Goal: Task Accomplishment & Management: Use online tool/utility

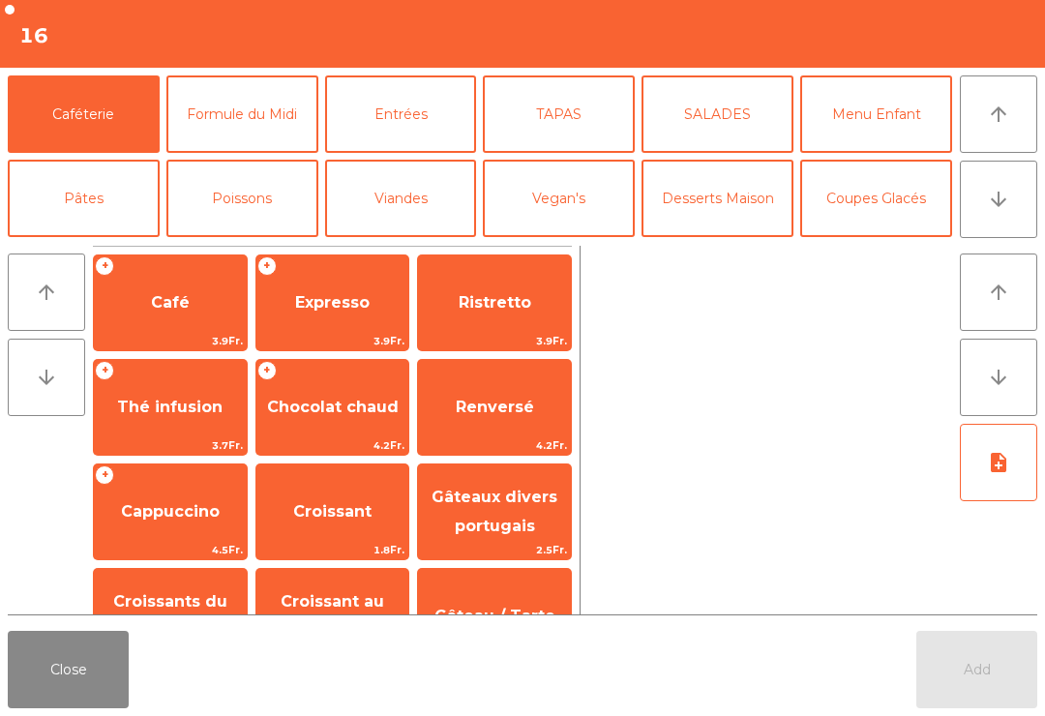
click at [983, 196] on button "arrow_downward" at bounding box center [998, 199] width 77 height 77
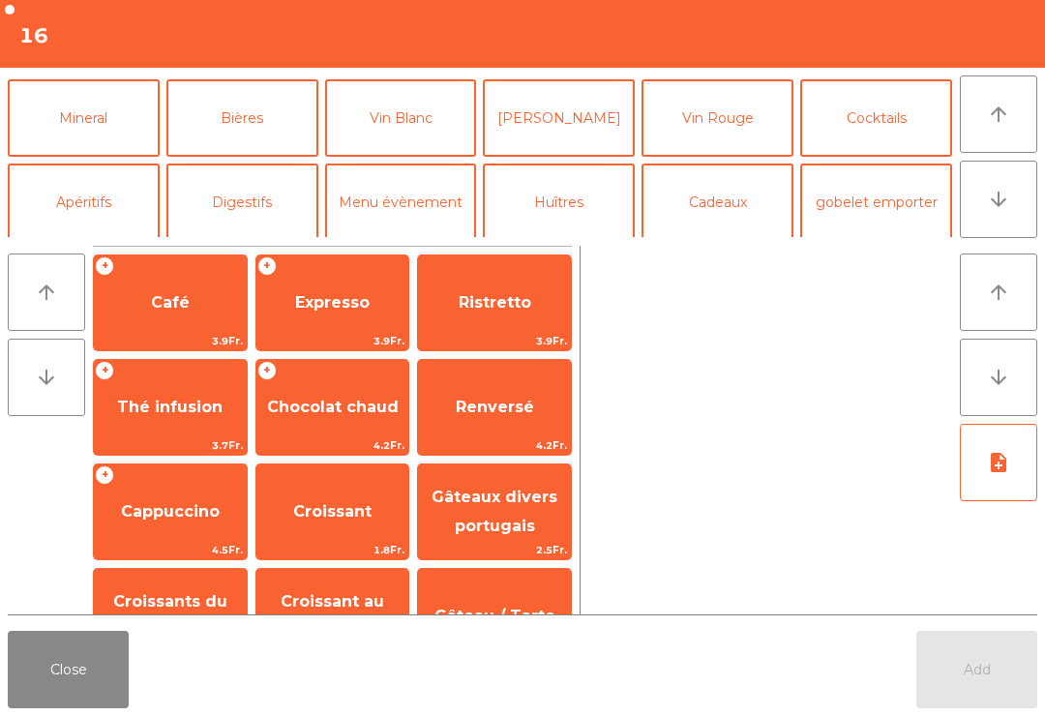
scroll to position [168, 0]
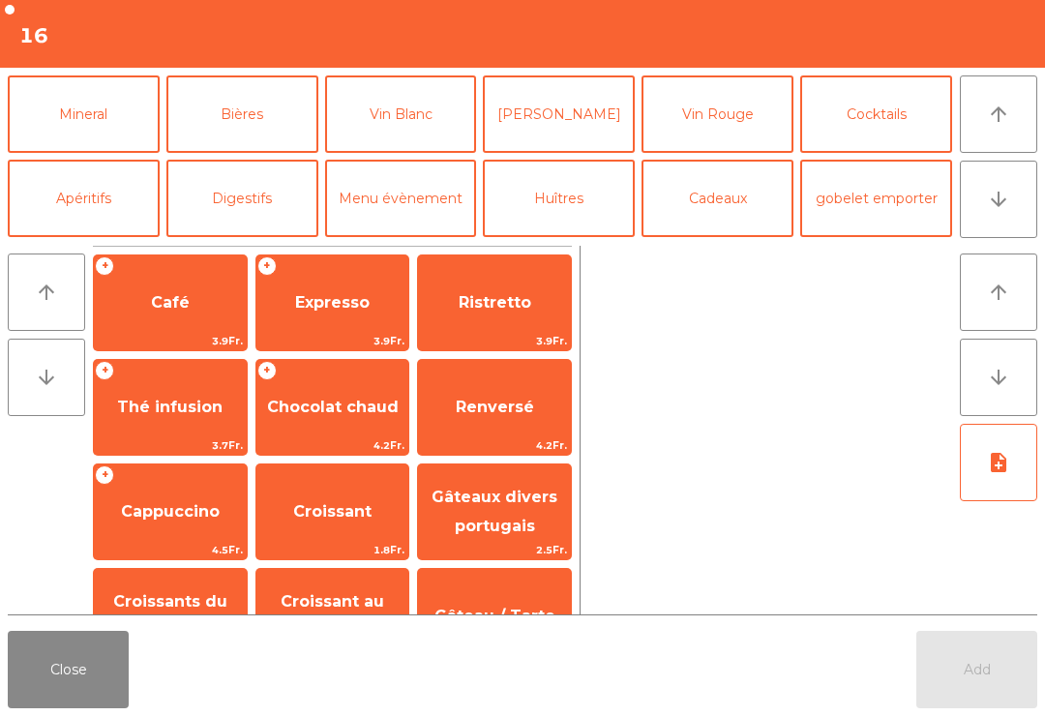
click at [63, 104] on button "Mineral" at bounding box center [84, 113] width 152 height 77
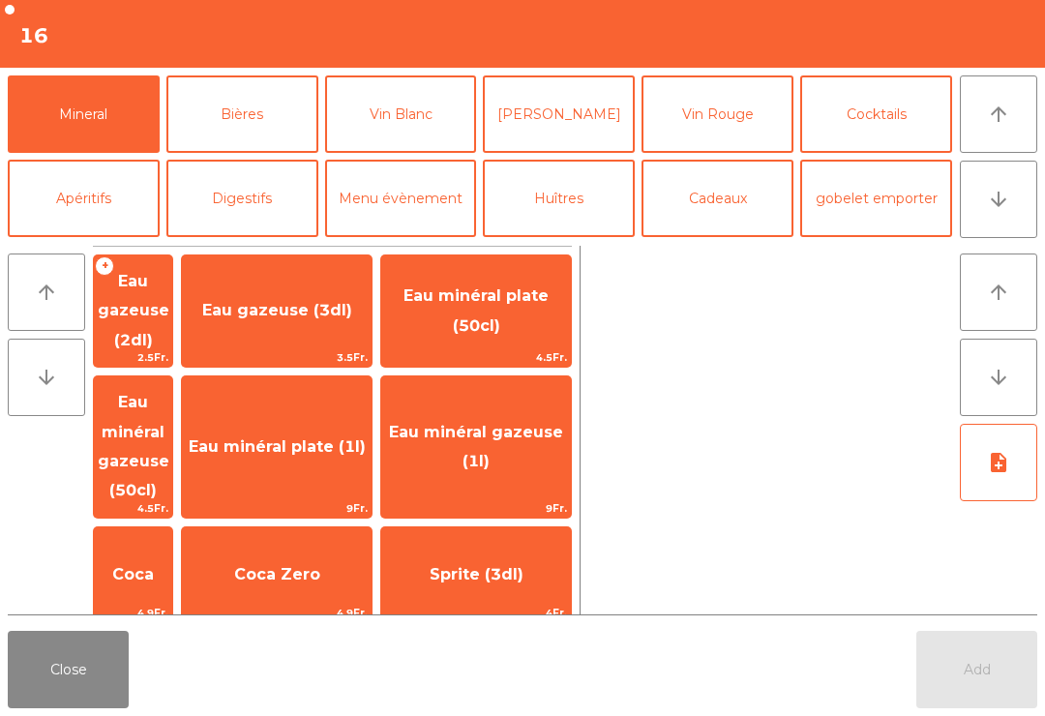
click at [353, 425] on span "Eau minéral plate (1l)" at bounding box center [277, 447] width 190 height 52
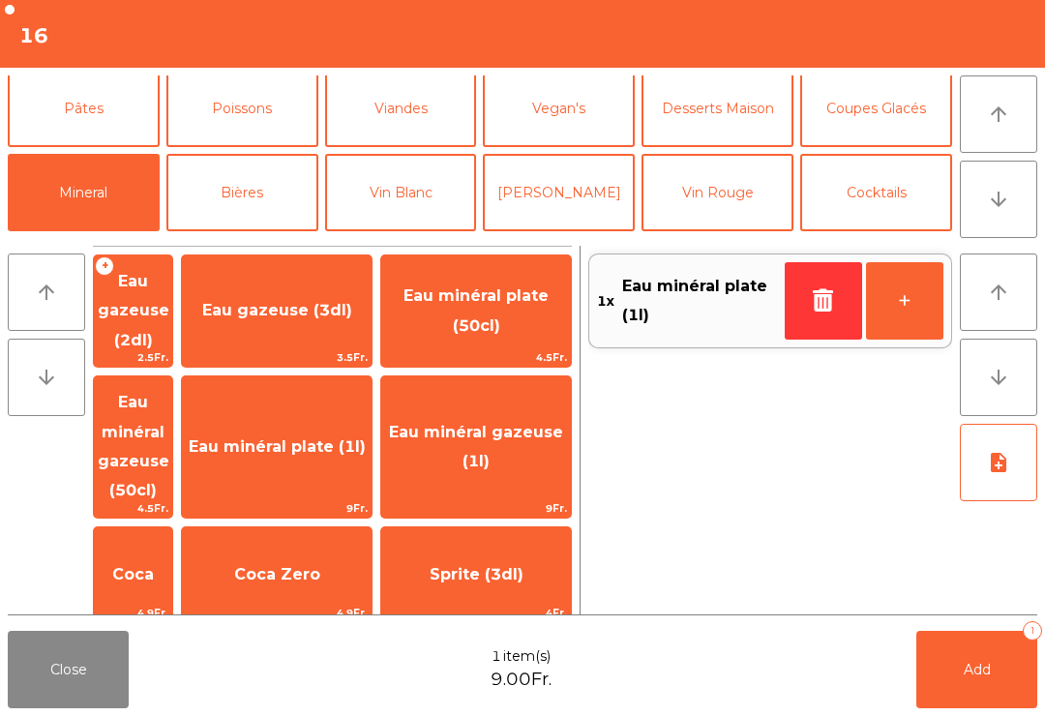
scroll to position [84, 0]
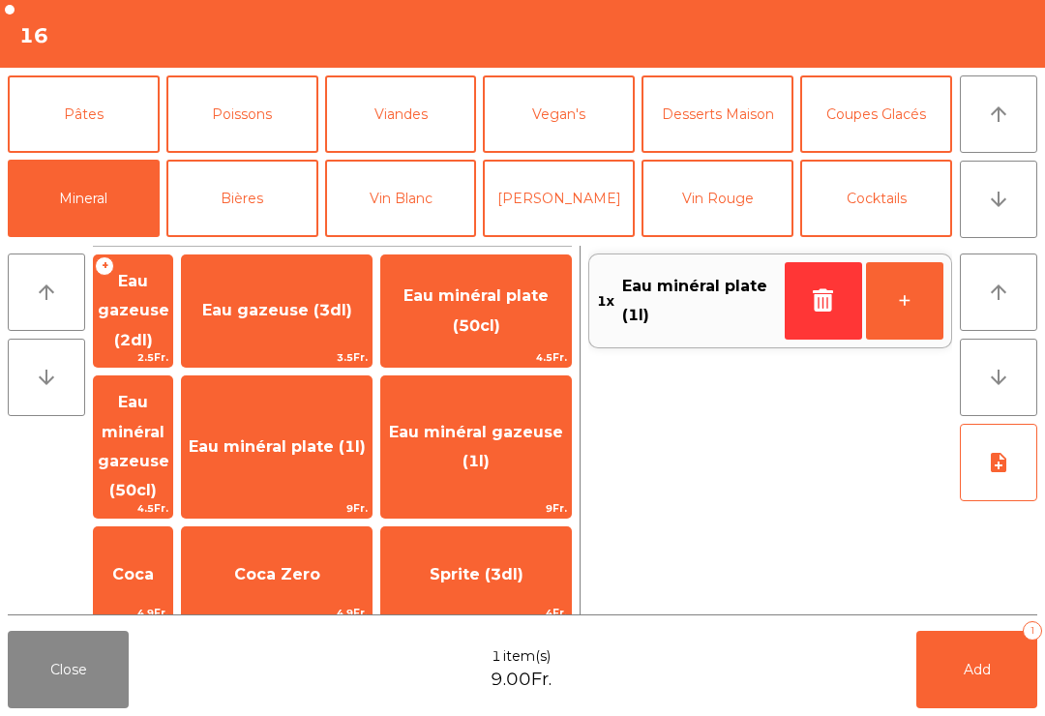
click at [111, 118] on button "Pâtes" at bounding box center [84, 113] width 152 height 77
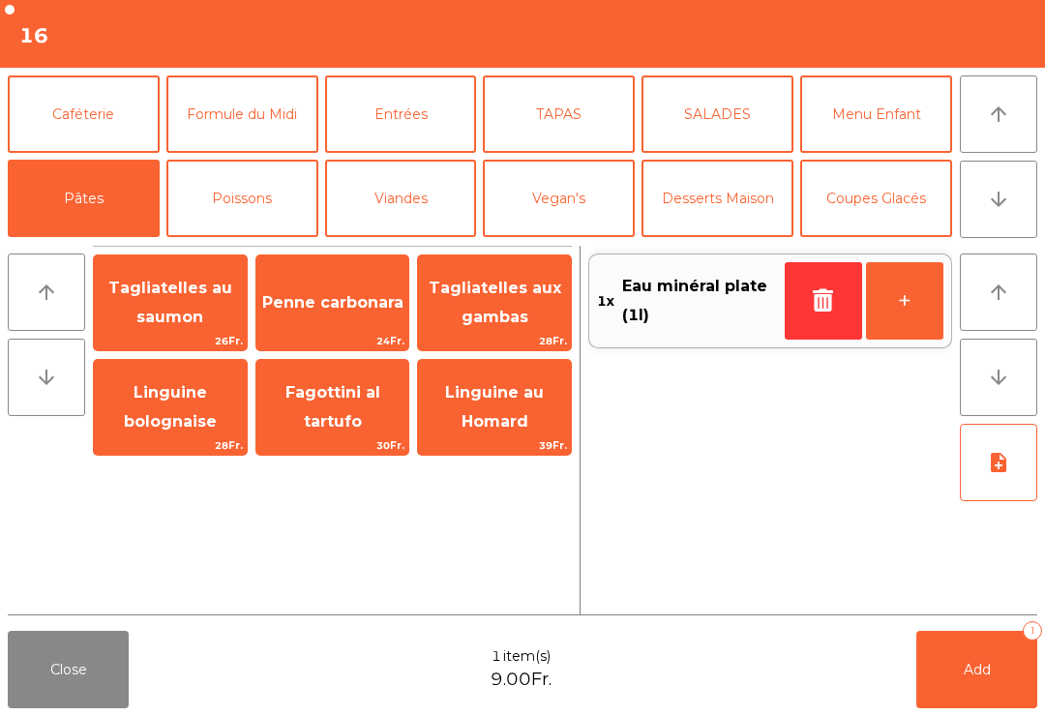
scroll to position [0, 0]
click at [99, 130] on button "Caféterie" at bounding box center [84, 113] width 152 height 77
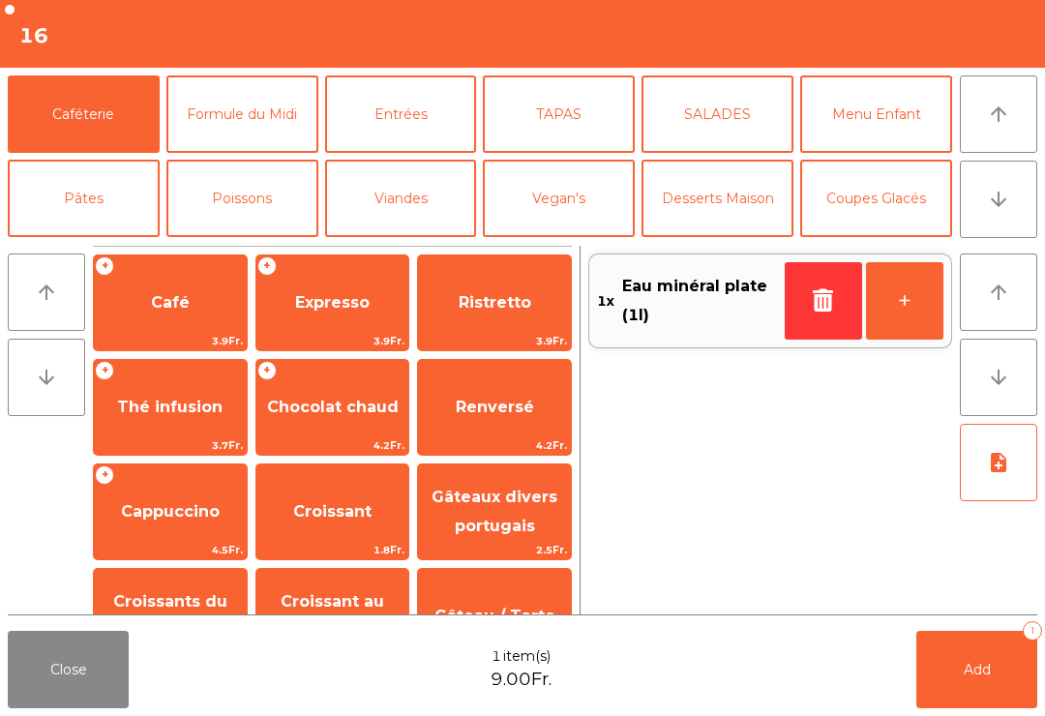
click at [178, 538] on div "+ Cappuccino 4.5Fr." at bounding box center [170, 512] width 155 height 97
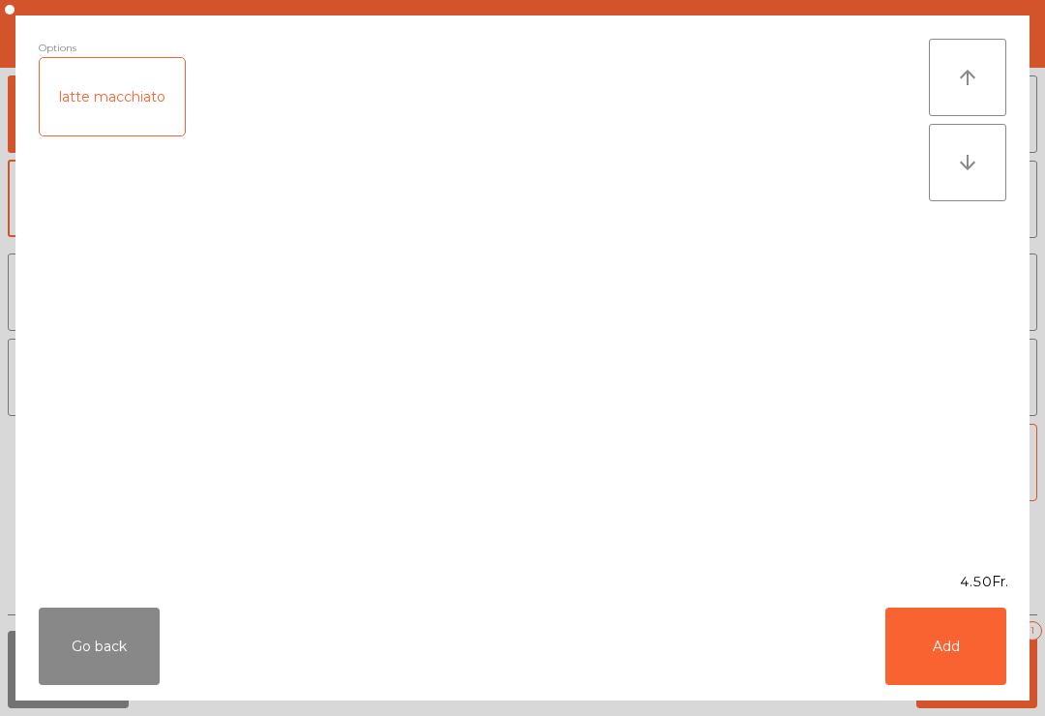
click at [131, 120] on div "latte macchiato" at bounding box center [112, 96] width 145 height 77
click at [932, 646] on button "Add" at bounding box center [946, 646] width 121 height 77
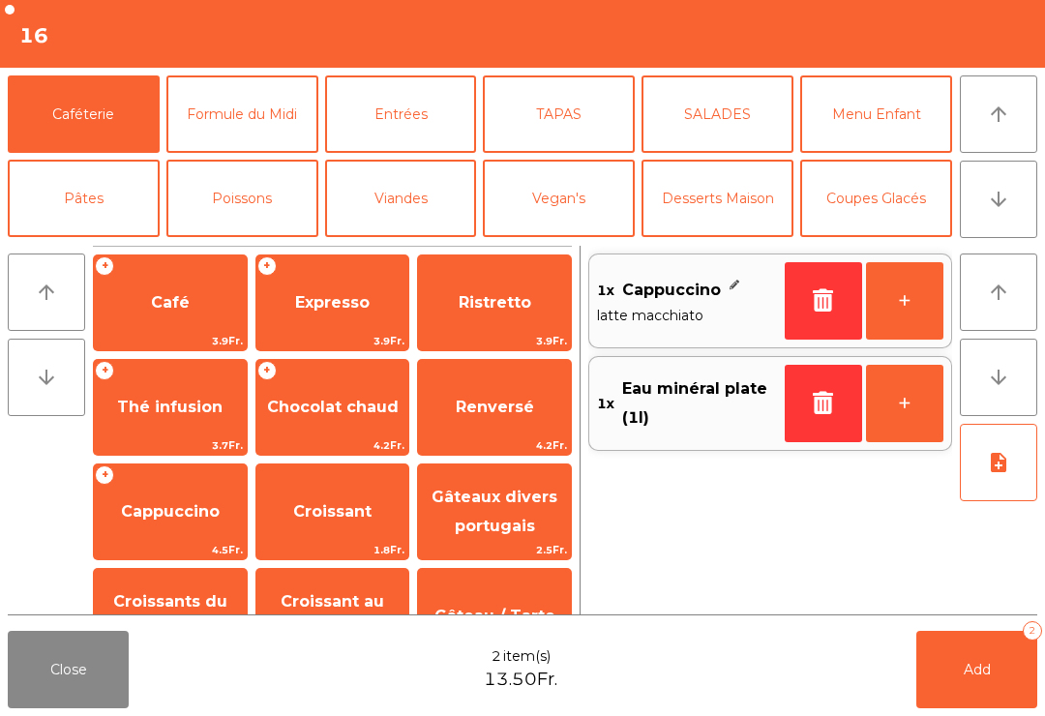
click at [510, 412] on span "Renversé" at bounding box center [495, 407] width 78 height 18
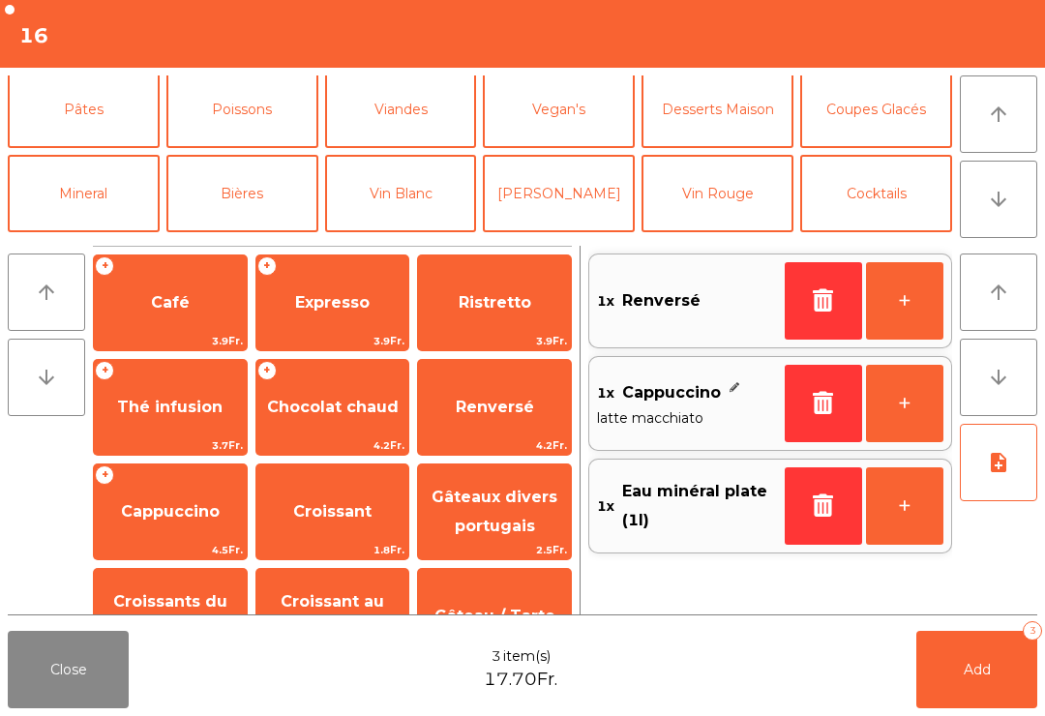
scroll to position [90, 0]
click at [90, 199] on button "Mineral" at bounding box center [84, 192] width 152 height 77
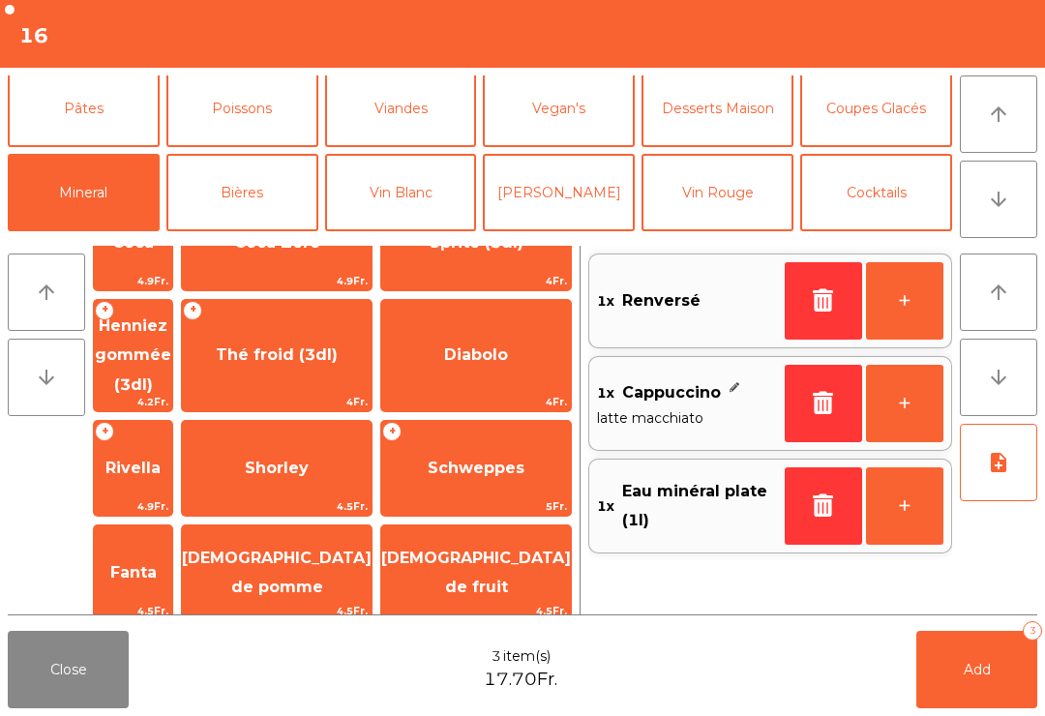
scroll to position [345, 0]
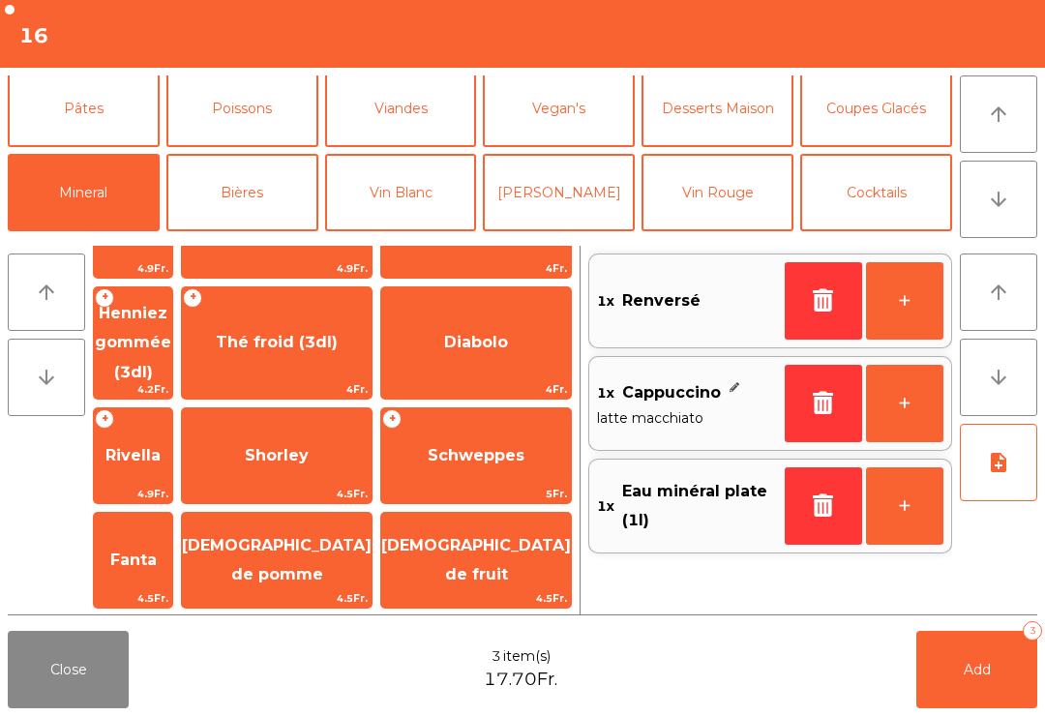
click at [346, 589] on span "4.5Fr." at bounding box center [277, 598] width 190 height 18
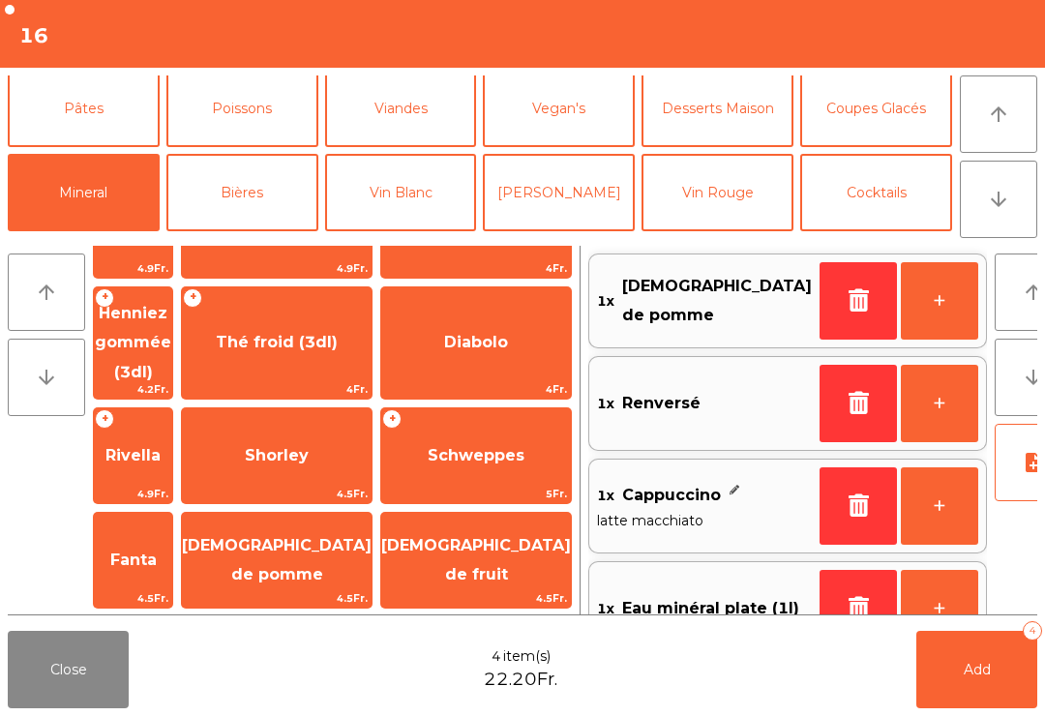
click at [956, 674] on button "Add 4" at bounding box center [977, 669] width 121 height 77
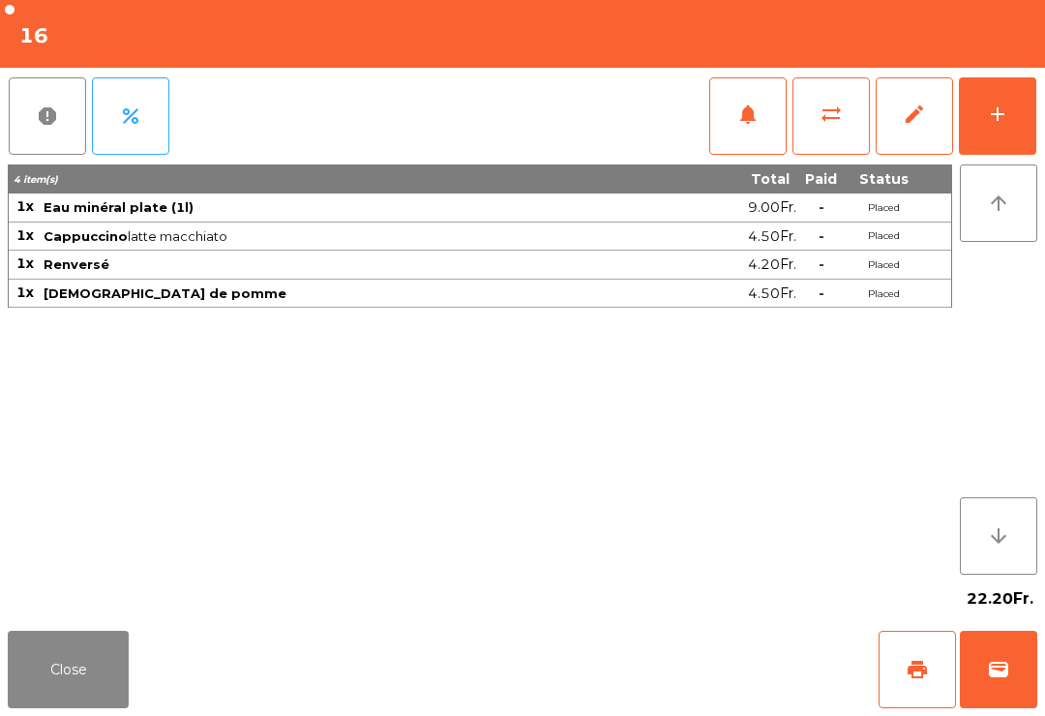
click at [10, 678] on button "Close" at bounding box center [68, 669] width 121 height 77
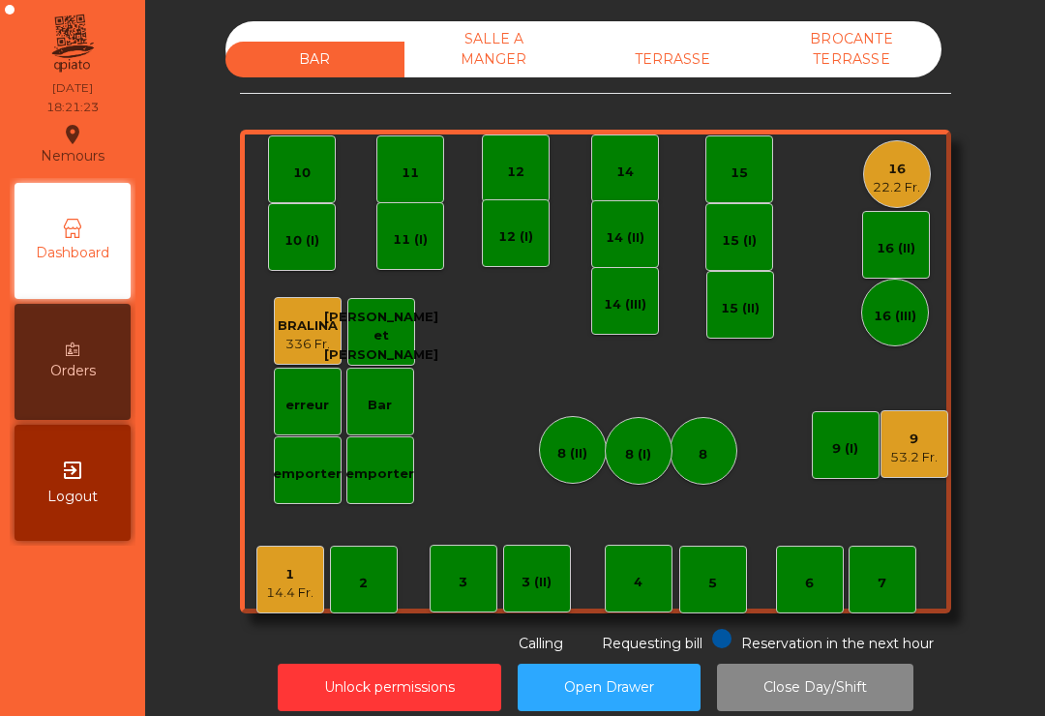
click at [614, 183] on div "14" at bounding box center [625, 169] width 68 height 68
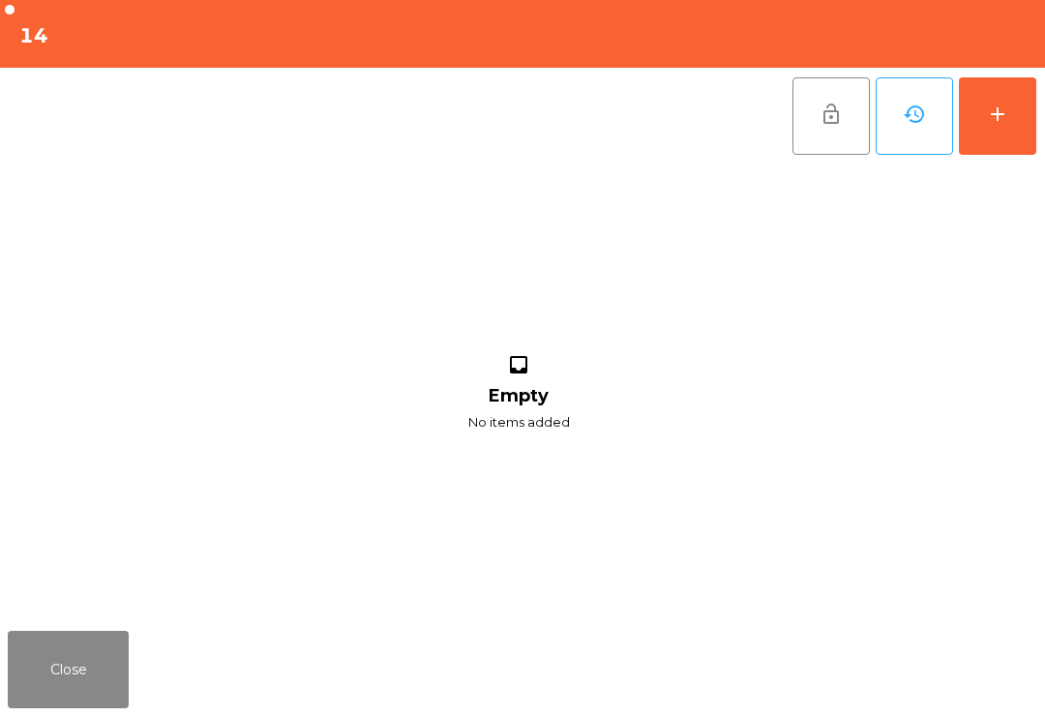
click at [1004, 128] on button "add" at bounding box center [997, 115] width 77 height 77
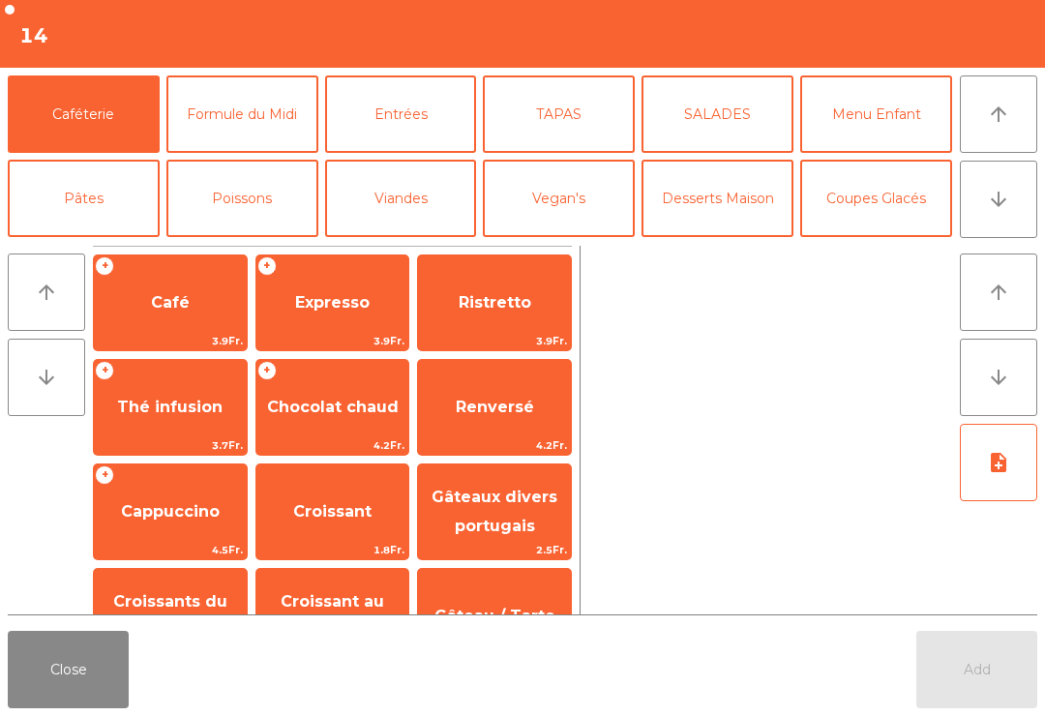
click at [1005, 213] on button "arrow_downward" at bounding box center [998, 199] width 77 height 77
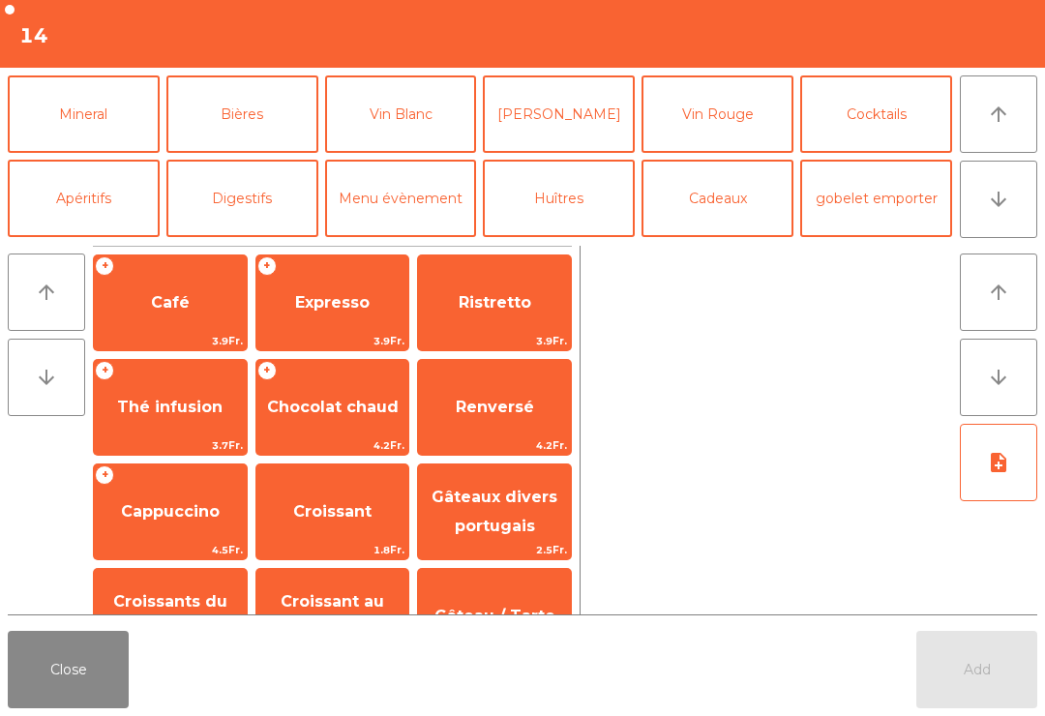
scroll to position [168, 0]
click at [380, 128] on button "Vin Blanc" at bounding box center [401, 113] width 152 height 77
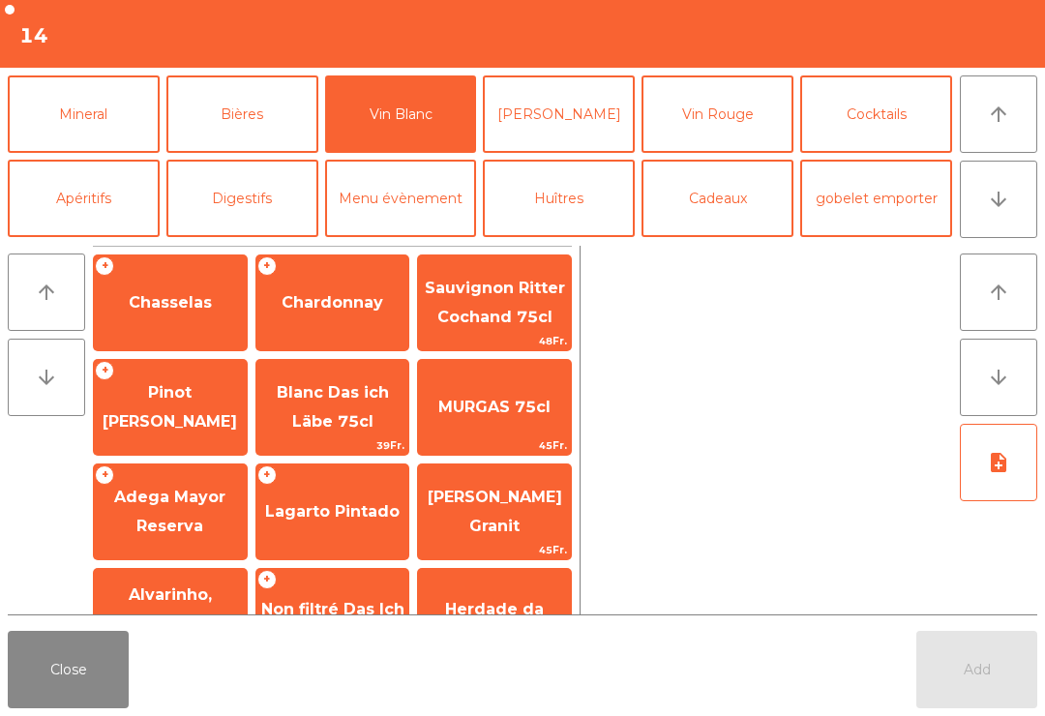
click at [326, 332] on div "+ Chardonnay" at bounding box center [333, 303] width 155 height 97
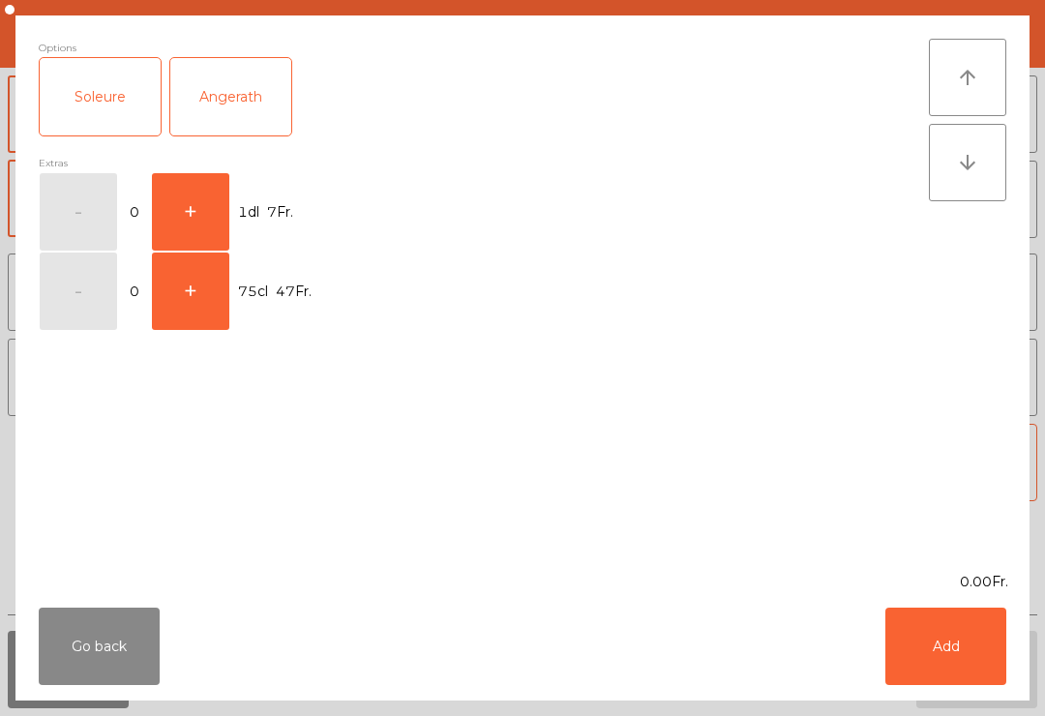
click at [185, 224] on button "+" at bounding box center [190, 211] width 77 height 77
click at [970, 660] on button "Add" at bounding box center [946, 646] width 121 height 77
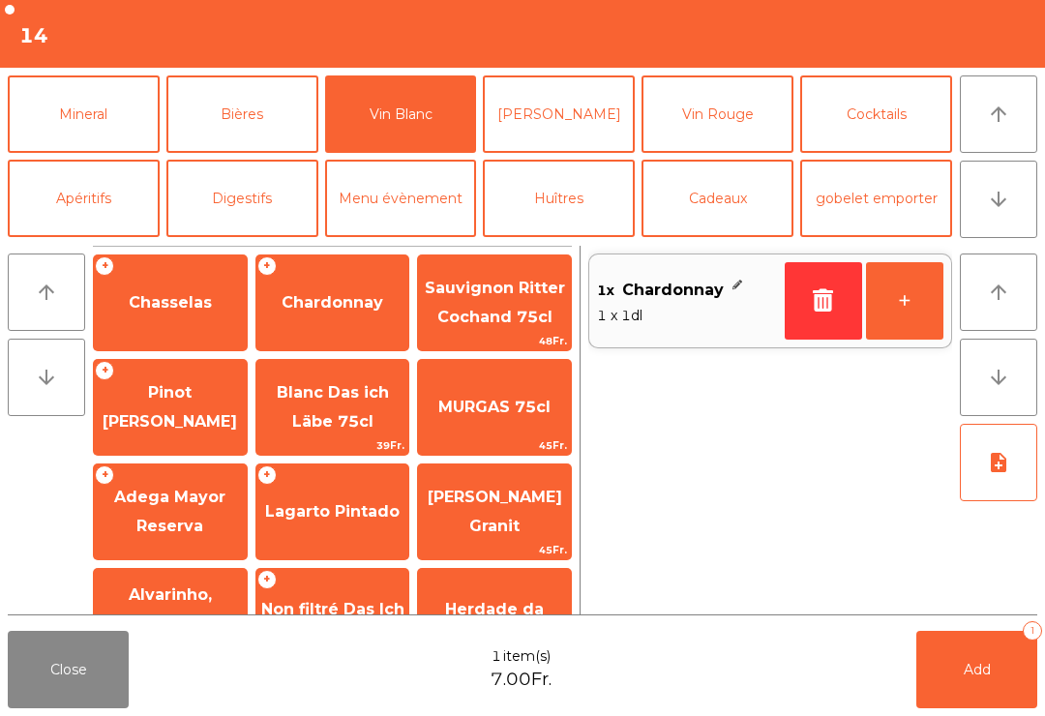
click at [879, 320] on button "+" at bounding box center [904, 300] width 77 height 77
click at [879, 319] on button "+" at bounding box center [904, 300] width 77 height 77
click at [888, 325] on button "+" at bounding box center [904, 300] width 77 height 77
click at [887, 325] on button "+" at bounding box center [904, 300] width 77 height 77
click at [52, 128] on button "Mineral" at bounding box center [84, 113] width 152 height 77
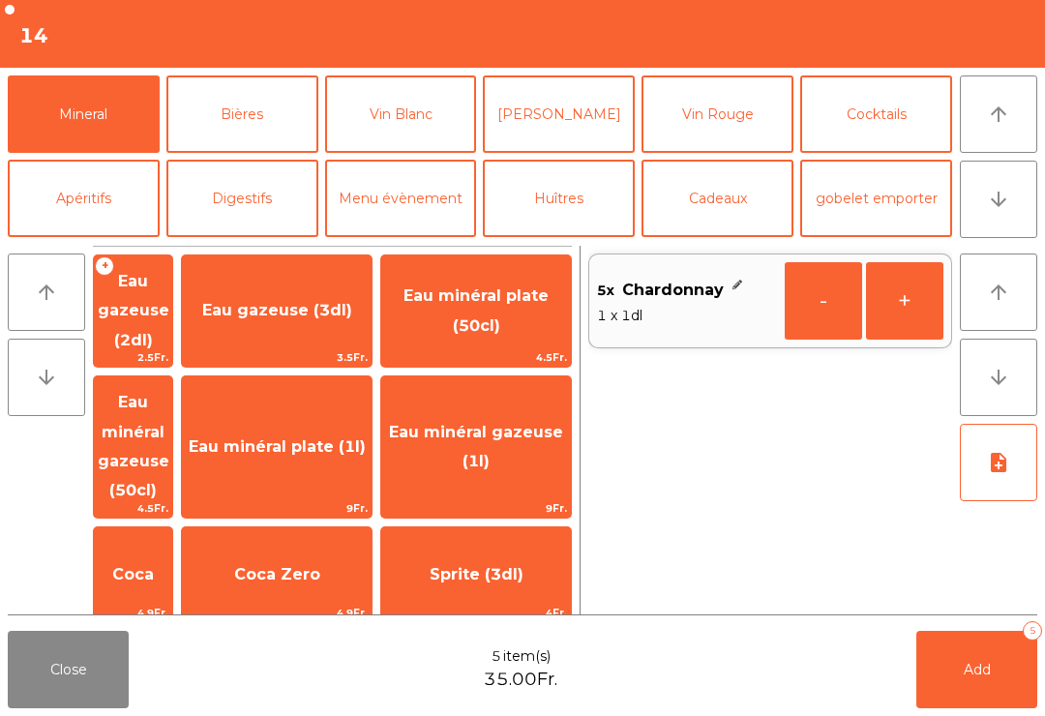
click at [462, 303] on span "Eau minéral plate (50cl)" at bounding box center [476, 311] width 190 height 82
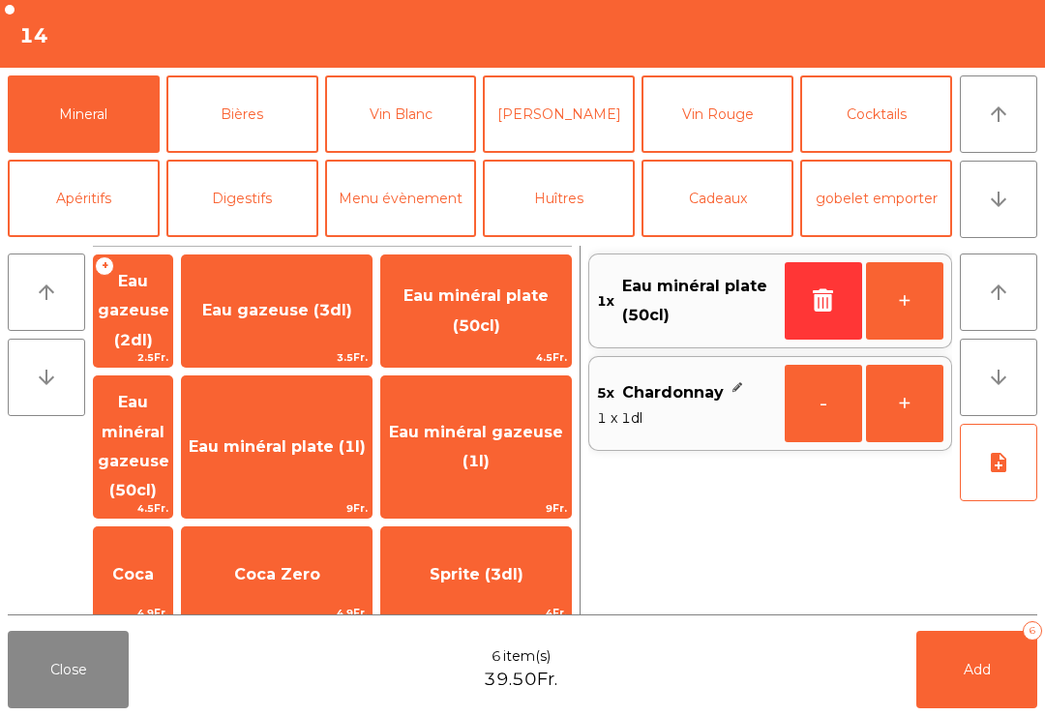
click at [978, 676] on span "Add" at bounding box center [977, 669] width 27 height 17
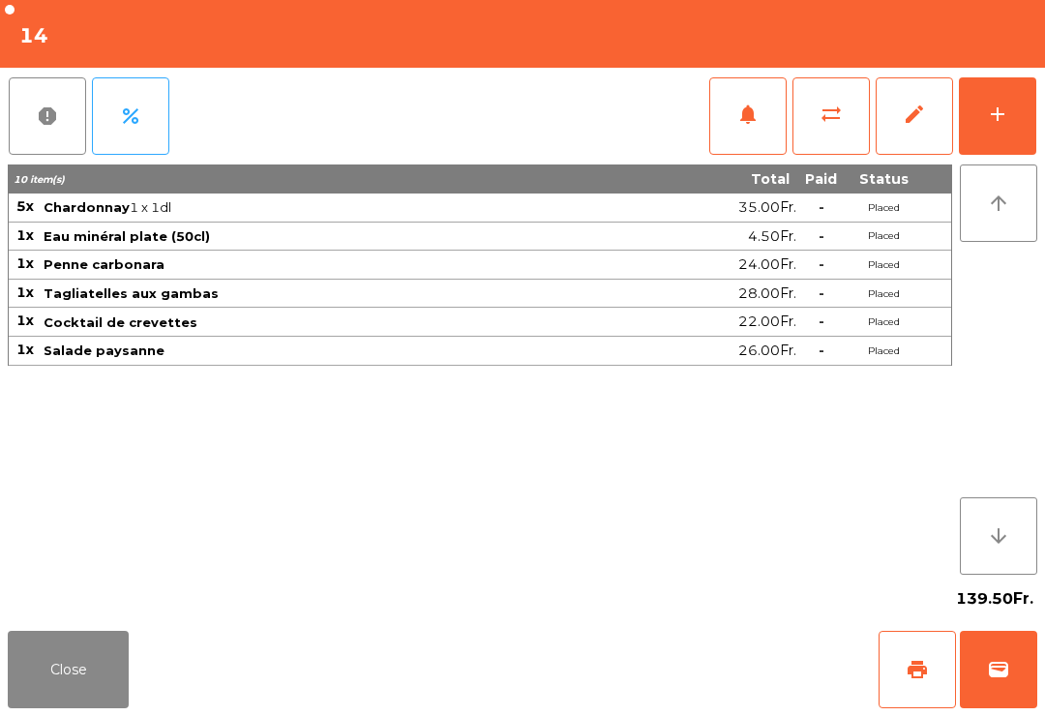
click at [46, 678] on button "Close" at bounding box center [68, 669] width 121 height 77
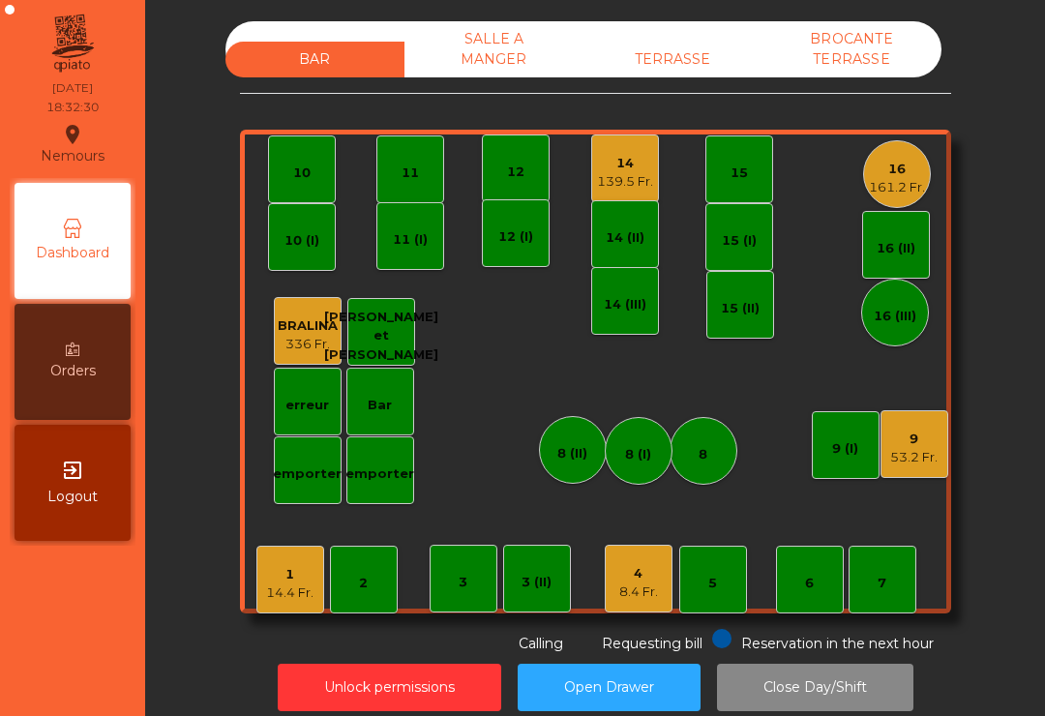
click at [316, 175] on div "10" at bounding box center [302, 169] width 68 height 68
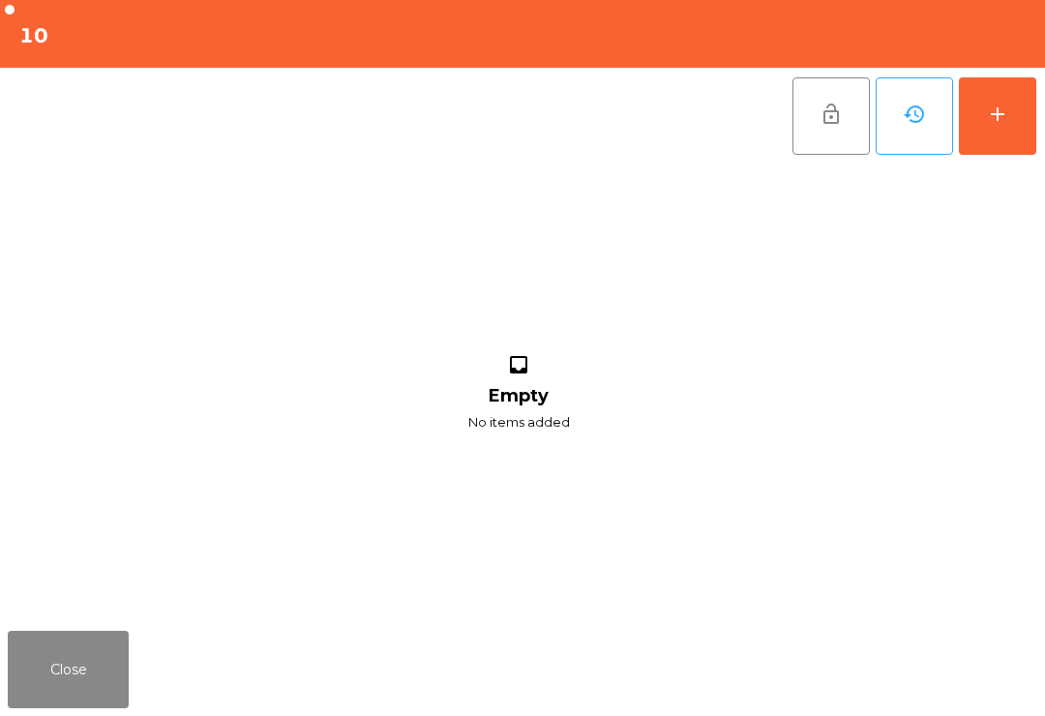
click at [1000, 125] on div "add" at bounding box center [997, 114] width 23 height 23
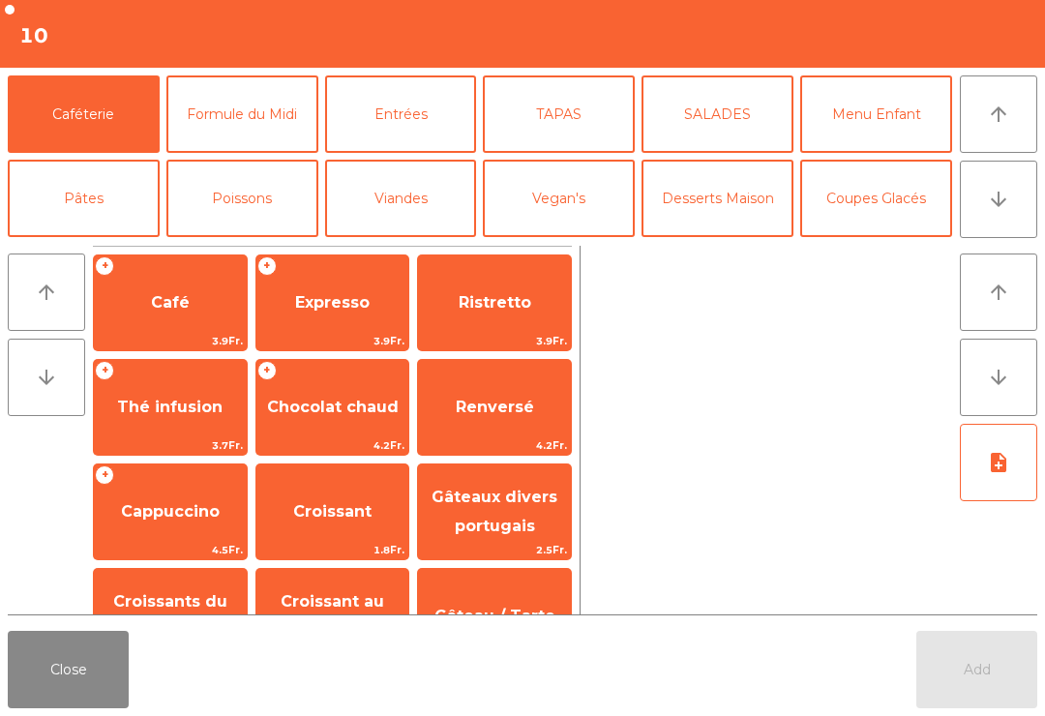
click at [996, 206] on icon "arrow_downward" at bounding box center [998, 199] width 23 height 23
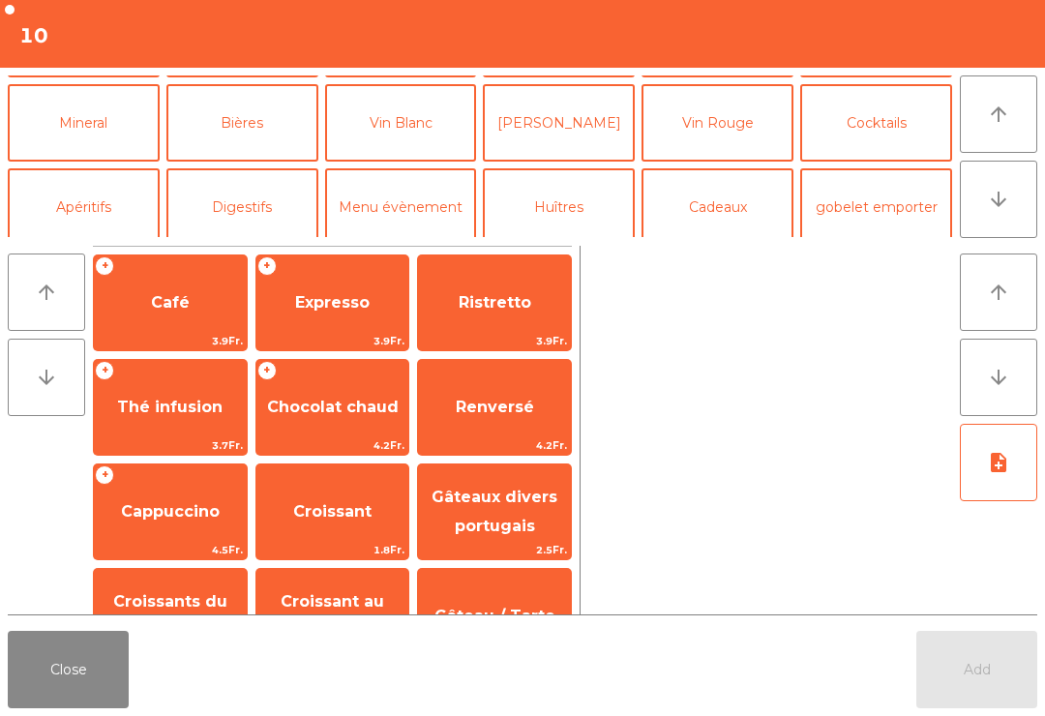
click at [436, 126] on button "Vin Blanc" at bounding box center [401, 122] width 152 height 77
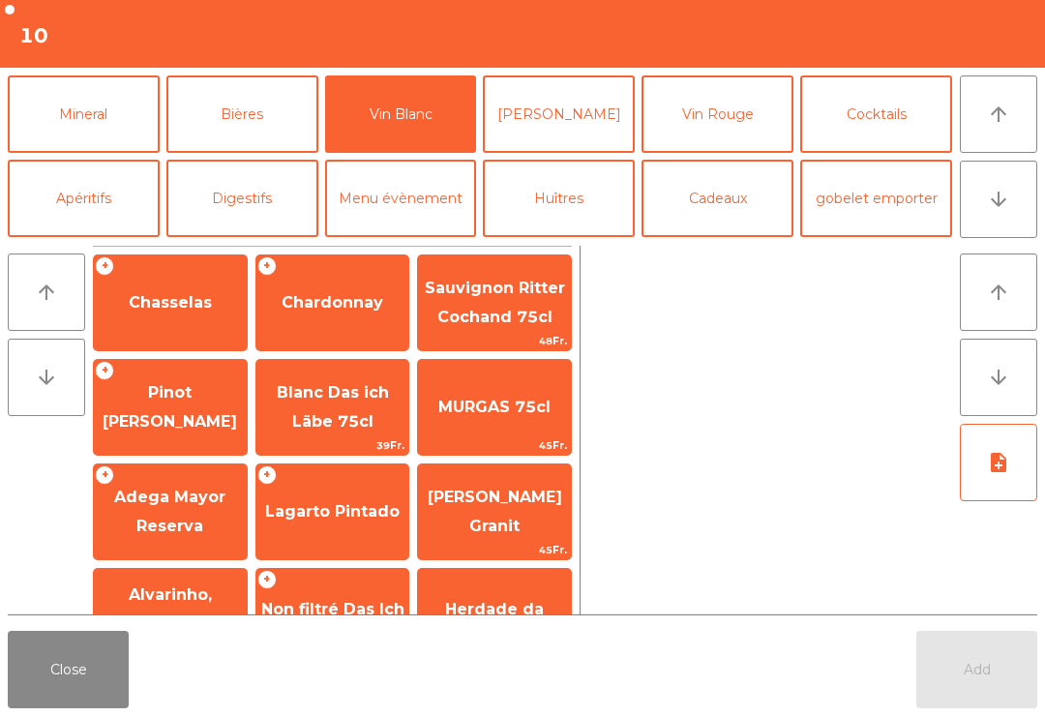
click at [186, 321] on span "Chasselas" at bounding box center [170, 303] width 153 height 52
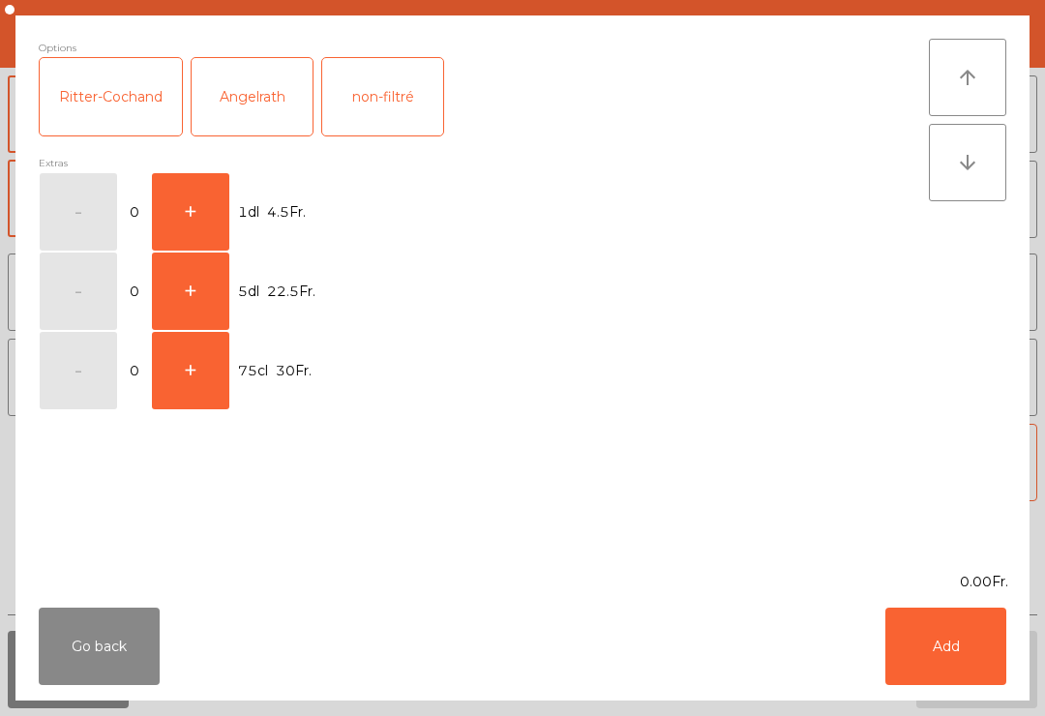
click at [201, 216] on button "+" at bounding box center [190, 211] width 77 height 77
click at [950, 643] on button "Add" at bounding box center [946, 646] width 121 height 77
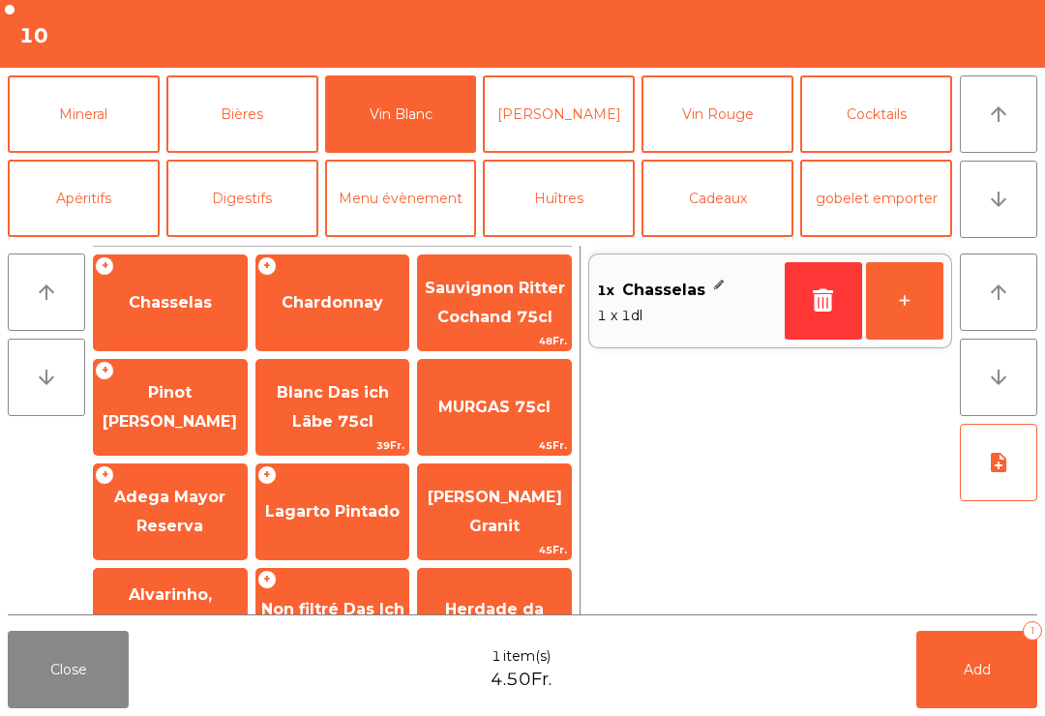
click at [120, 105] on button "Mineral" at bounding box center [84, 113] width 152 height 77
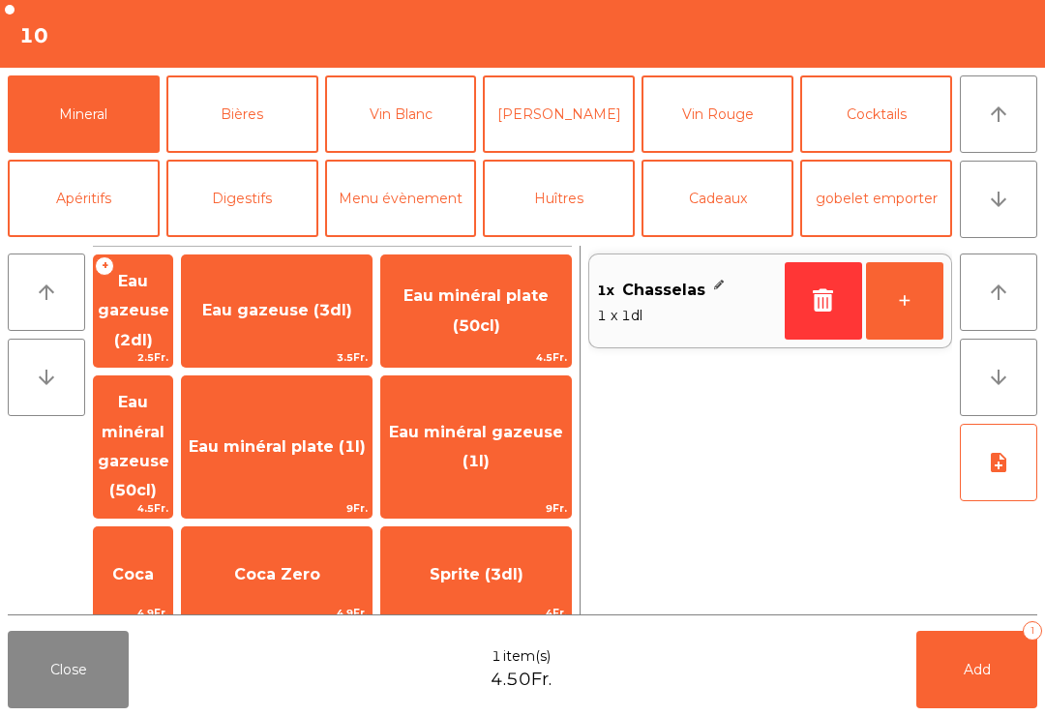
click at [171, 648] on span "Henniez gommée (3dl)" at bounding box center [133, 686] width 76 height 77
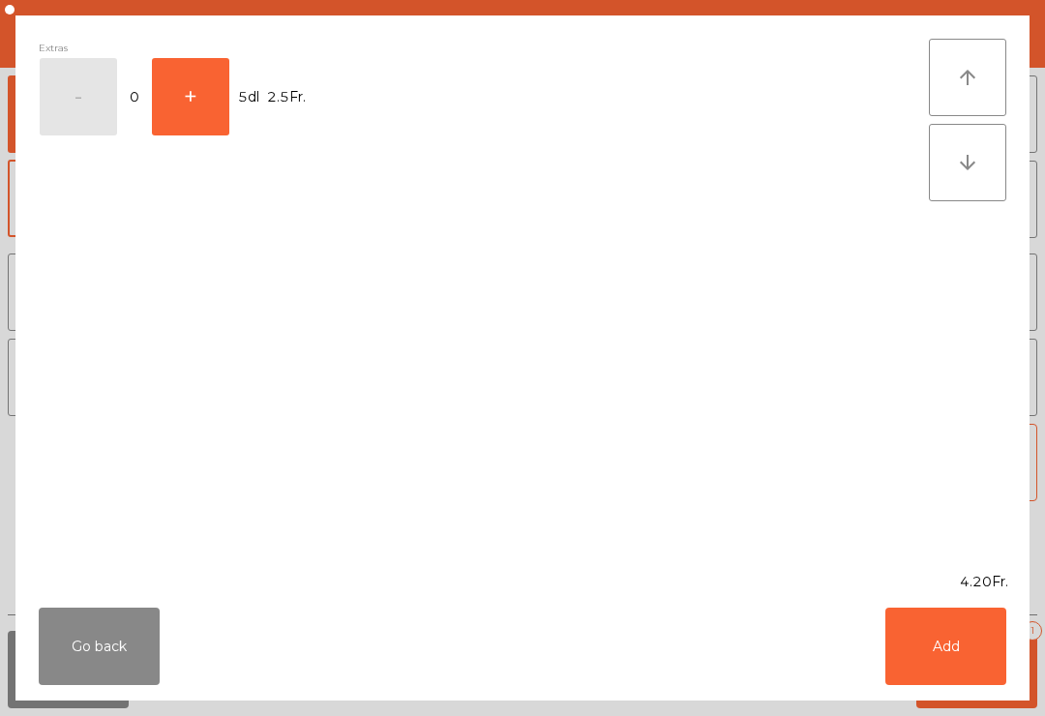
click at [946, 646] on button "Add" at bounding box center [946, 646] width 121 height 77
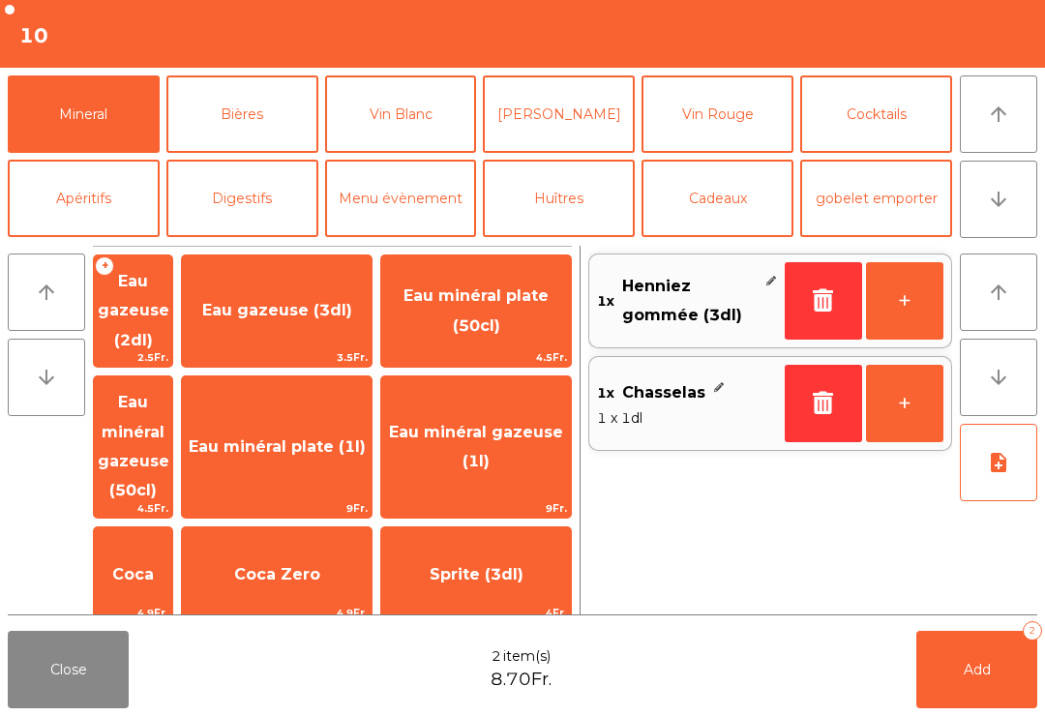
click at [976, 666] on span "Add" at bounding box center [977, 669] width 27 height 17
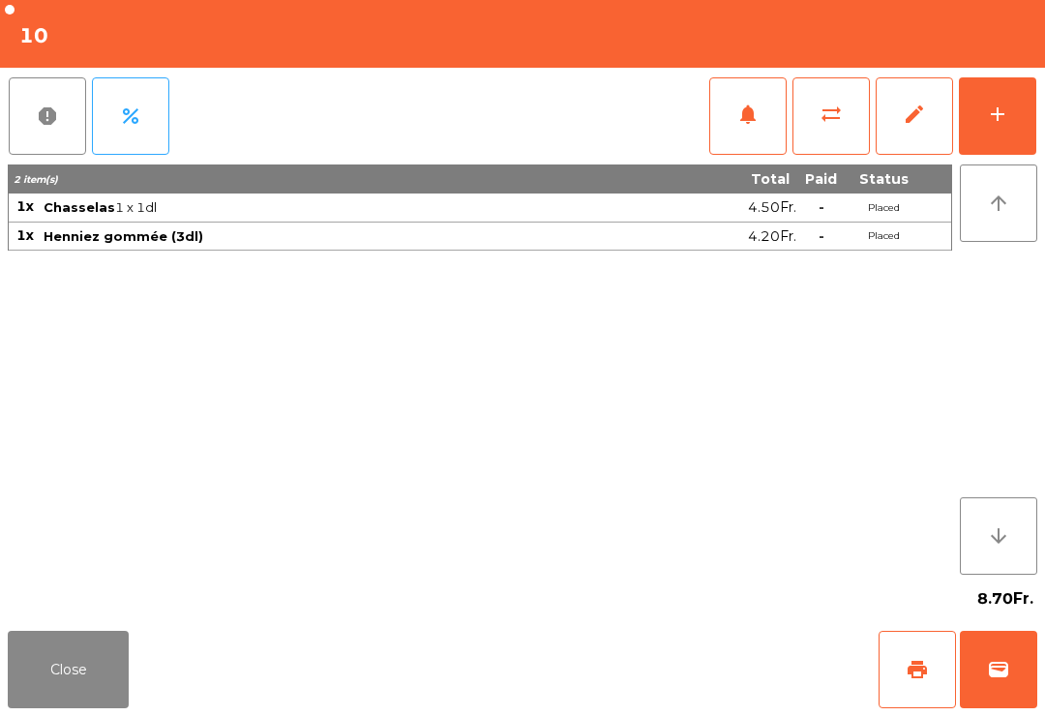
click at [62, 680] on button "Close" at bounding box center [68, 669] width 121 height 77
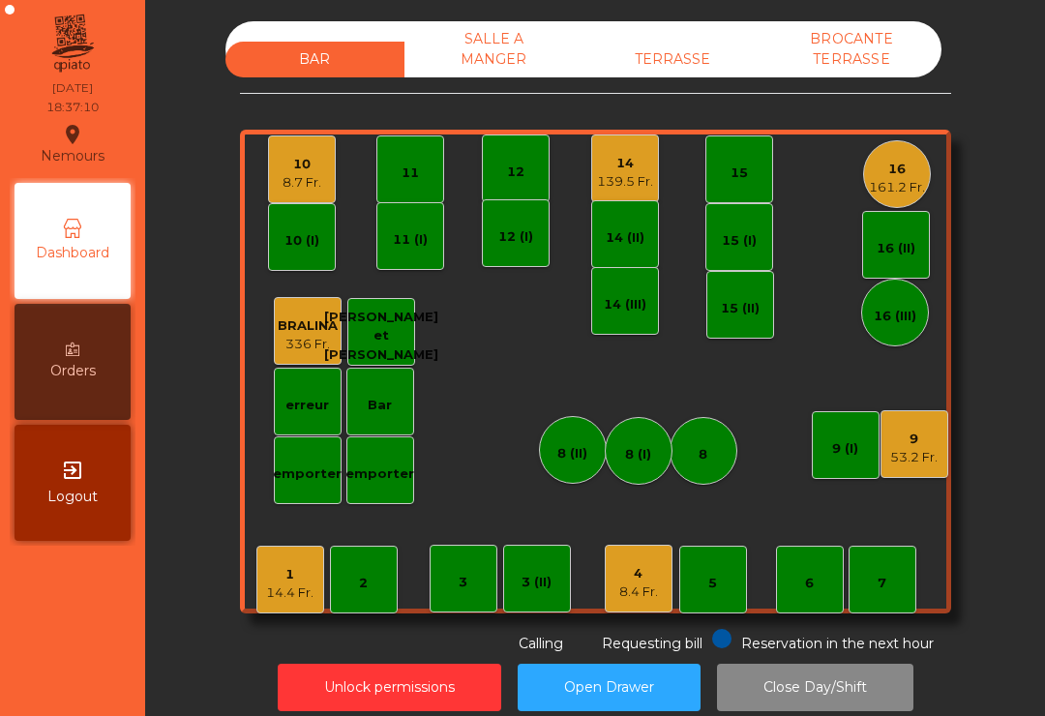
scroll to position [15, 0]
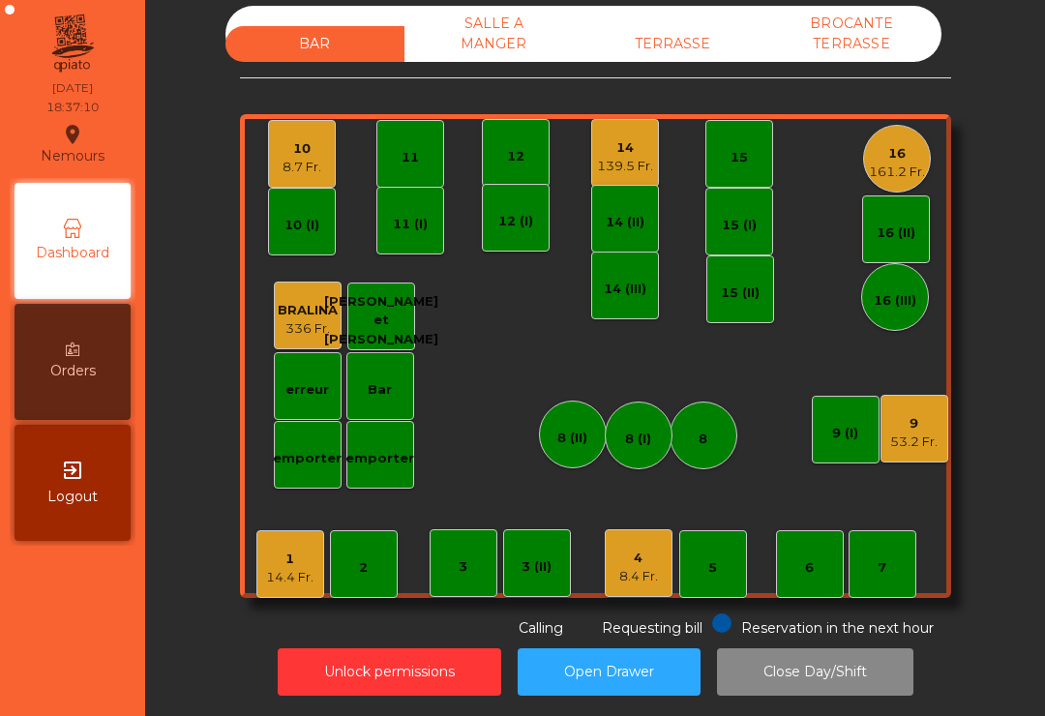
click at [277, 191] on div "10 (I)" at bounding box center [302, 222] width 68 height 68
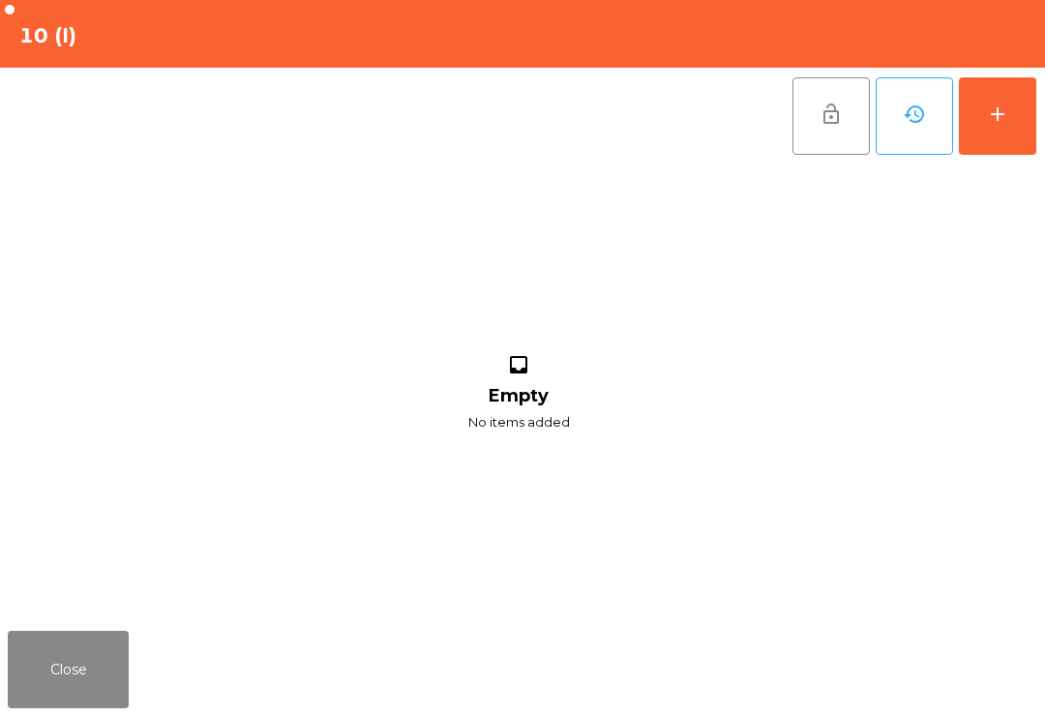
click at [998, 112] on div "add" at bounding box center [997, 114] width 23 height 23
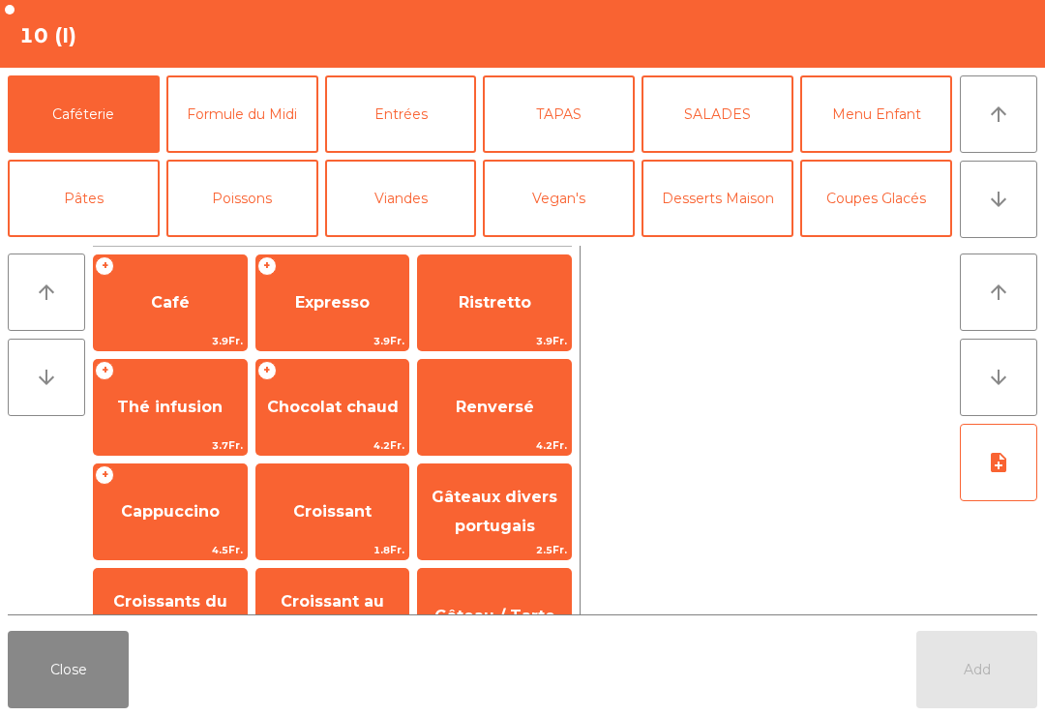
click at [1006, 197] on icon "arrow_downward" at bounding box center [998, 199] width 23 height 23
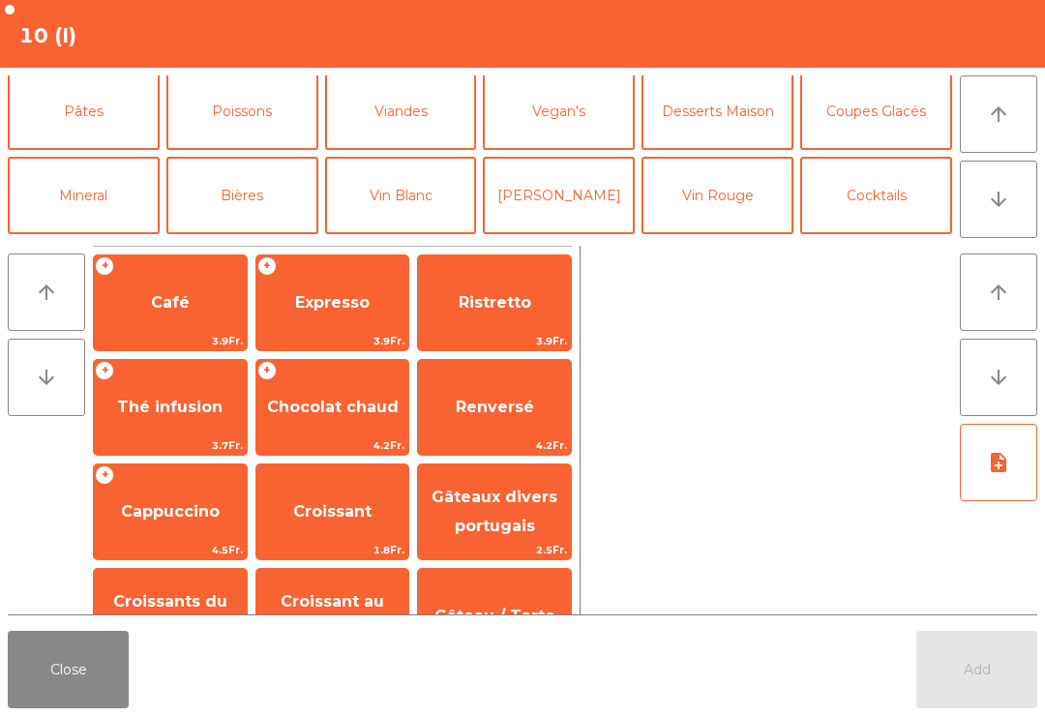
click at [432, 157] on button "Vin Blanc" at bounding box center [401, 195] width 152 height 77
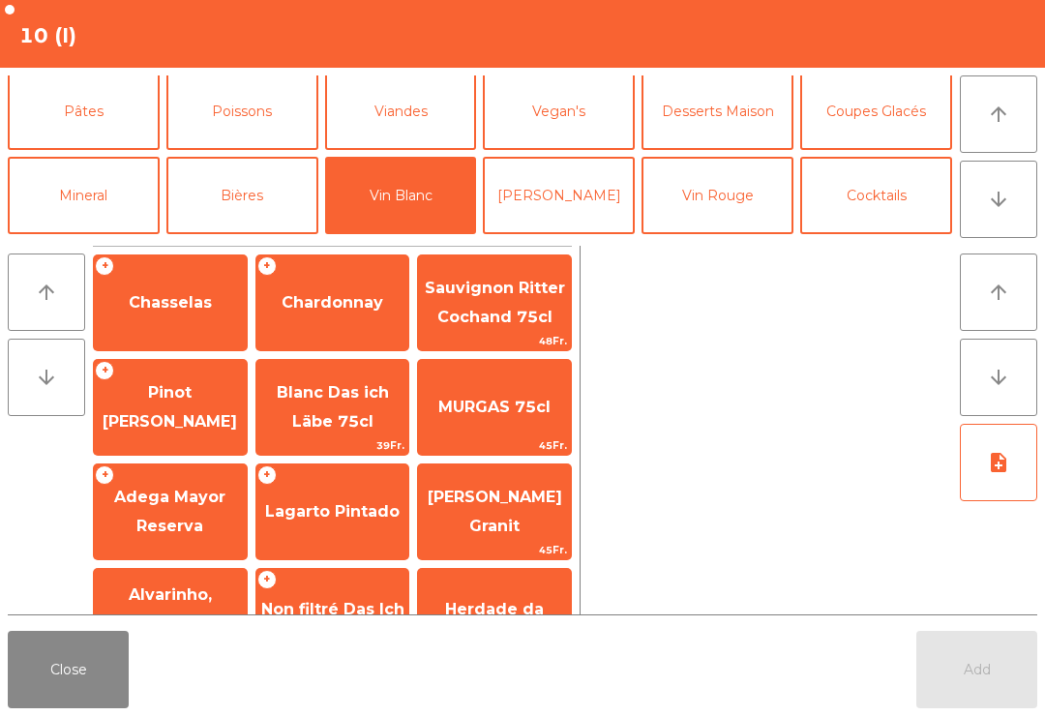
scroll to position [168, 0]
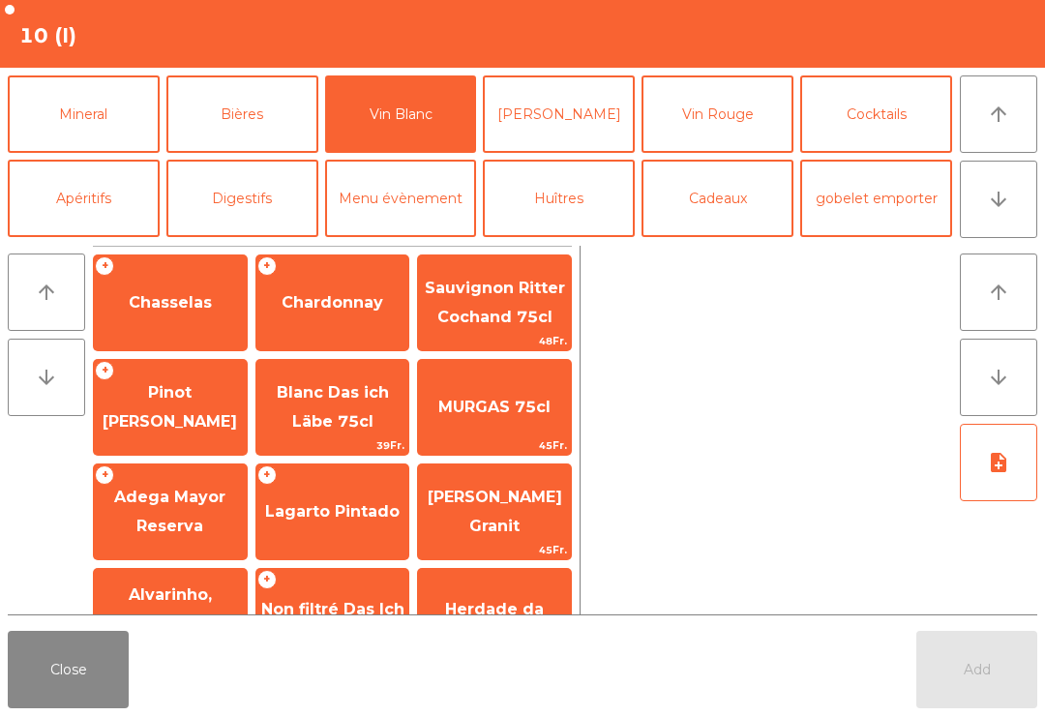
click at [200, 409] on span "Pinot [PERSON_NAME]" at bounding box center [170, 408] width 153 height 82
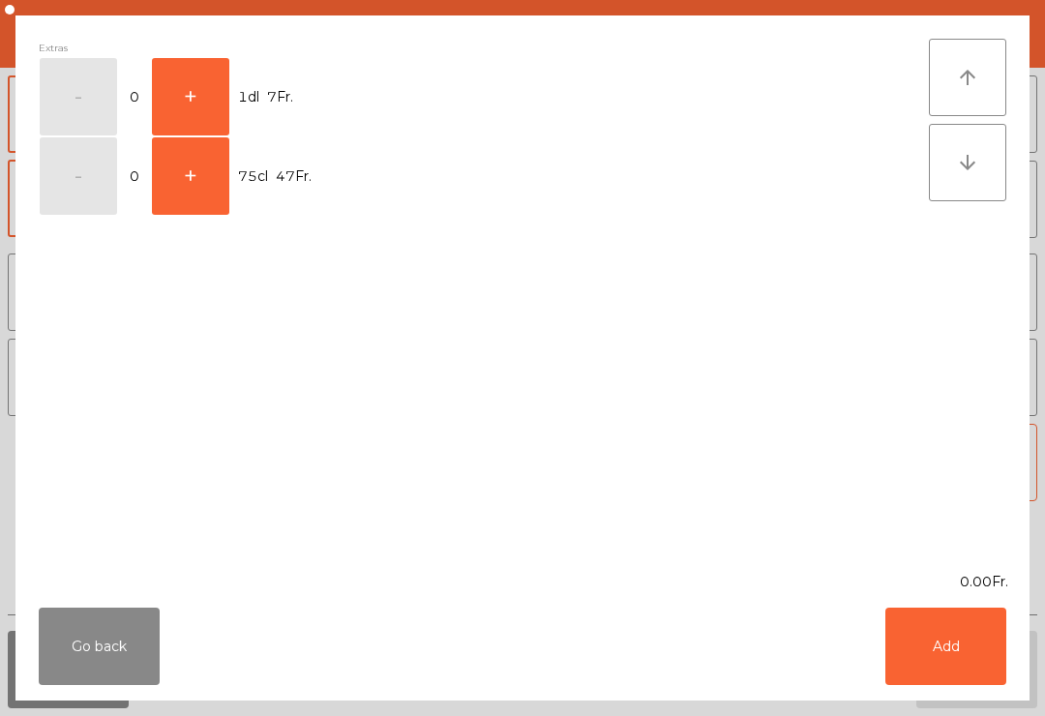
click at [219, 103] on button "+" at bounding box center [190, 96] width 77 height 77
click at [957, 659] on button "Add" at bounding box center [946, 646] width 121 height 77
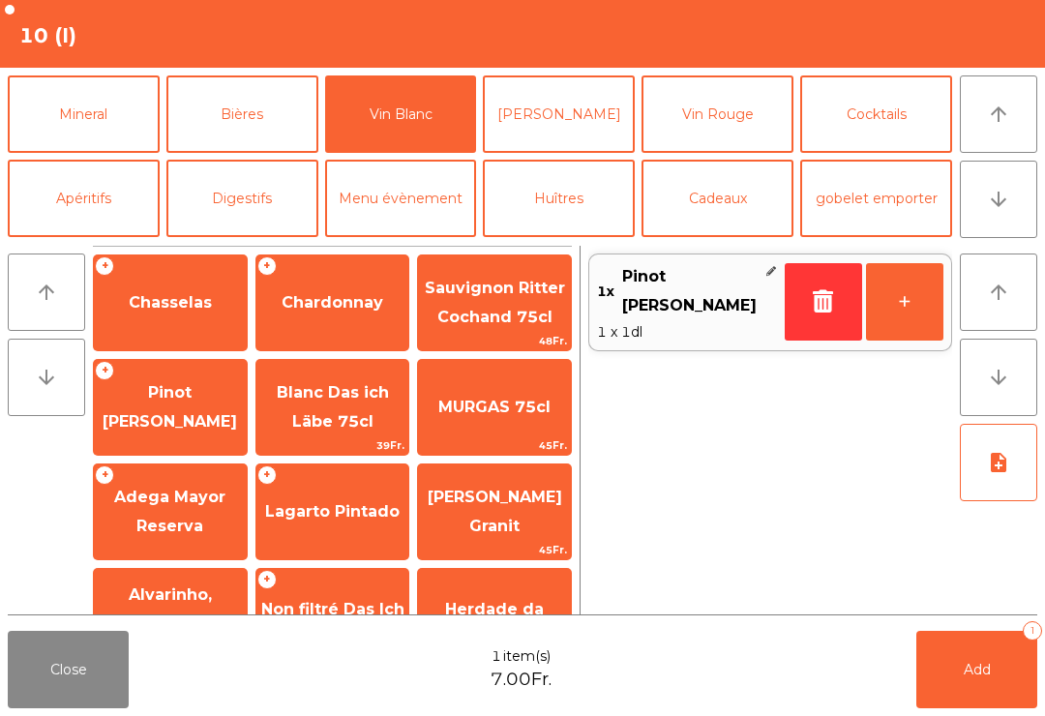
click at [956, 659] on button "Add 1" at bounding box center [977, 669] width 121 height 77
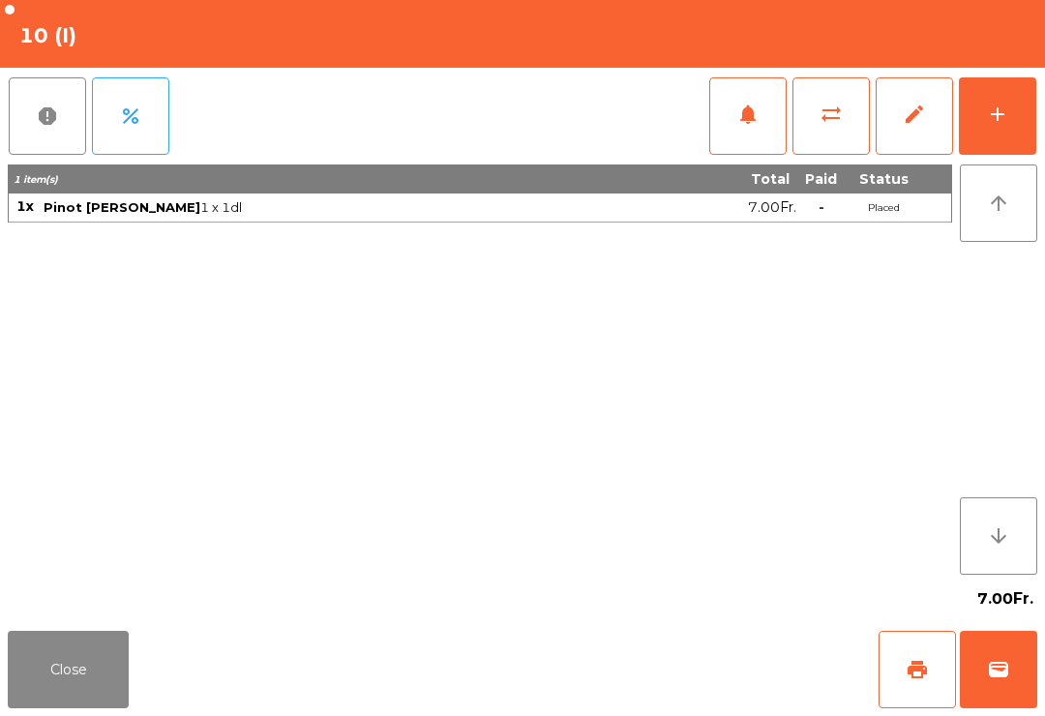
click at [88, 707] on button "Close" at bounding box center [68, 669] width 121 height 77
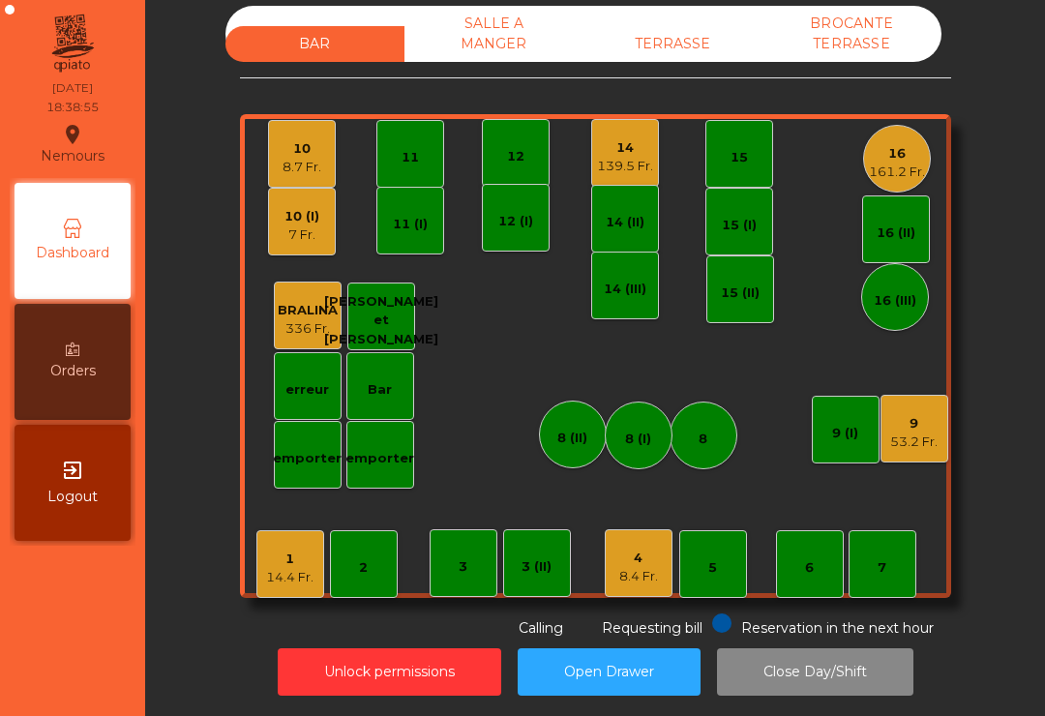
click at [912, 172] on div "161.2 Fr." at bounding box center [897, 172] width 56 height 19
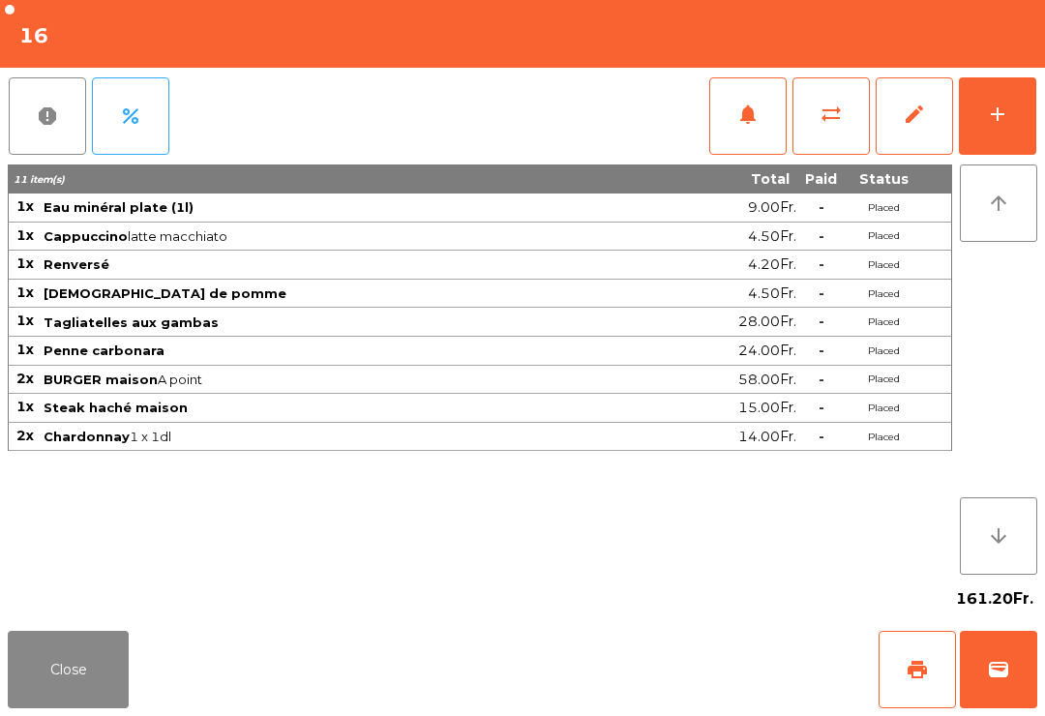
click at [1031, 141] on button "add" at bounding box center [997, 115] width 77 height 77
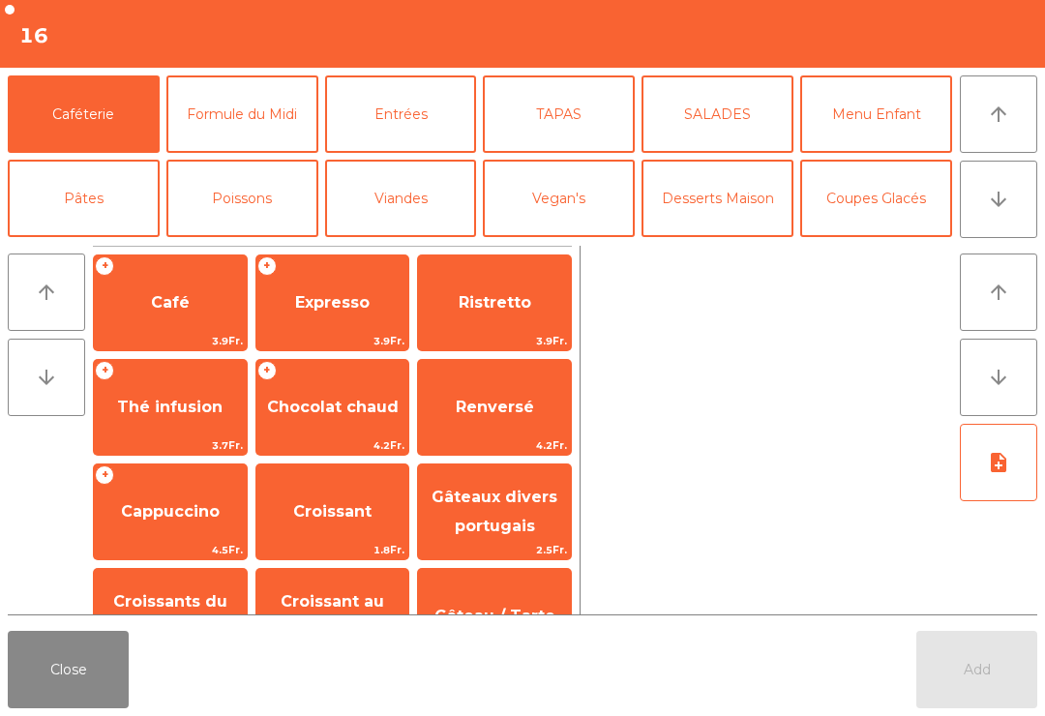
click at [988, 203] on icon "arrow_downward" at bounding box center [998, 199] width 23 height 23
click at [106, 244] on button "Mineral" at bounding box center [84, 282] width 152 height 77
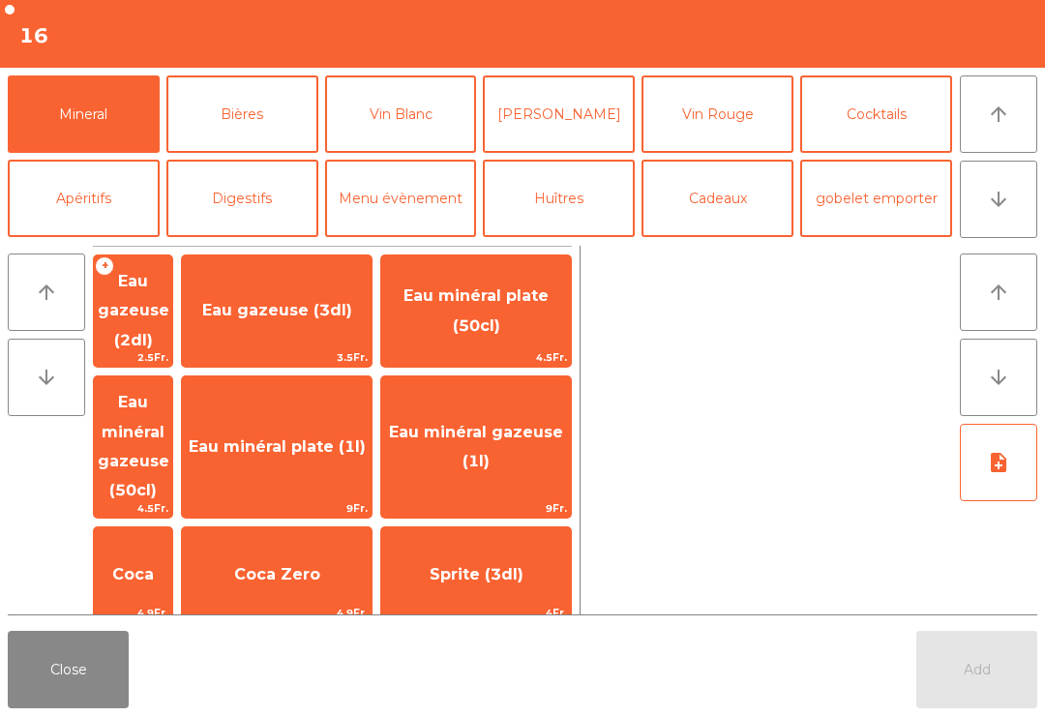
click at [328, 661] on span "Thé froid (3dl)" at bounding box center [277, 687] width 190 height 52
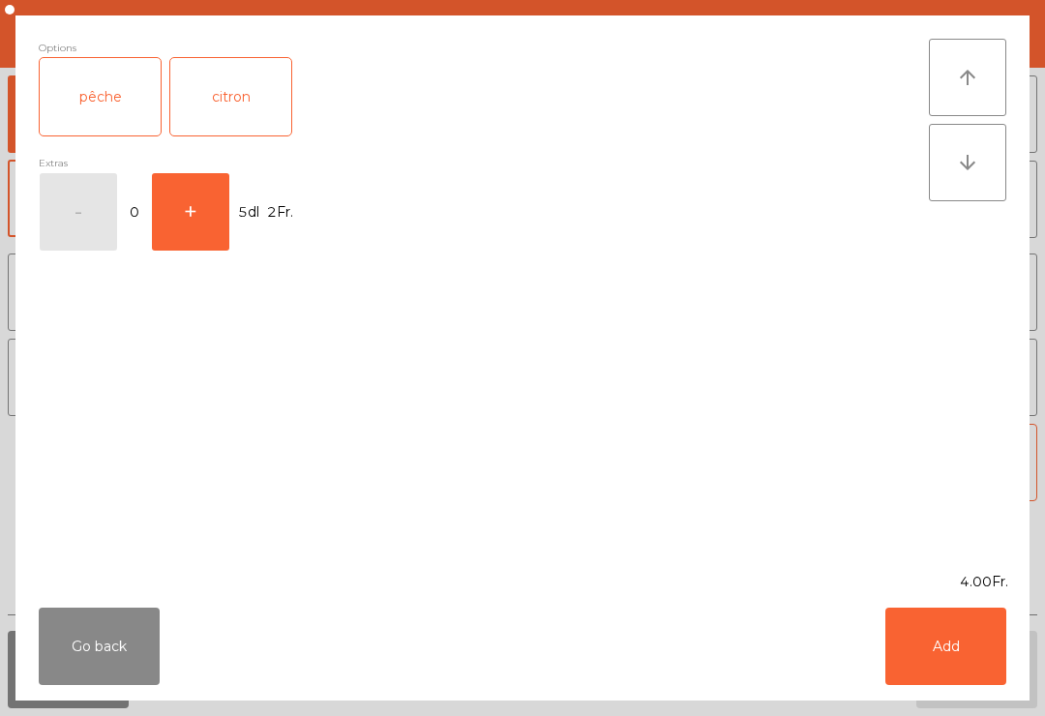
click at [940, 648] on button "Add" at bounding box center [946, 646] width 121 height 77
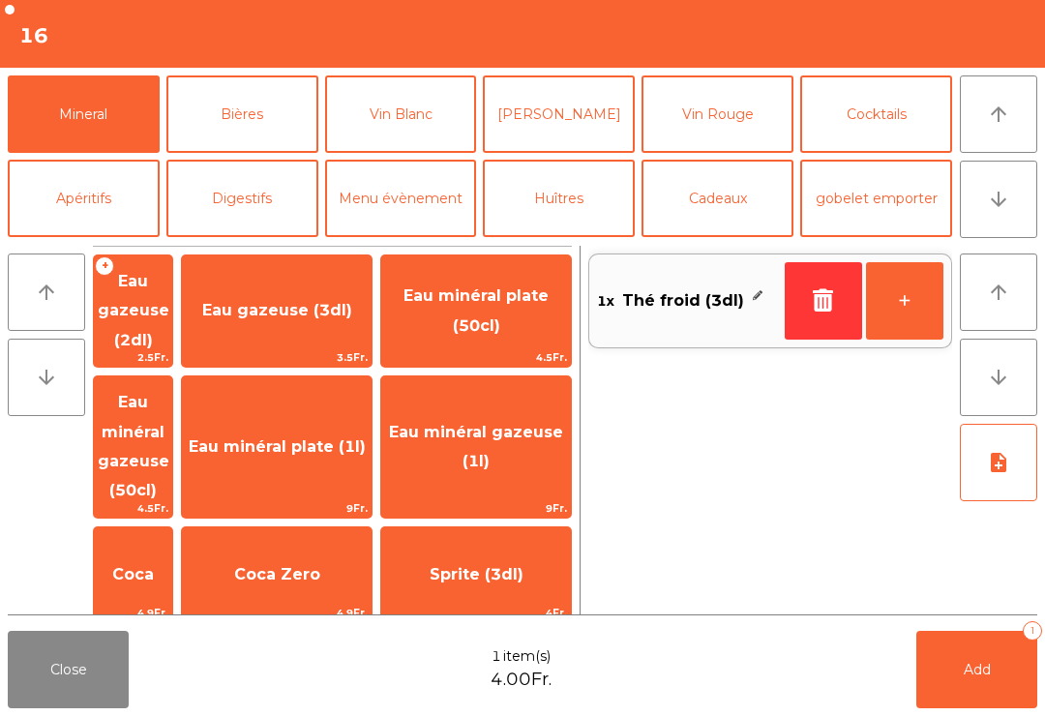
click at [1000, 693] on button "Add 1" at bounding box center [977, 669] width 121 height 77
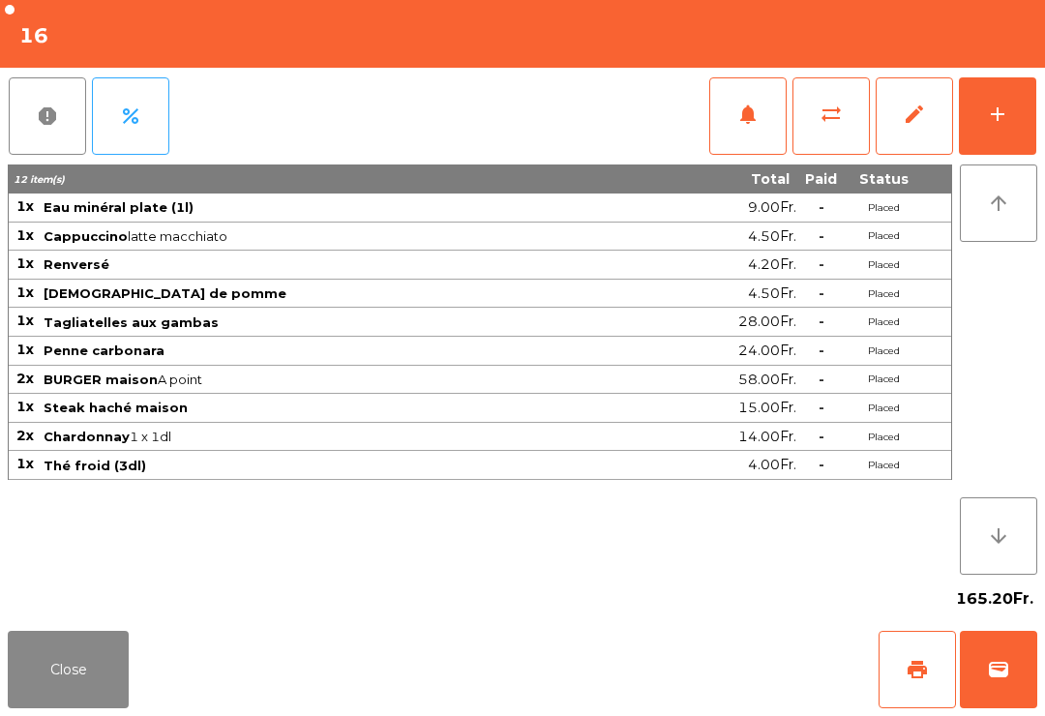
click at [94, 707] on button "Close" at bounding box center [68, 669] width 121 height 77
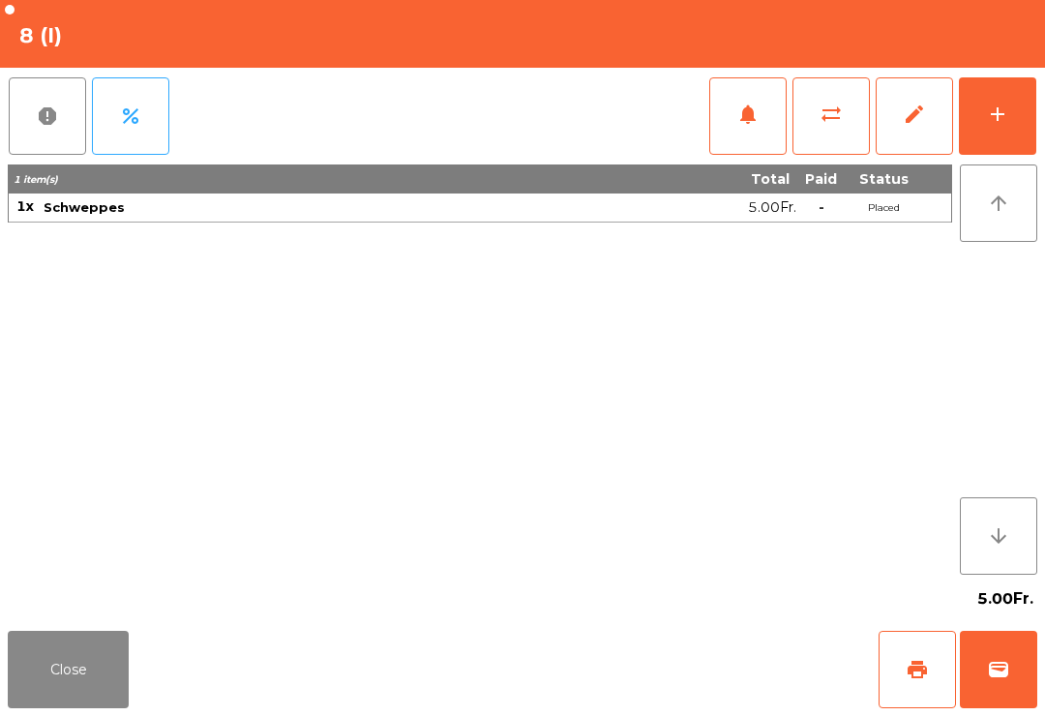
click at [1001, 698] on button "wallet" at bounding box center [998, 669] width 77 height 77
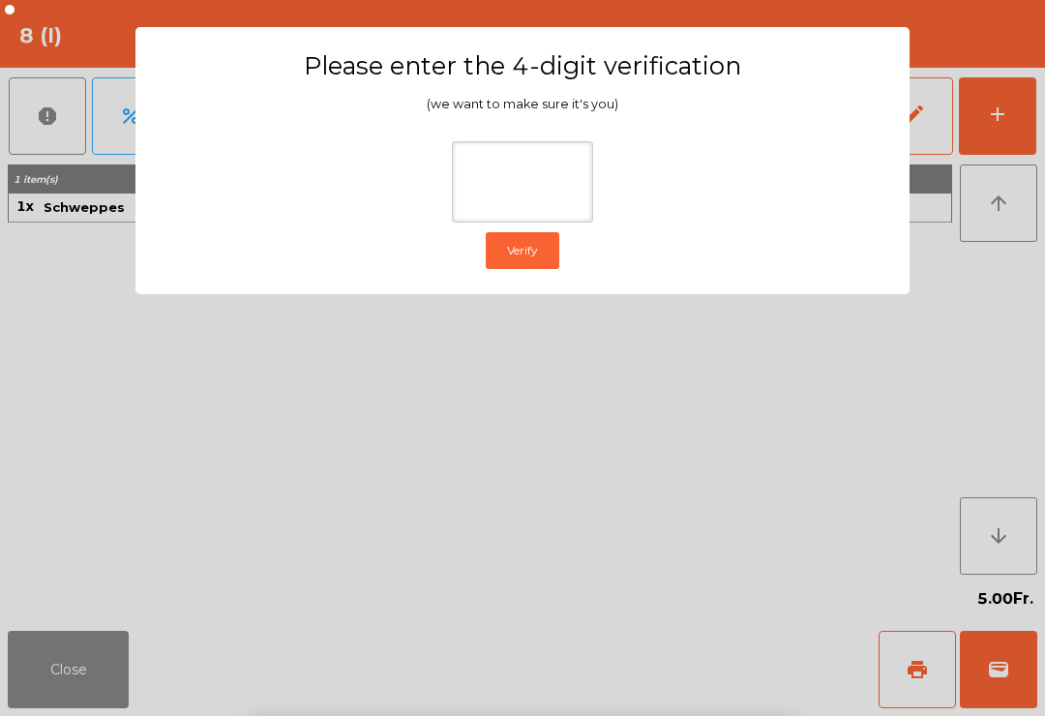
click at [961, 306] on ngb-modal-window "Please enter the 4-digit verification (we want to make sure it's you) Verify" at bounding box center [522, 358] width 993 height 716
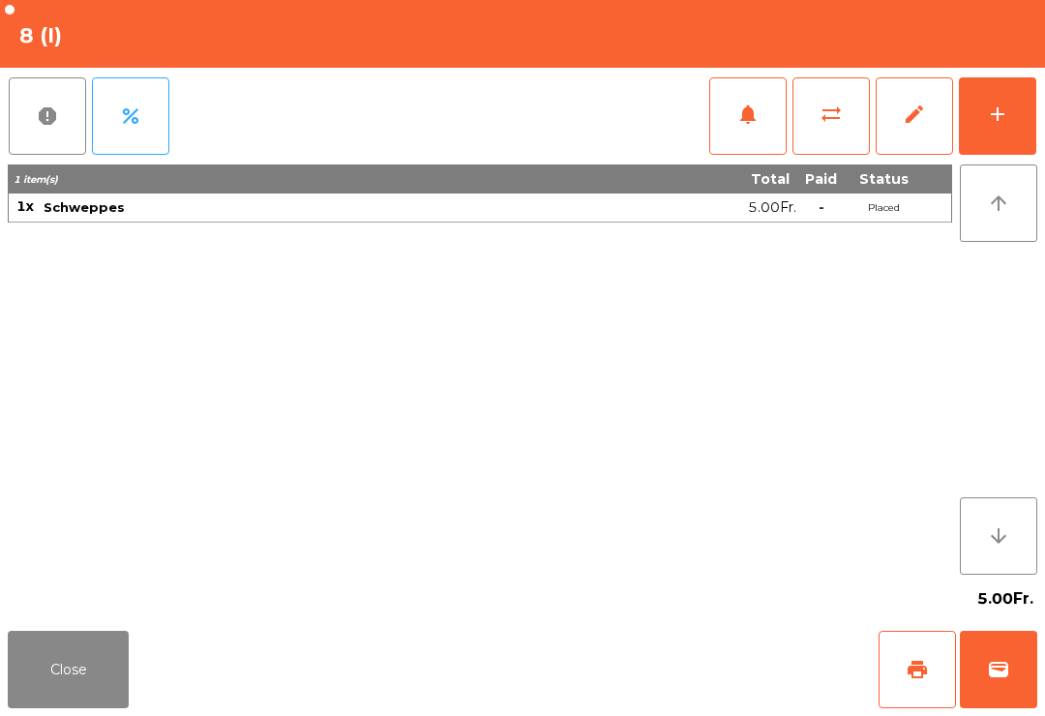
click at [912, 677] on span "print" at bounding box center [917, 669] width 23 height 23
click at [118, 704] on button "Close" at bounding box center [68, 669] width 121 height 77
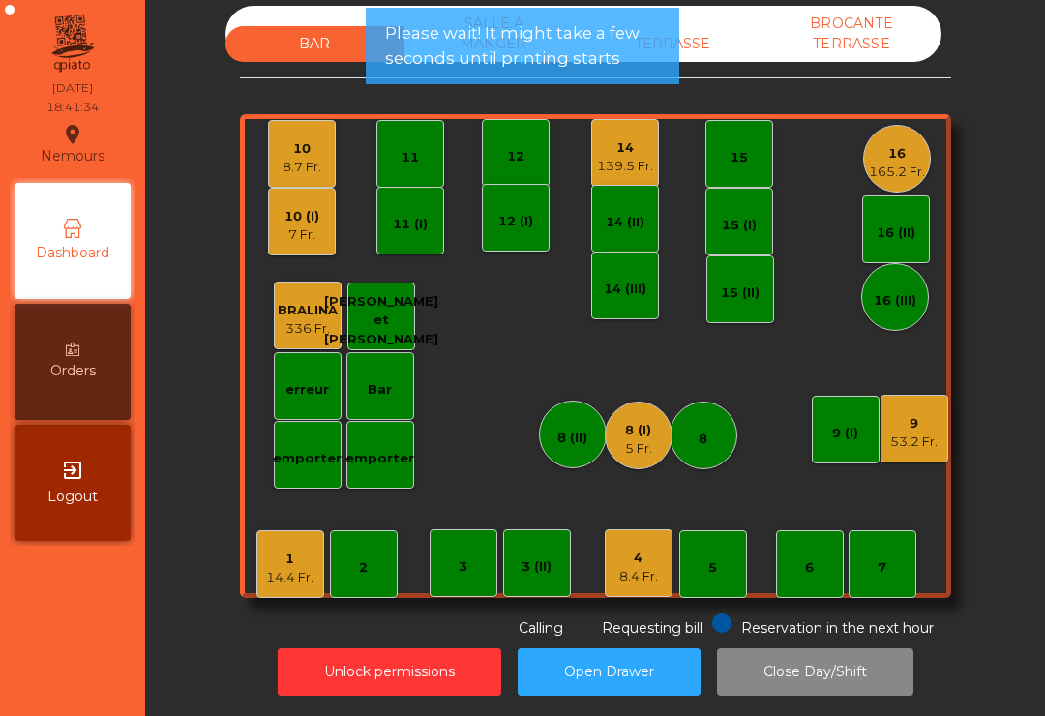
click at [708, 55] on div "TERRASSE" at bounding box center [673, 44] width 179 height 36
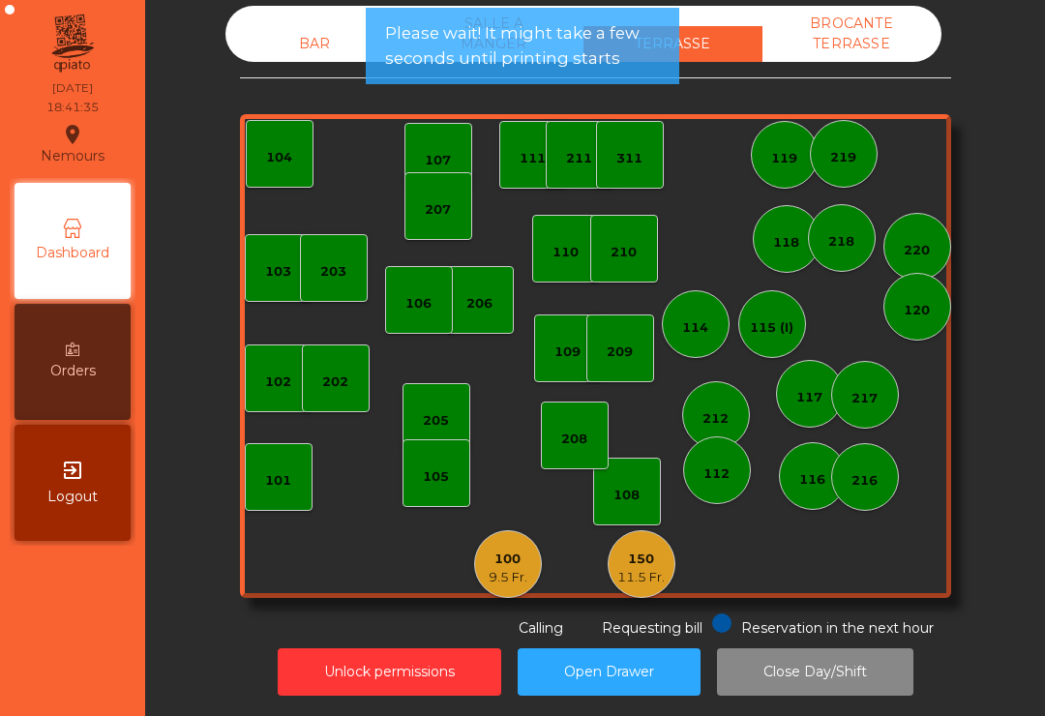
click at [508, 584] on div "9.5 Fr." at bounding box center [508, 577] width 39 height 19
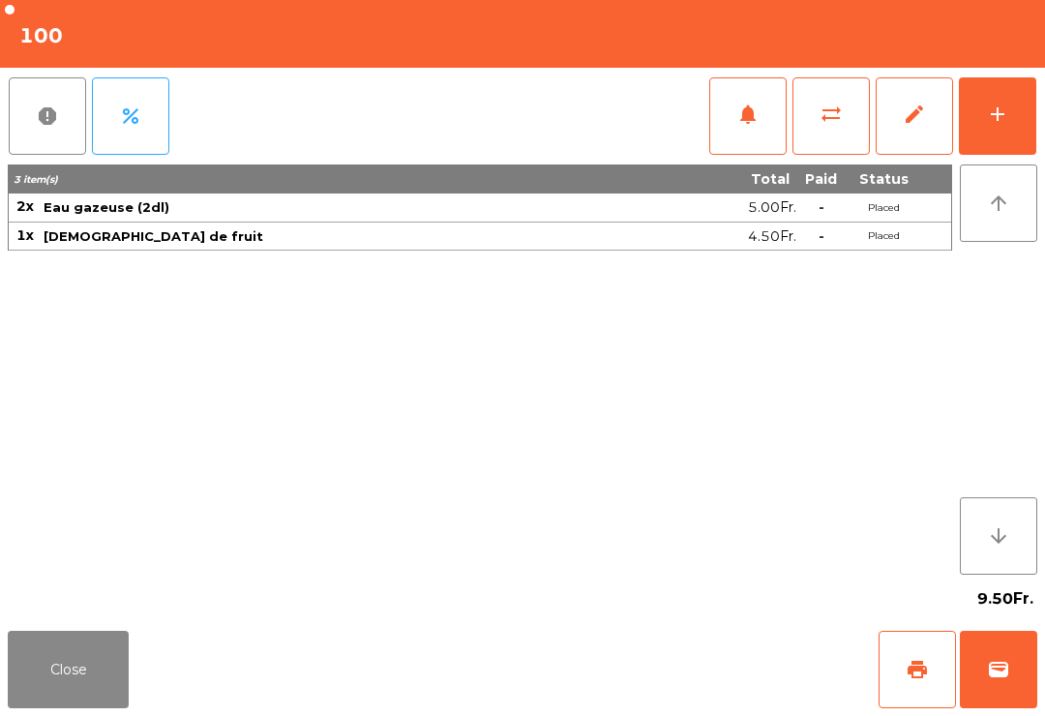
click at [1031, 678] on button "wallet" at bounding box center [998, 669] width 77 height 77
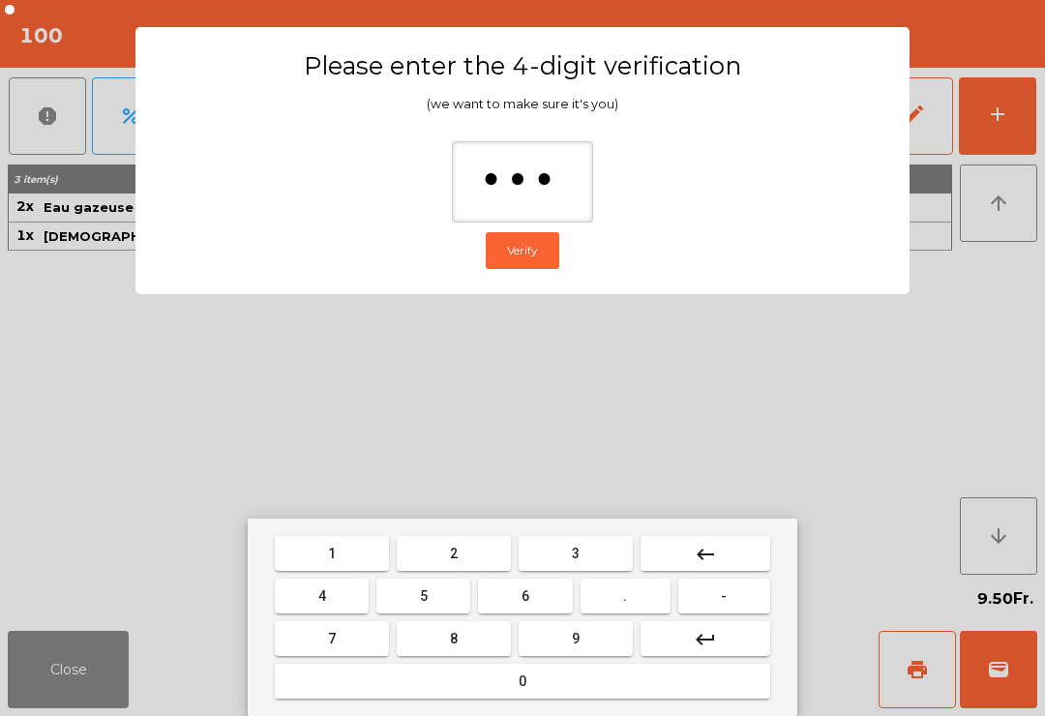
type input "**"
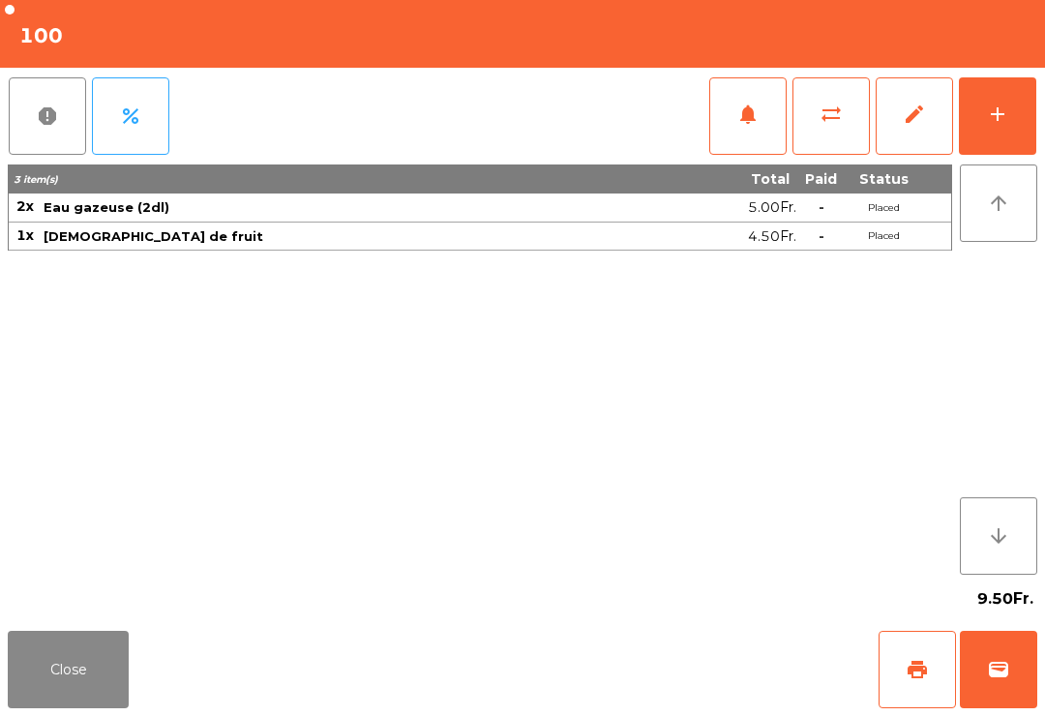
click at [694, 651] on div "Close print wallet" at bounding box center [522, 669] width 1045 height 93
click at [693, 650] on div "Close print wallet" at bounding box center [522, 669] width 1045 height 93
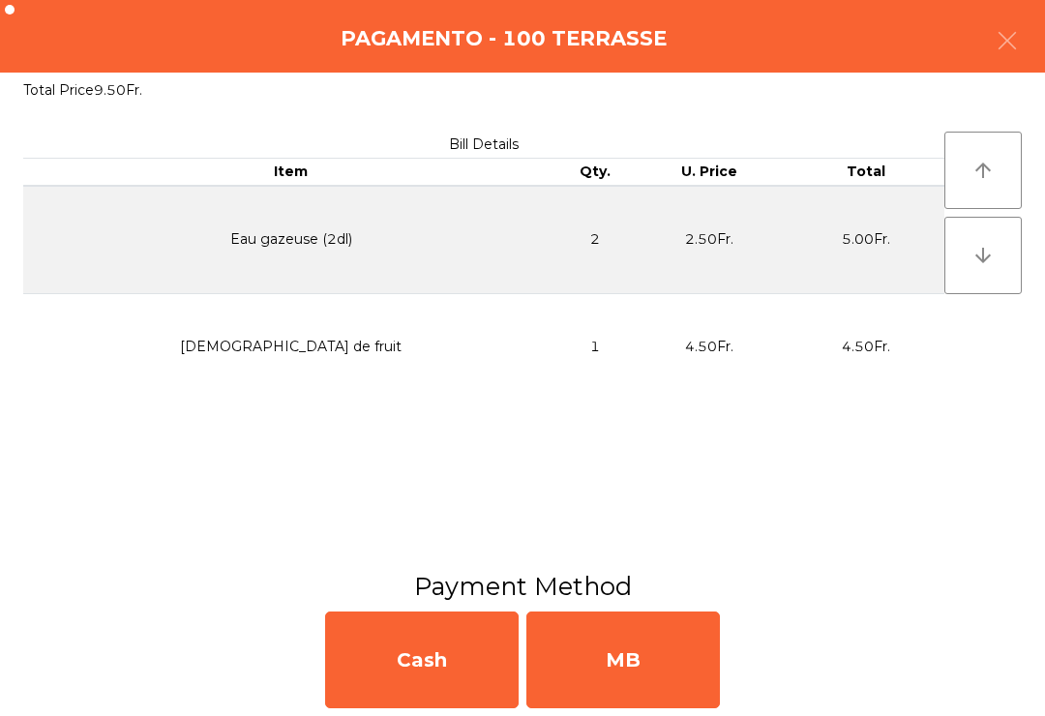
click at [647, 674] on div "MB" at bounding box center [624, 660] width 194 height 97
click at [661, 676] on div "No" at bounding box center [624, 660] width 194 height 97
click at [602, 655] on div "No" at bounding box center [624, 660] width 194 height 97
click at [633, 698] on div "No" at bounding box center [624, 660] width 194 height 97
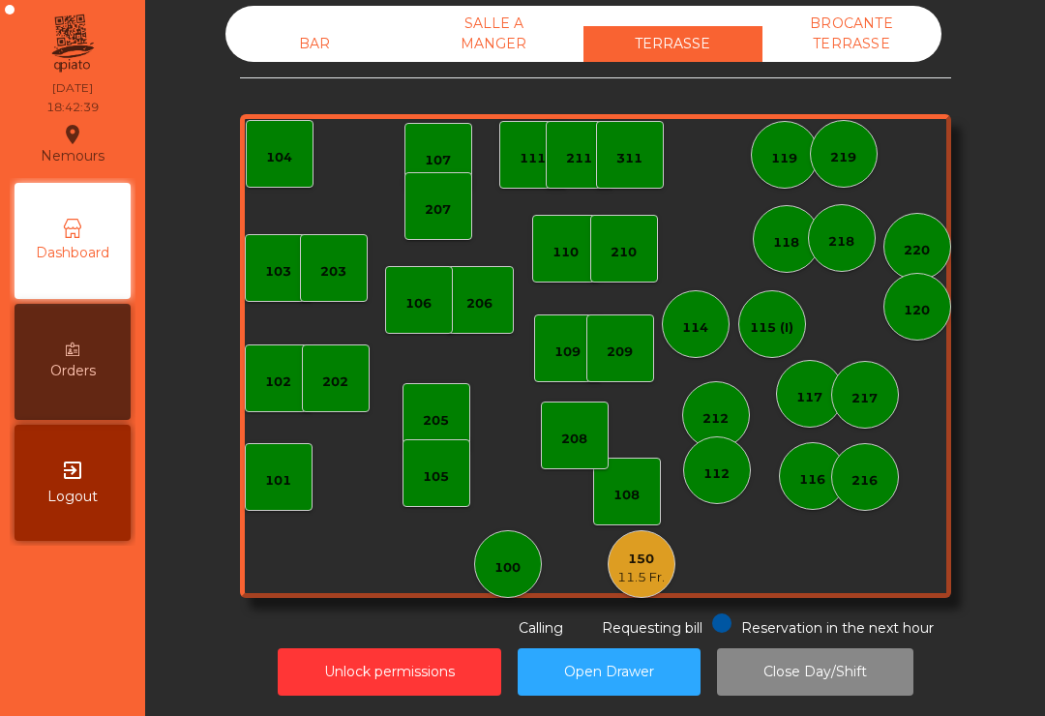
click at [295, 56] on div "BAR" at bounding box center [315, 44] width 179 height 36
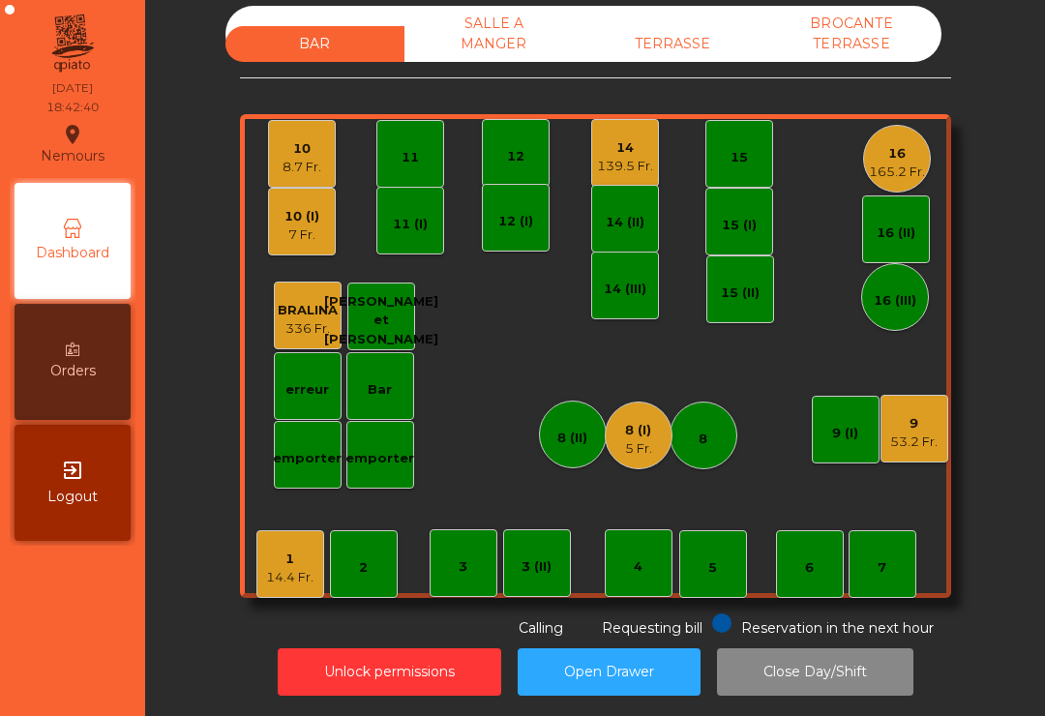
click at [318, 162] on div "8.7 Fr." at bounding box center [302, 167] width 39 height 19
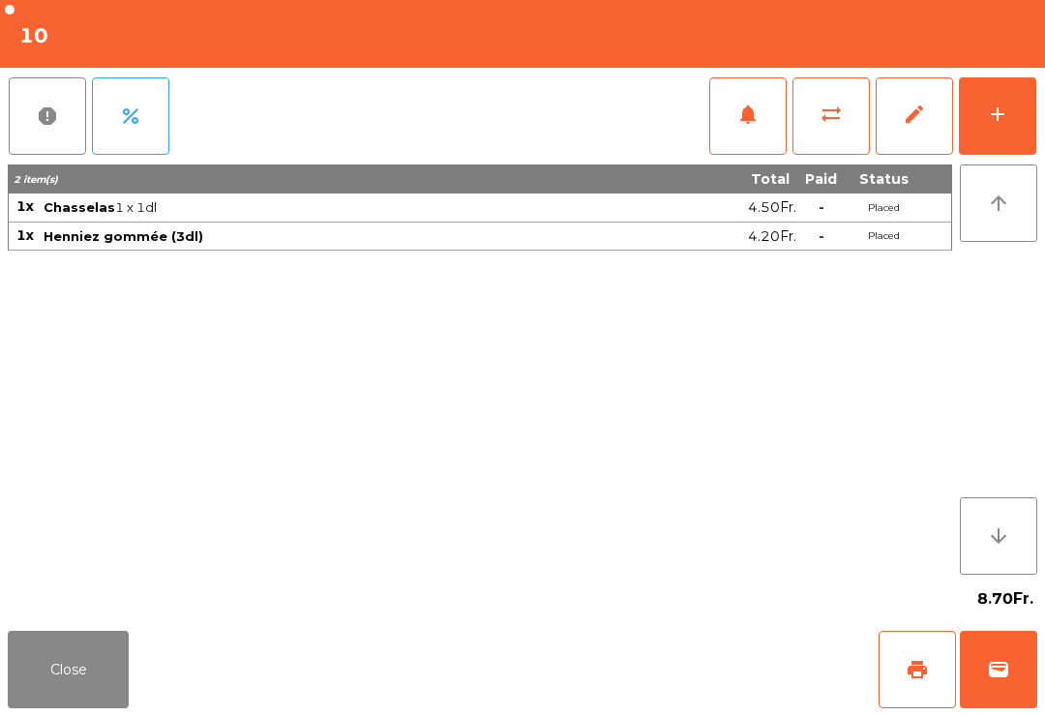
click at [1007, 125] on div "add" at bounding box center [997, 114] width 23 height 23
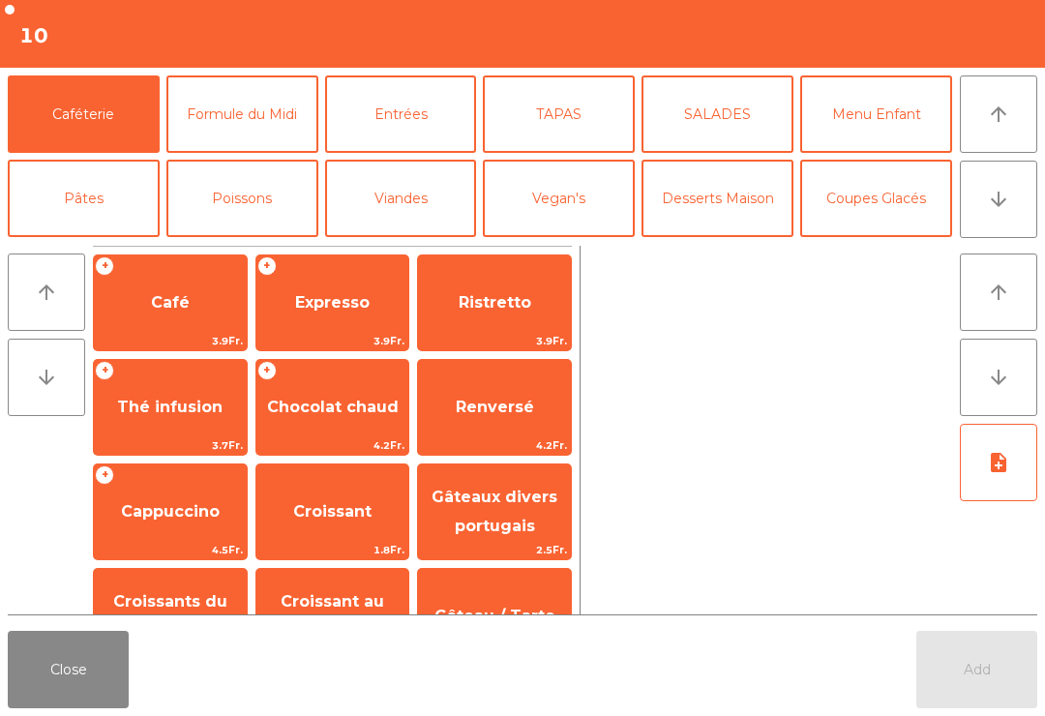
click at [1007, 199] on icon "arrow_downward" at bounding box center [998, 199] width 23 height 23
click at [419, 244] on button "Vin Blanc" at bounding box center [401, 282] width 152 height 77
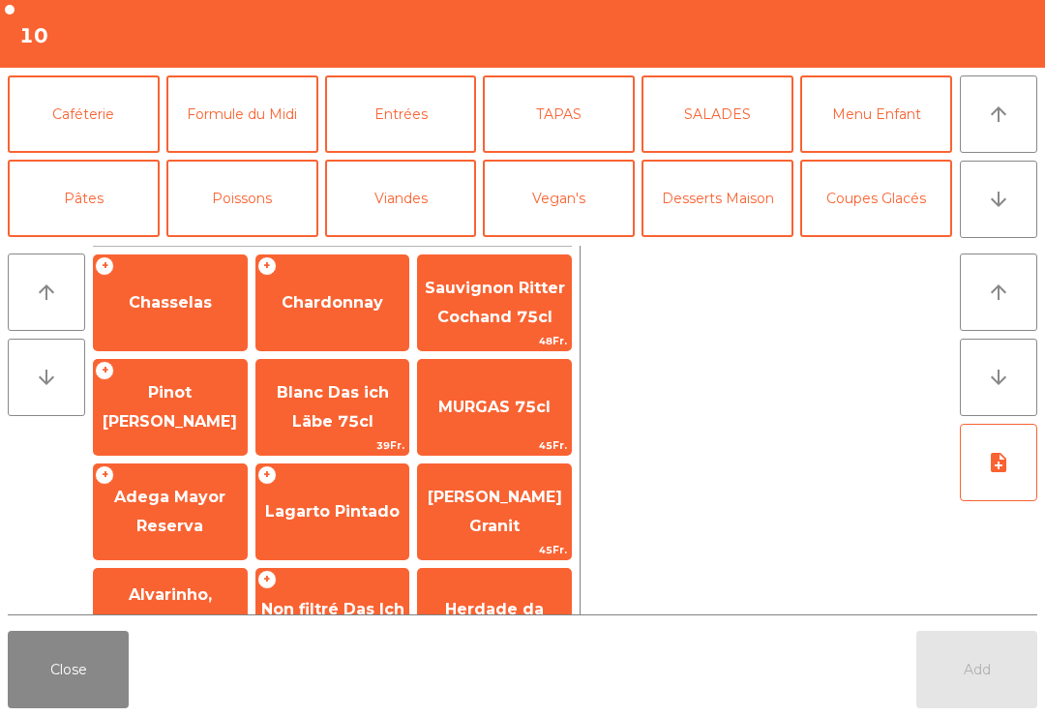
scroll to position [168, 0]
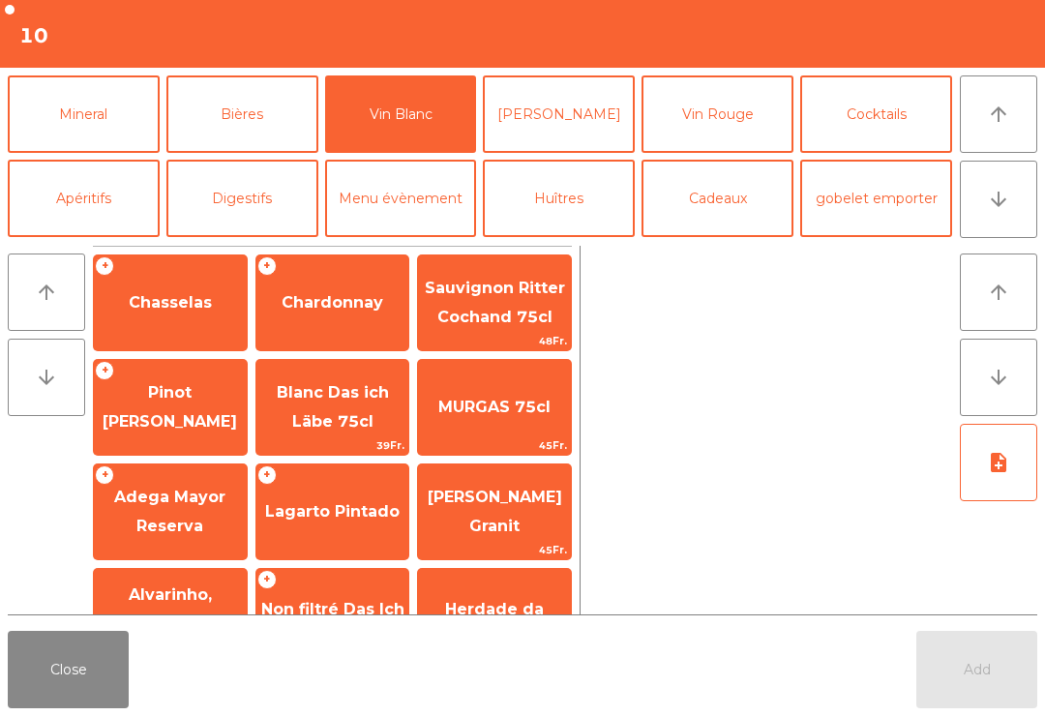
click at [328, 318] on span "Chardonnay" at bounding box center [332, 303] width 153 height 52
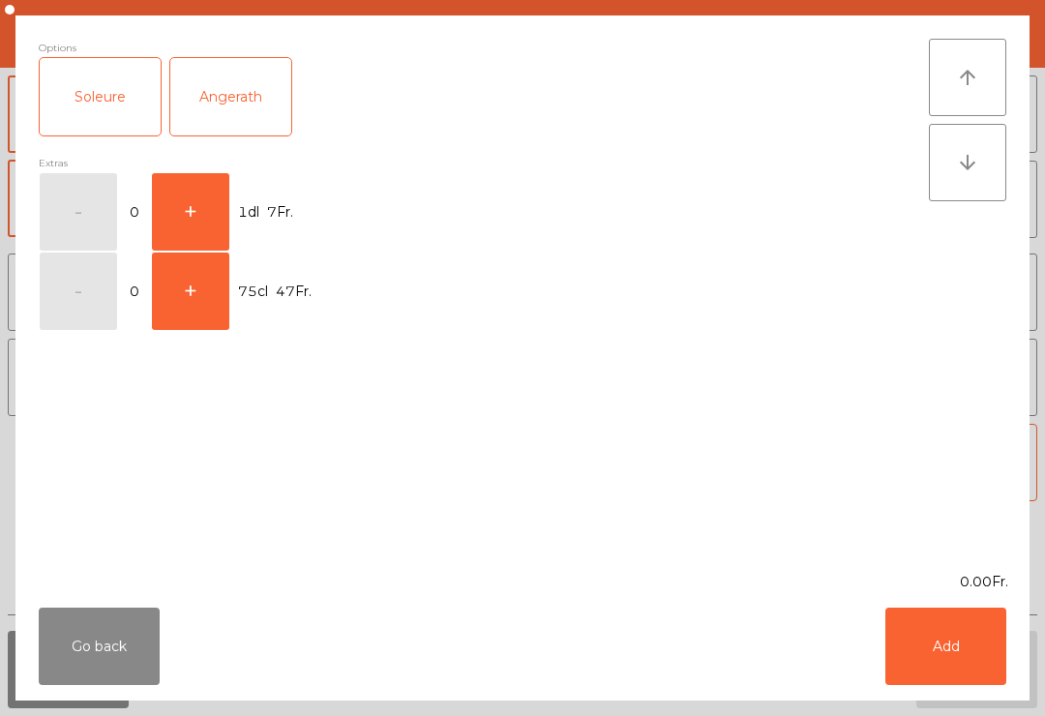
click at [204, 224] on button "+" at bounding box center [190, 211] width 77 height 77
click at [965, 672] on button "Add" at bounding box center [946, 646] width 121 height 77
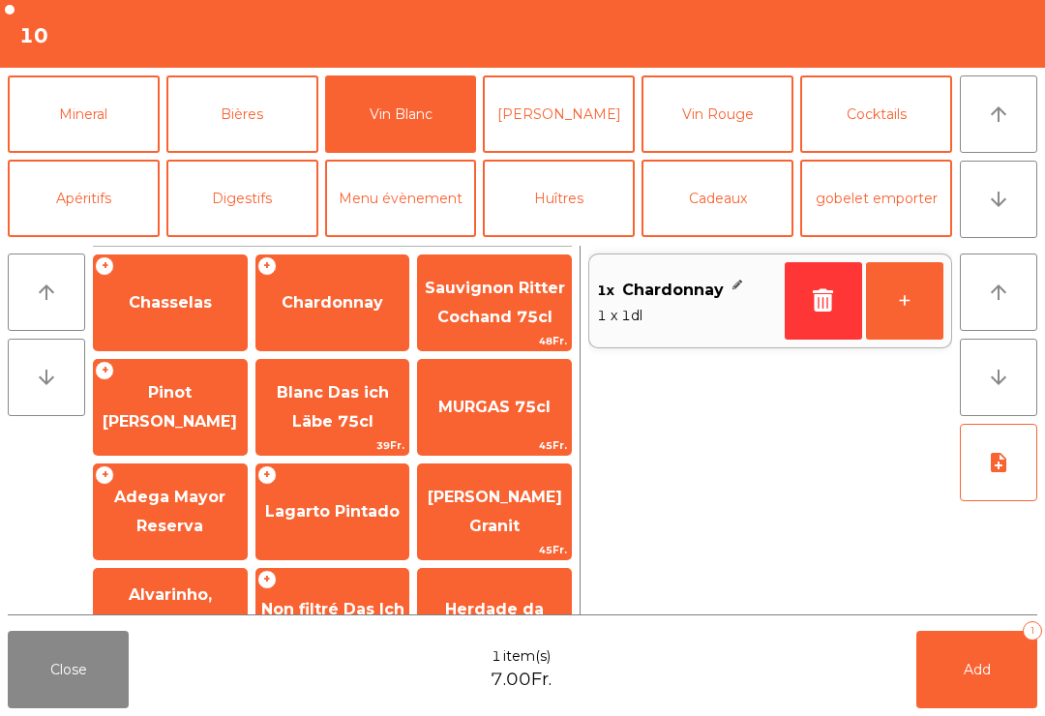
click at [976, 684] on button "Add 1" at bounding box center [977, 669] width 121 height 77
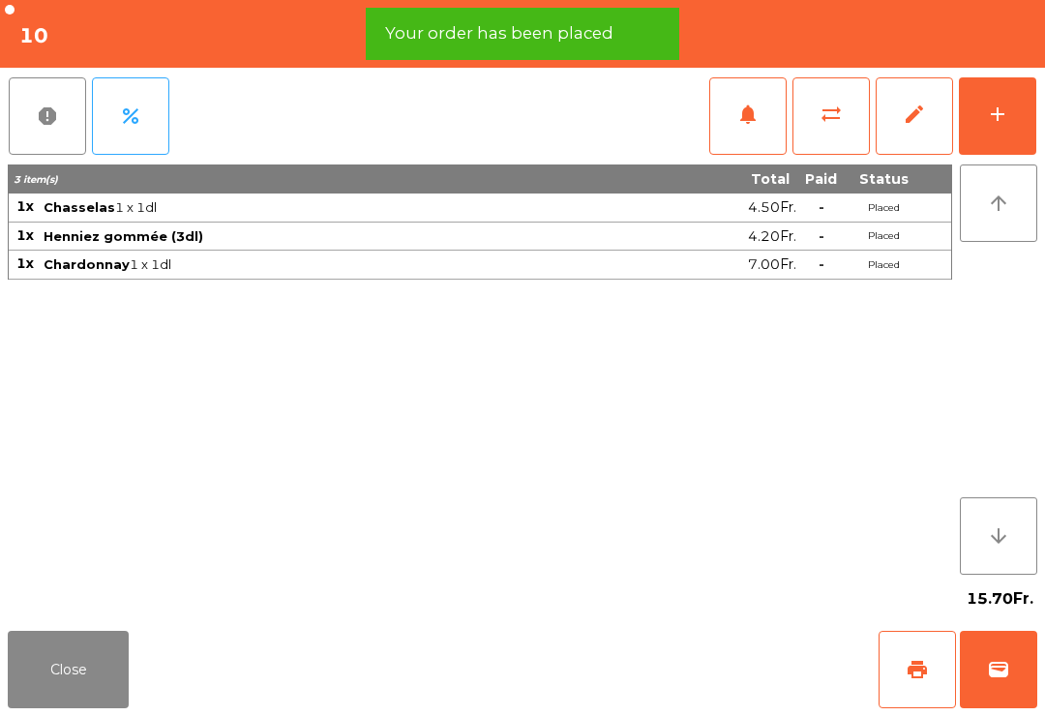
click at [85, 677] on button "Close" at bounding box center [68, 669] width 121 height 77
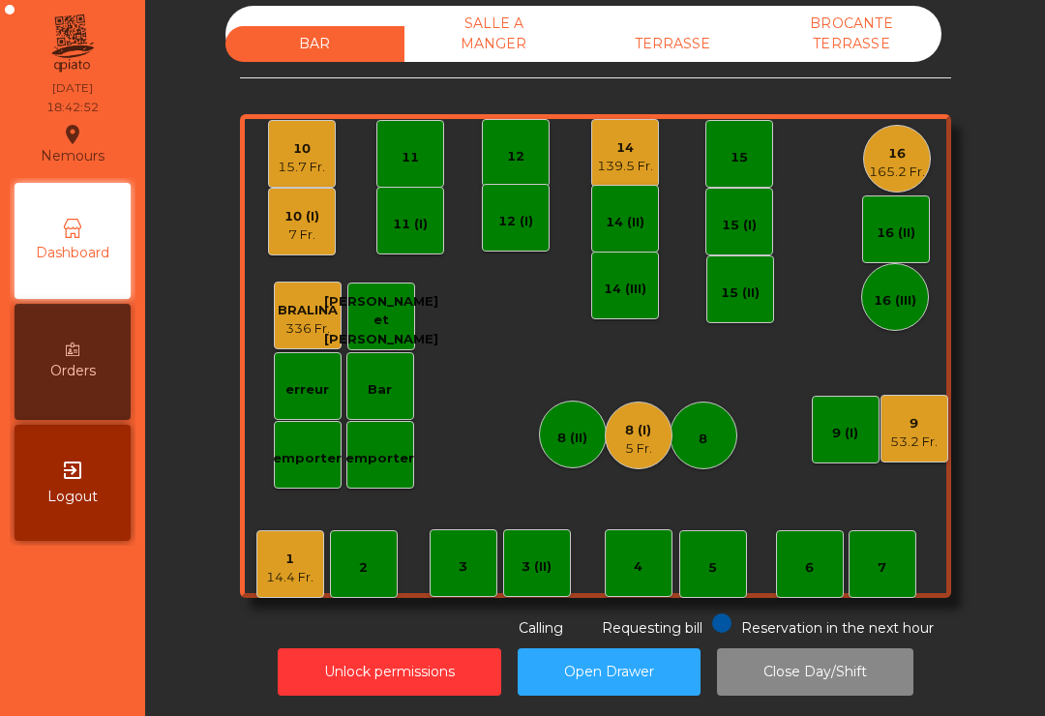
click at [302, 249] on div "10 (I) 7 Fr." at bounding box center [302, 222] width 68 height 68
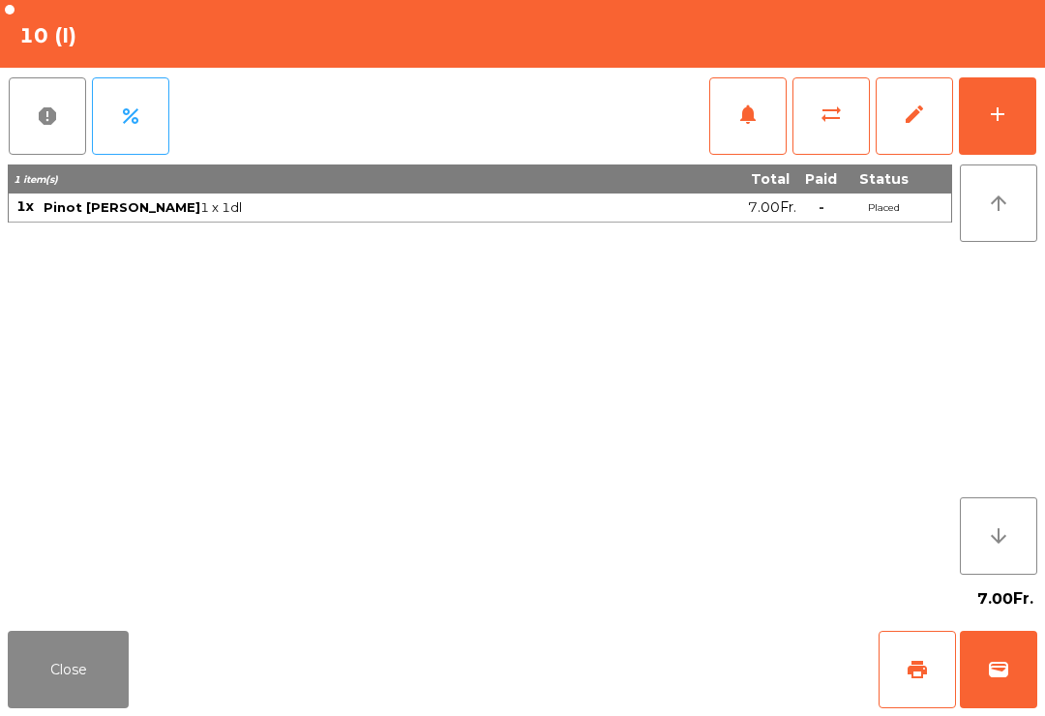
click at [832, 125] on span "sync_alt" at bounding box center [831, 114] width 23 height 23
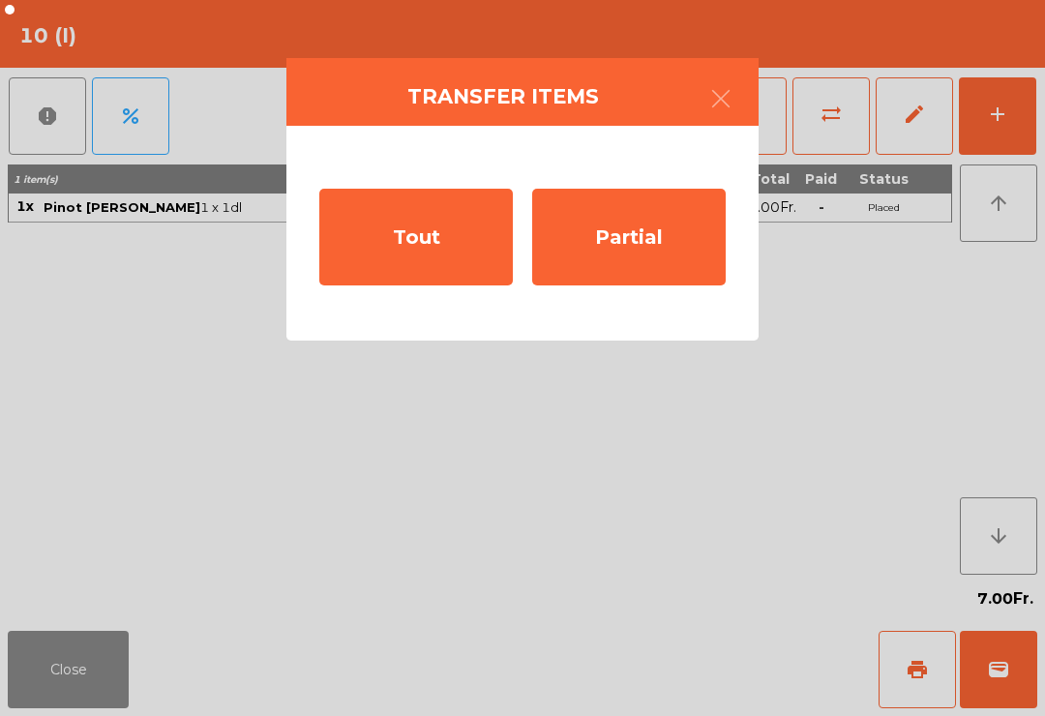
click at [438, 242] on div "Tout" at bounding box center [416, 237] width 194 height 97
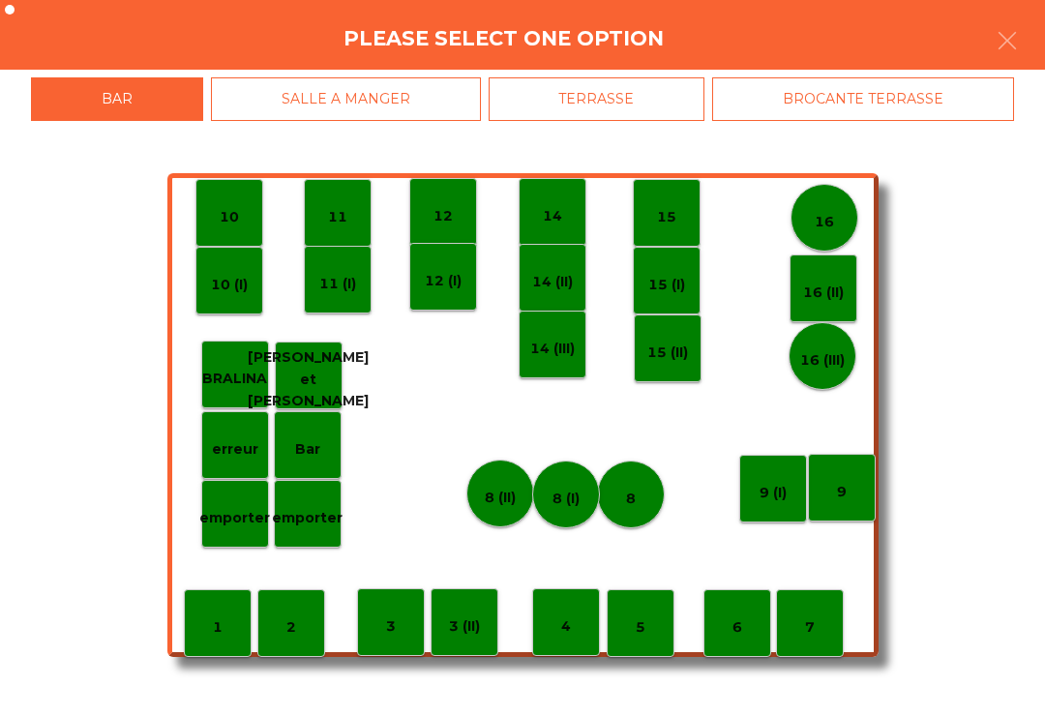
click at [231, 221] on p "10" at bounding box center [229, 217] width 19 height 22
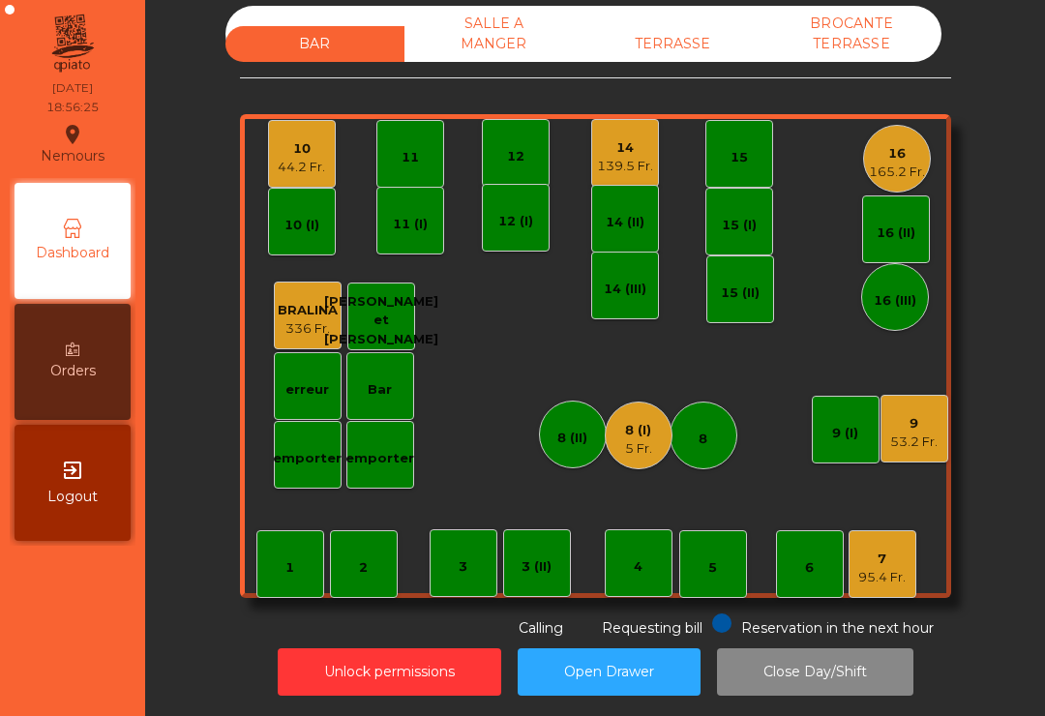
click at [650, 19] on div "BAR SALLE A MANGER TERRASSE BROCANTE TERRASSE" at bounding box center [584, 34] width 716 height 56
click at [669, 53] on div "TERRASSE" at bounding box center [673, 44] width 179 height 36
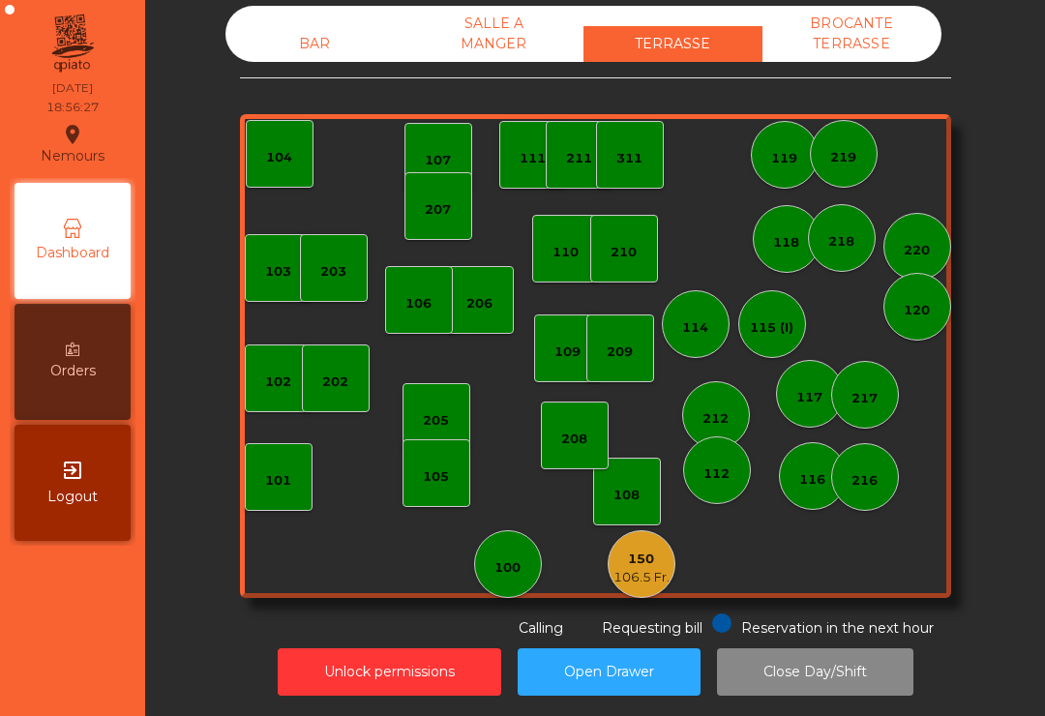
click at [635, 594] on div "150 106.5 Fr." at bounding box center [642, 564] width 68 height 68
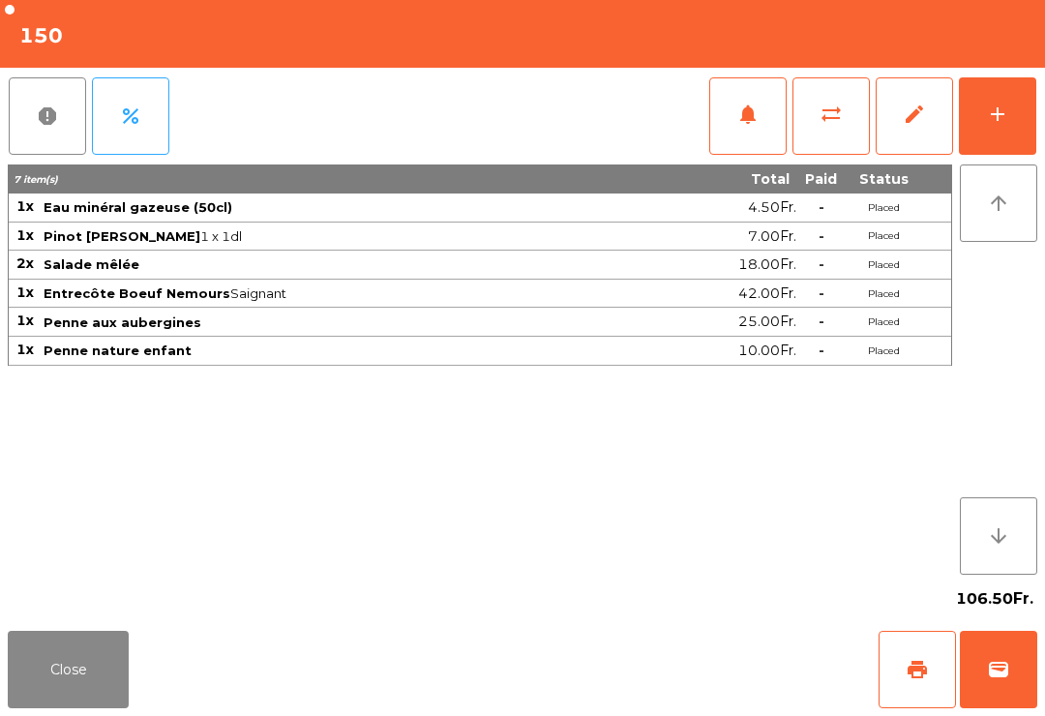
click at [748, 138] on button "notifications" at bounding box center [747, 115] width 77 height 77
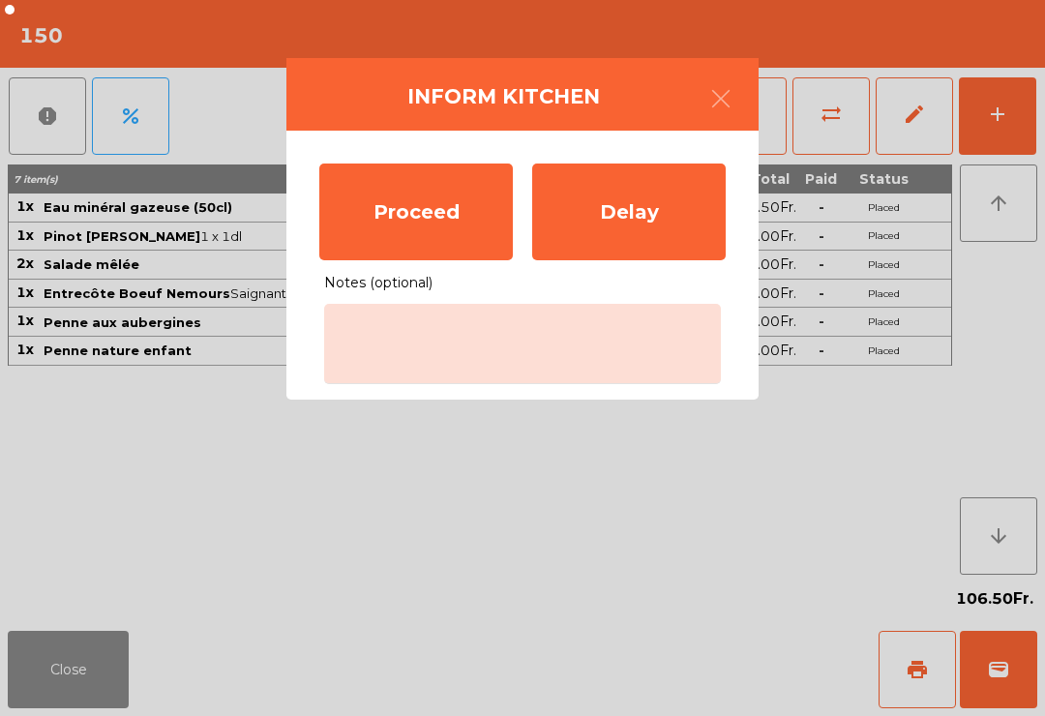
click at [359, 226] on div "Proceed" at bounding box center [416, 212] width 194 height 97
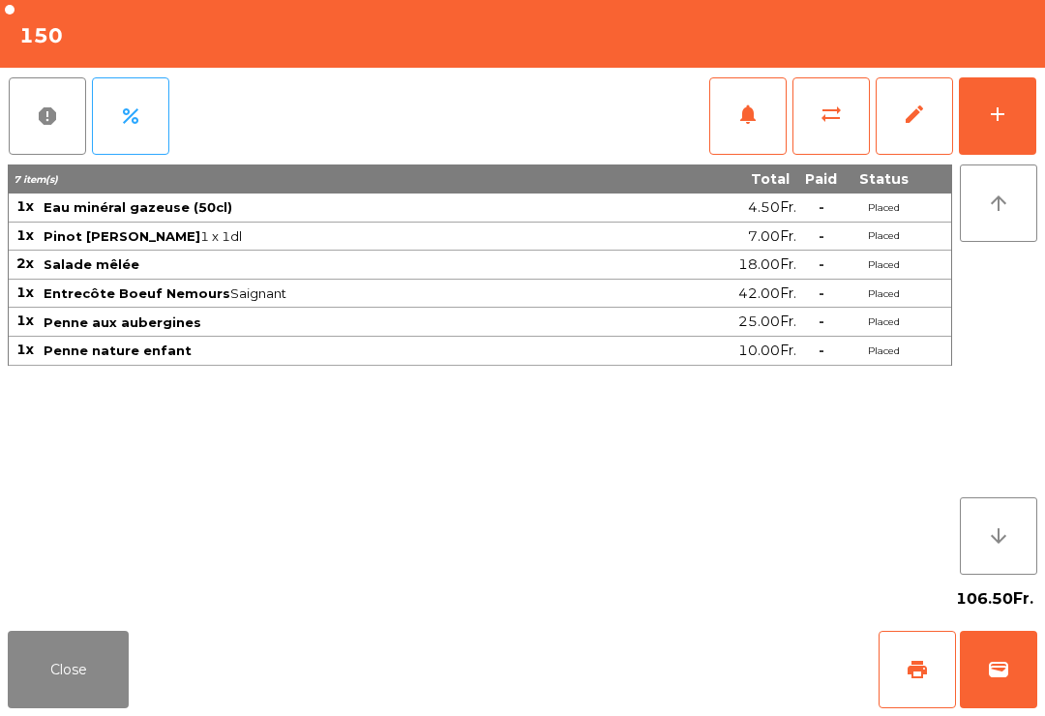
click at [75, 705] on button "Close" at bounding box center [68, 669] width 121 height 77
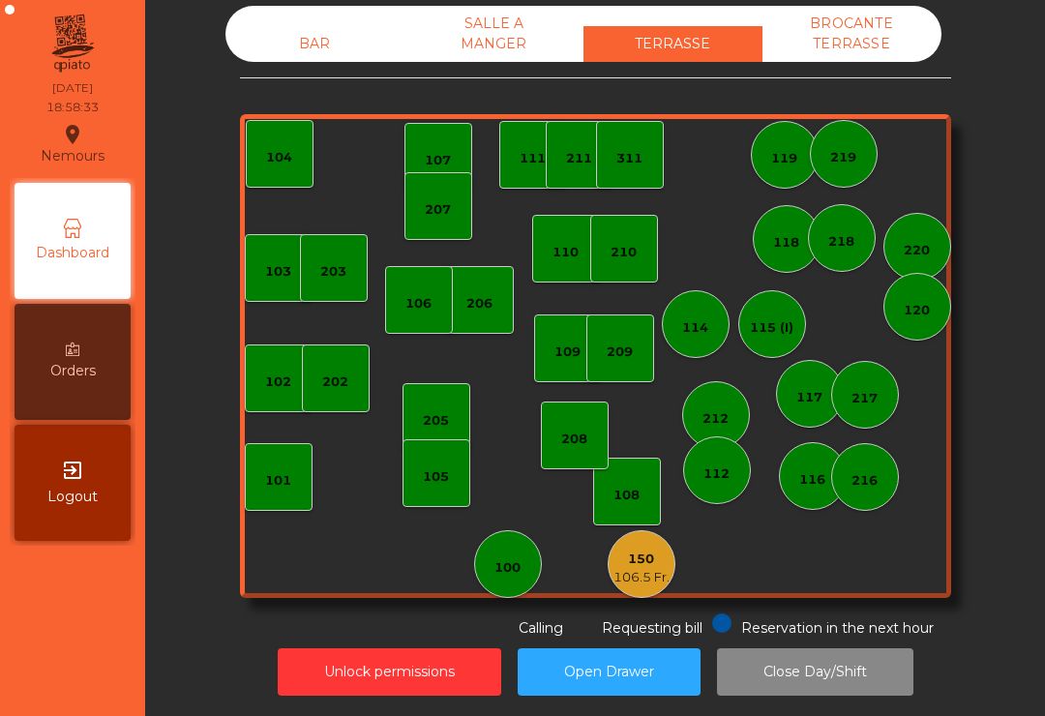
click at [315, 47] on div "BAR" at bounding box center [315, 44] width 179 height 36
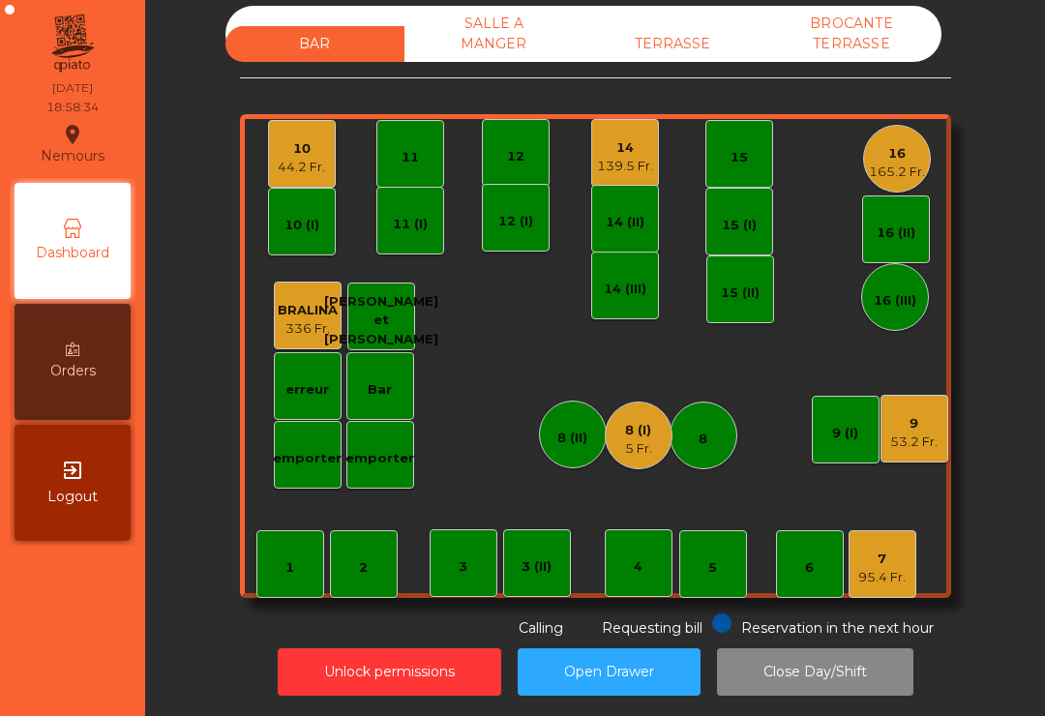
click at [915, 450] on div "53.2 Fr." at bounding box center [913, 442] width 47 height 19
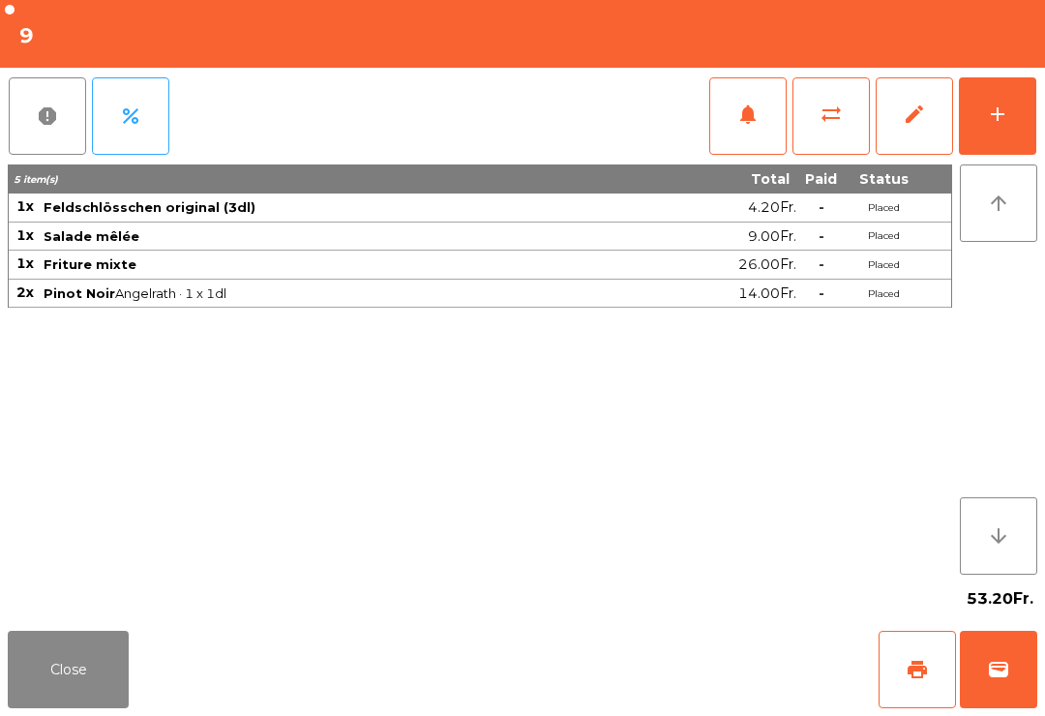
click at [904, 698] on button "print" at bounding box center [917, 669] width 77 height 77
click at [103, 681] on button "Close" at bounding box center [68, 669] width 121 height 77
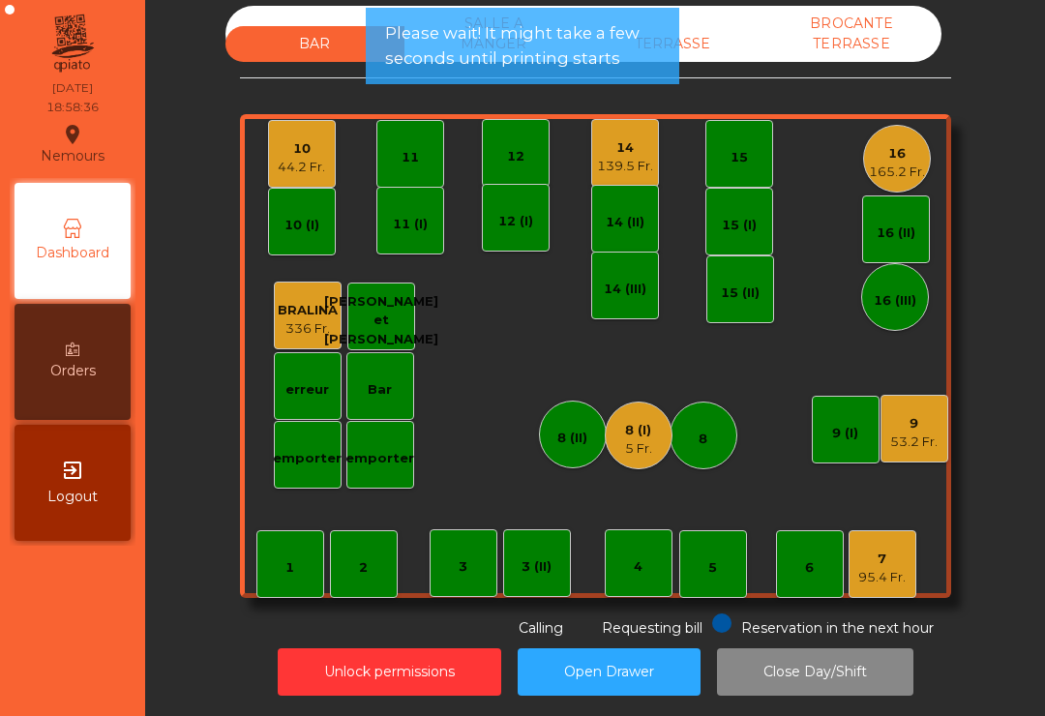
click at [628, 453] on div "5 Fr." at bounding box center [638, 448] width 27 height 19
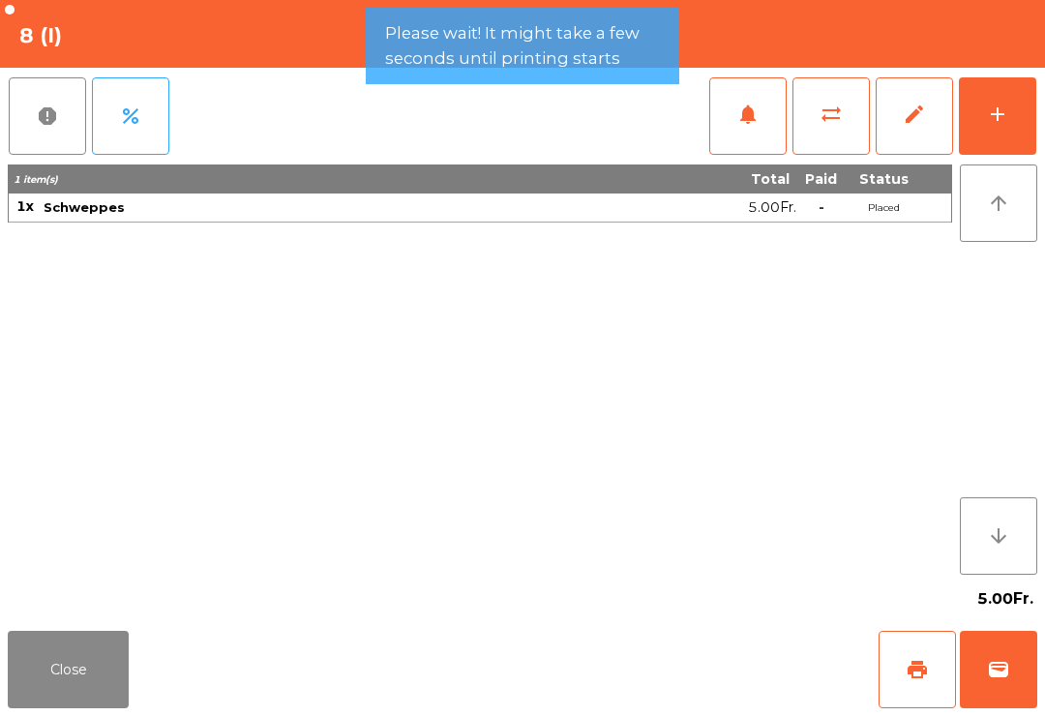
click at [1000, 682] on button "wallet" at bounding box center [998, 669] width 77 height 77
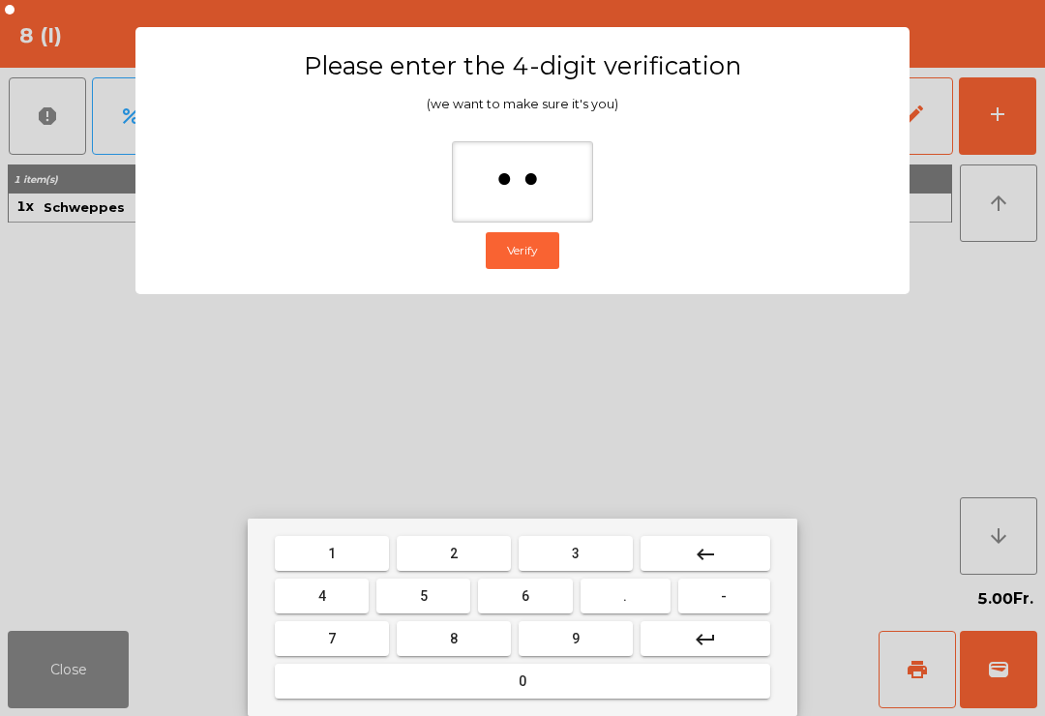
type input "***"
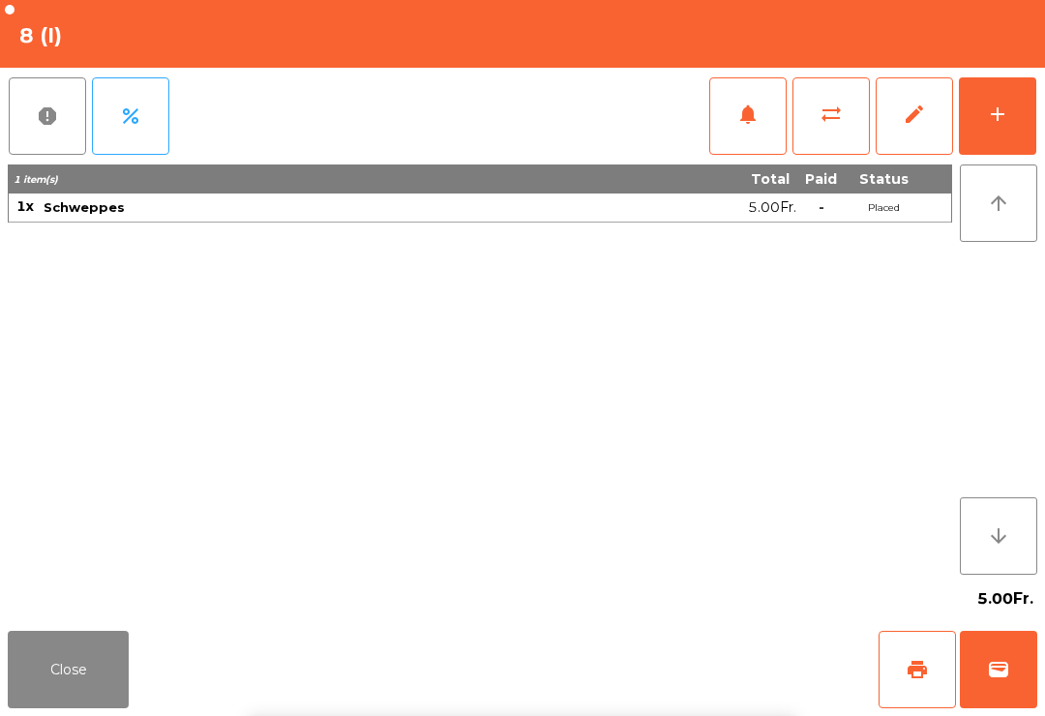
click at [616, 683] on div "Close print wallet" at bounding box center [522, 669] width 1045 height 93
click at [615, 683] on div "Close print wallet" at bounding box center [522, 669] width 1045 height 93
click at [634, 673] on div "Close print wallet" at bounding box center [522, 669] width 1045 height 93
click at [633, 673] on div "Close print wallet" at bounding box center [522, 669] width 1045 height 93
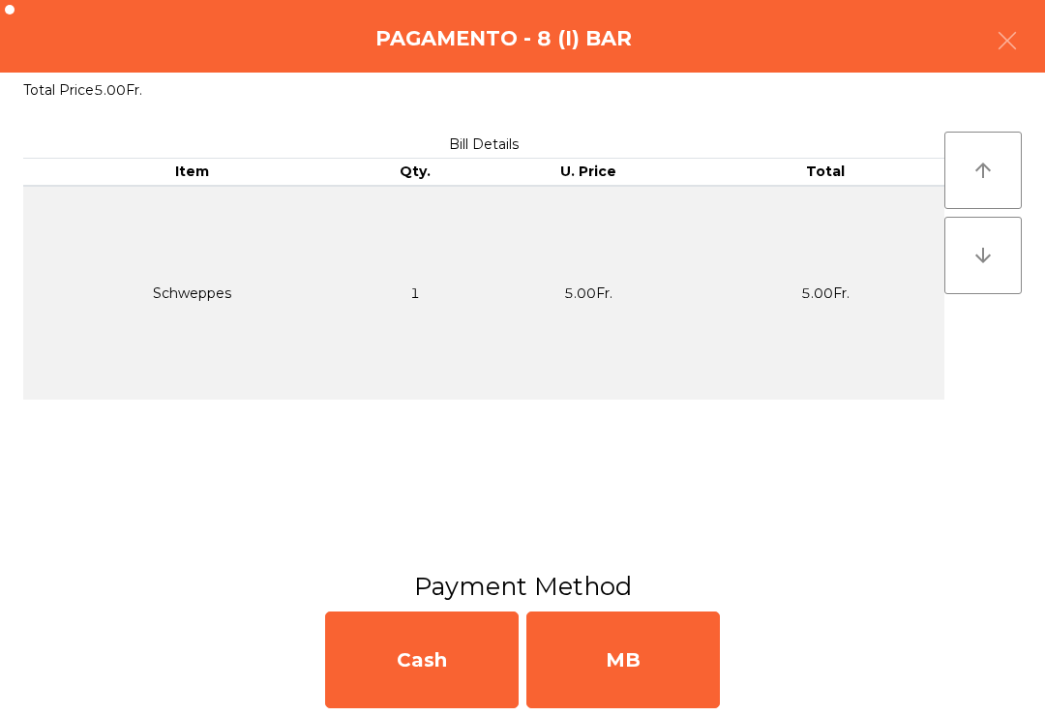
click at [655, 657] on div "MB" at bounding box center [624, 660] width 194 height 97
click at [655, 656] on div "No" at bounding box center [624, 660] width 194 height 97
click at [676, 629] on div "No" at bounding box center [624, 660] width 194 height 97
click at [679, 650] on div "No" at bounding box center [624, 660] width 194 height 97
click at [673, 650] on div "No" at bounding box center [624, 660] width 194 height 97
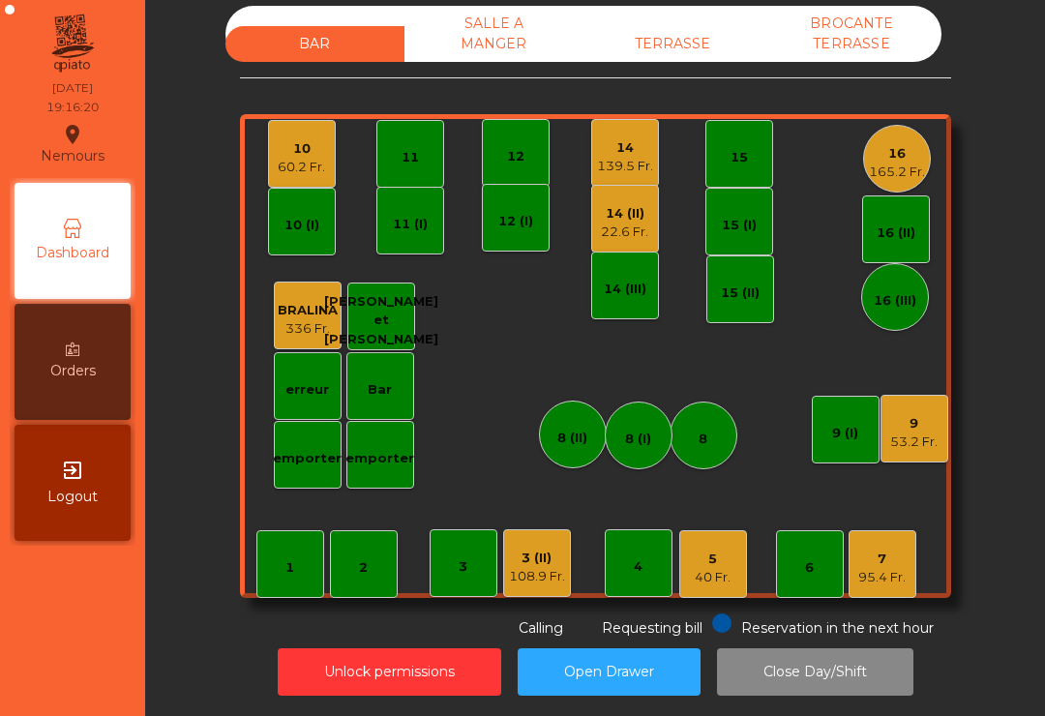
click at [512, 592] on div "3 (II) 108.9 Fr." at bounding box center [537, 563] width 68 height 68
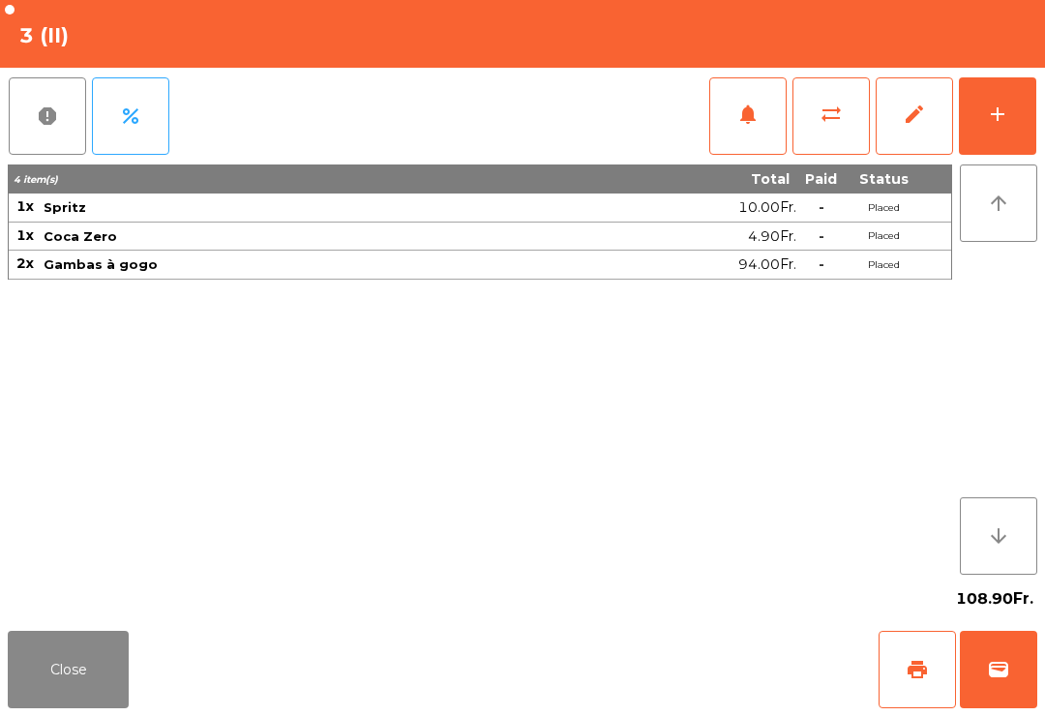
click at [736, 128] on button "notifications" at bounding box center [747, 115] width 77 height 77
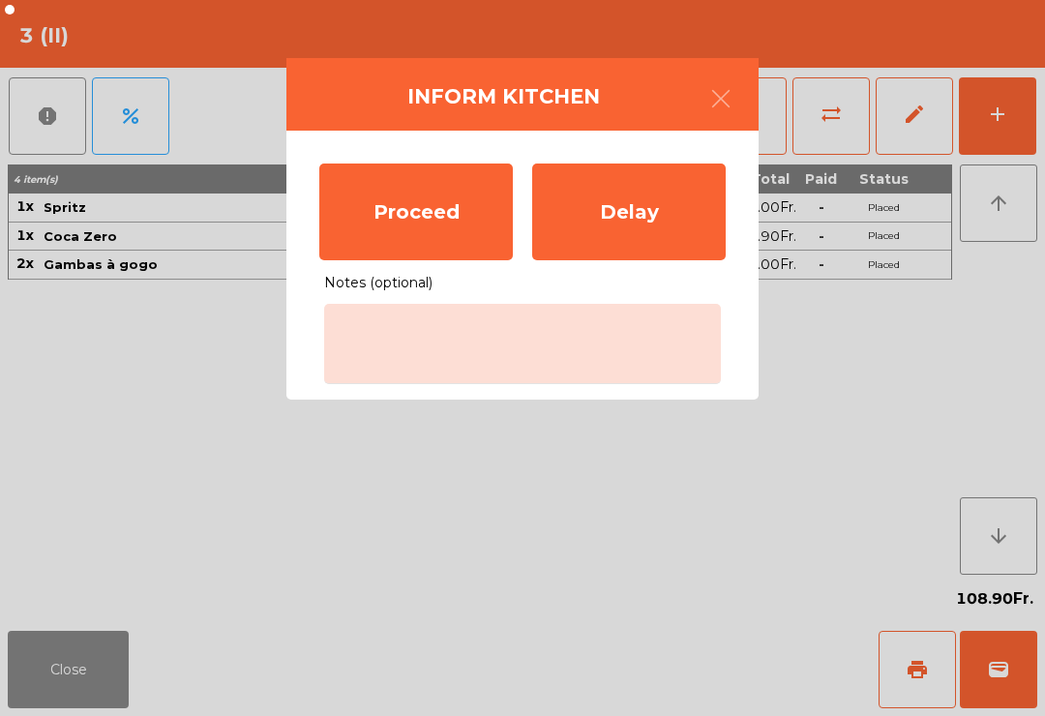
click at [394, 215] on div "Proceed" at bounding box center [416, 212] width 194 height 97
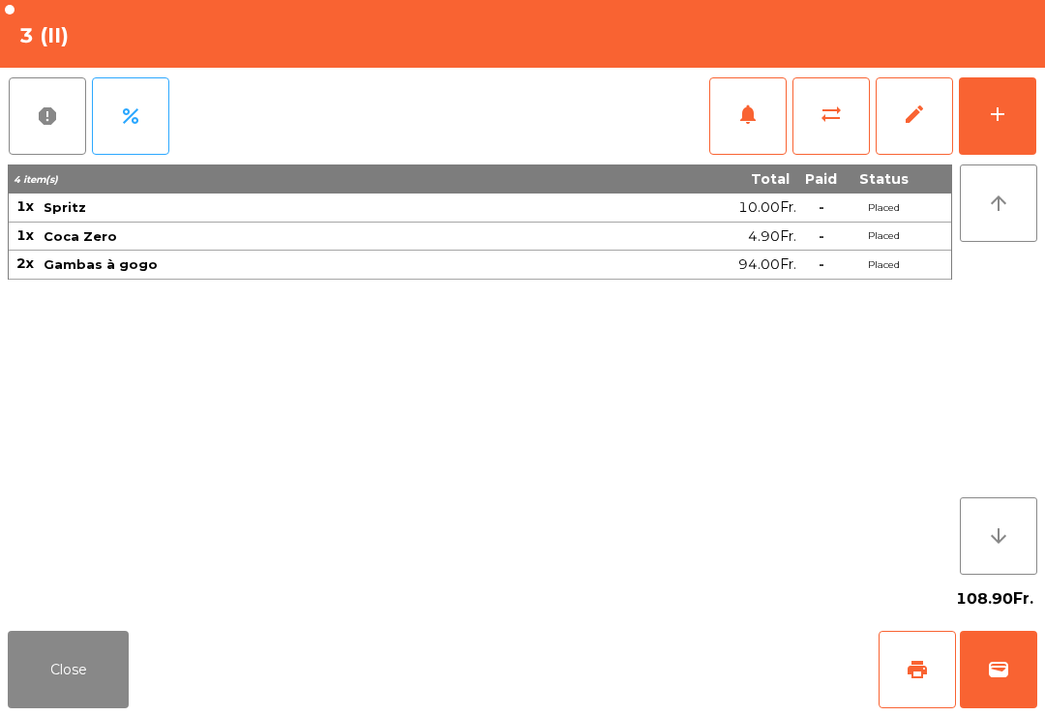
click at [62, 654] on button "Close" at bounding box center [68, 669] width 121 height 77
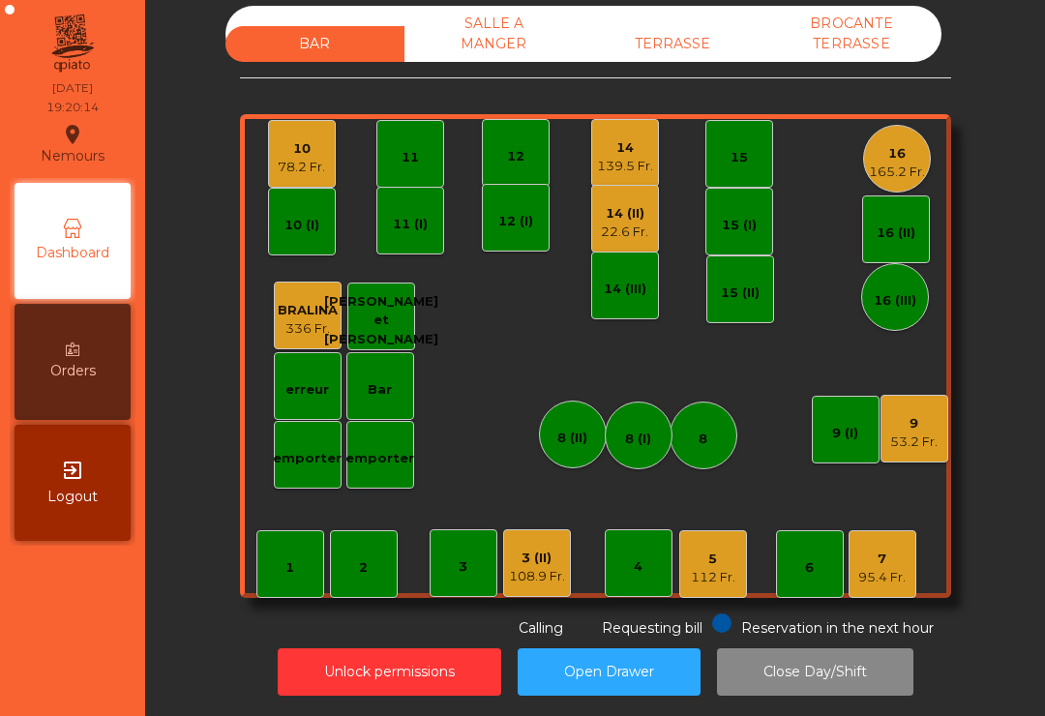
click at [895, 165] on div "165.2 Fr." at bounding box center [897, 172] width 56 height 19
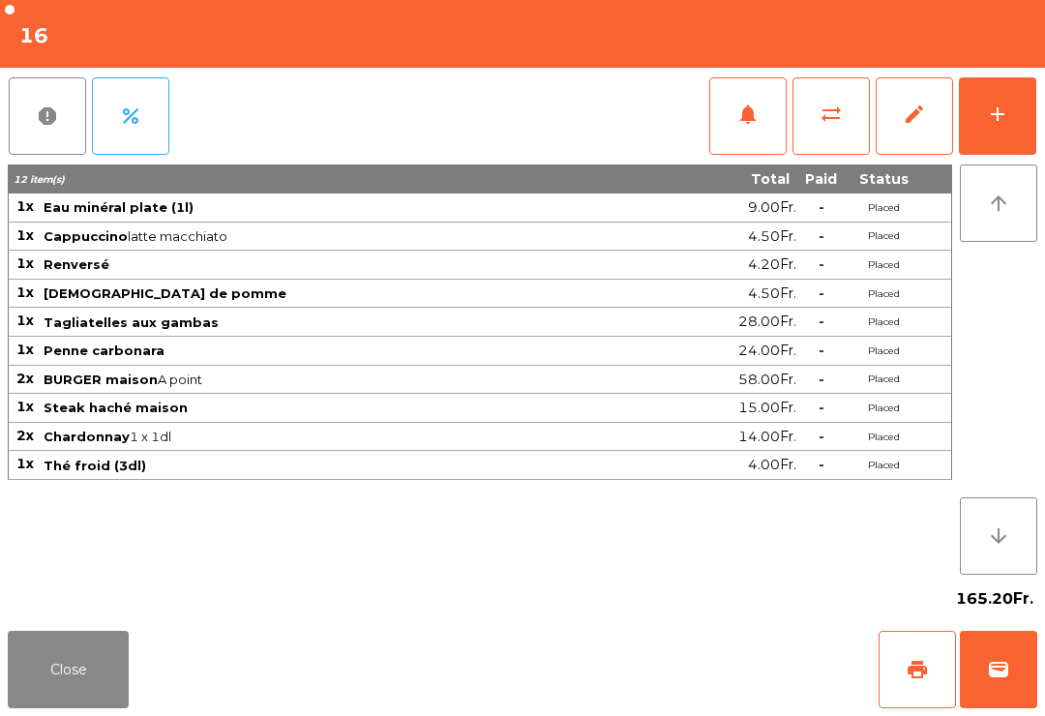
click at [937, 627] on div "Close print wallet" at bounding box center [522, 669] width 1045 height 93
click at [936, 687] on button "print" at bounding box center [917, 669] width 77 height 77
click at [48, 695] on button "Close" at bounding box center [68, 669] width 121 height 77
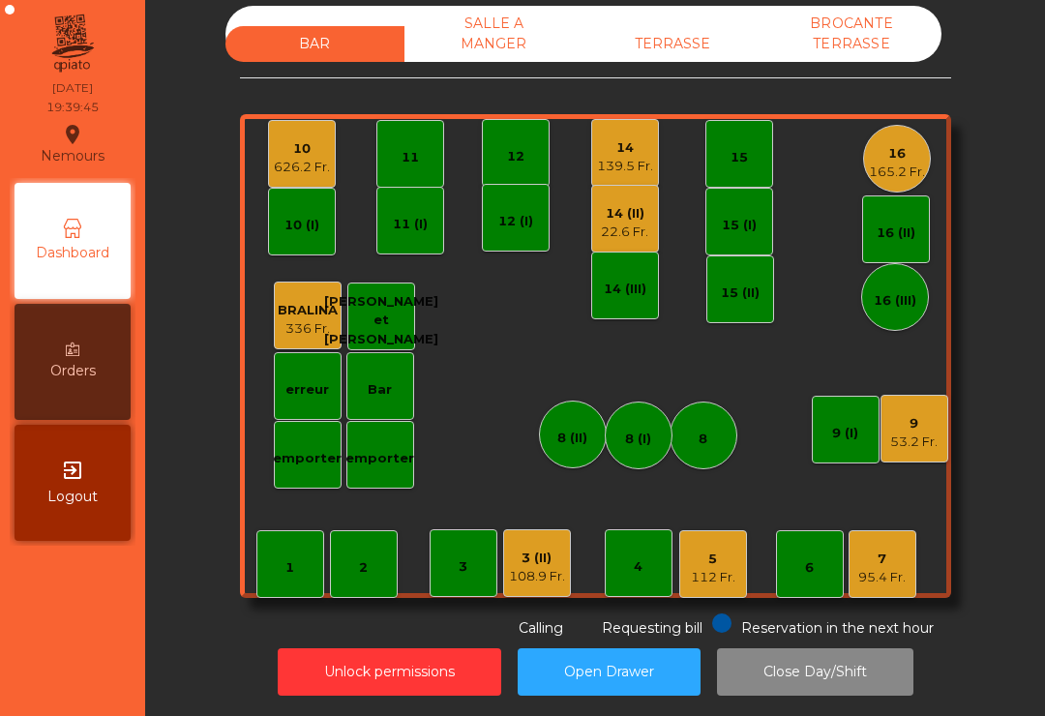
click at [907, 159] on div "16" at bounding box center [897, 153] width 56 height 19
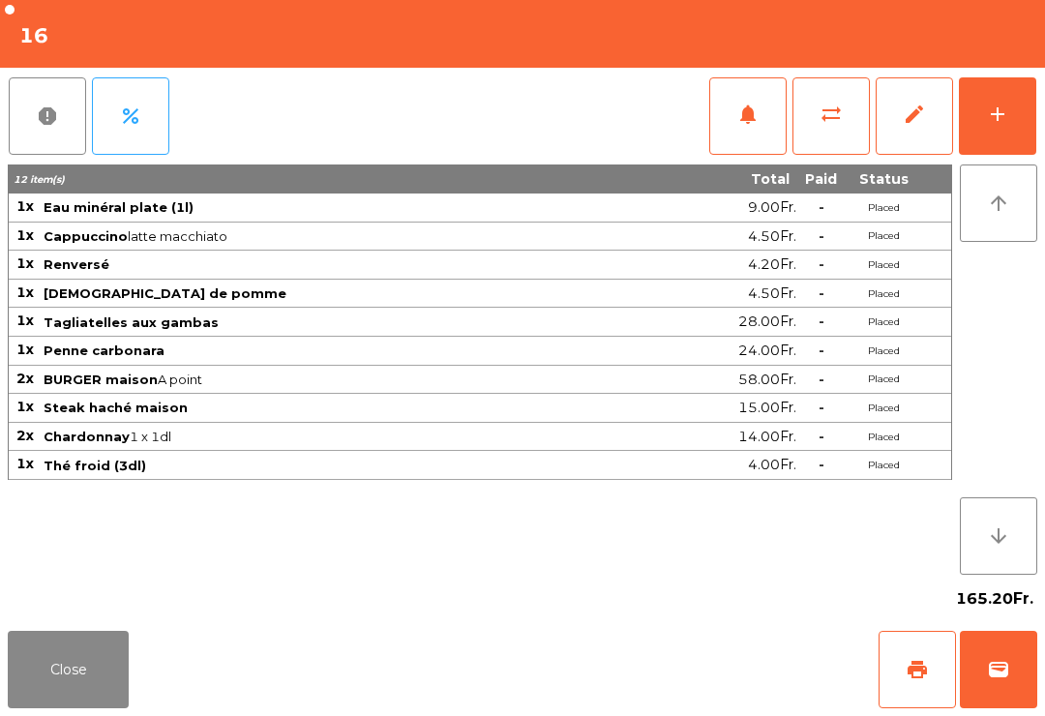
click at [835, 140] on button "sync_alt" at bounding box center [831, 115] width 77 height 77
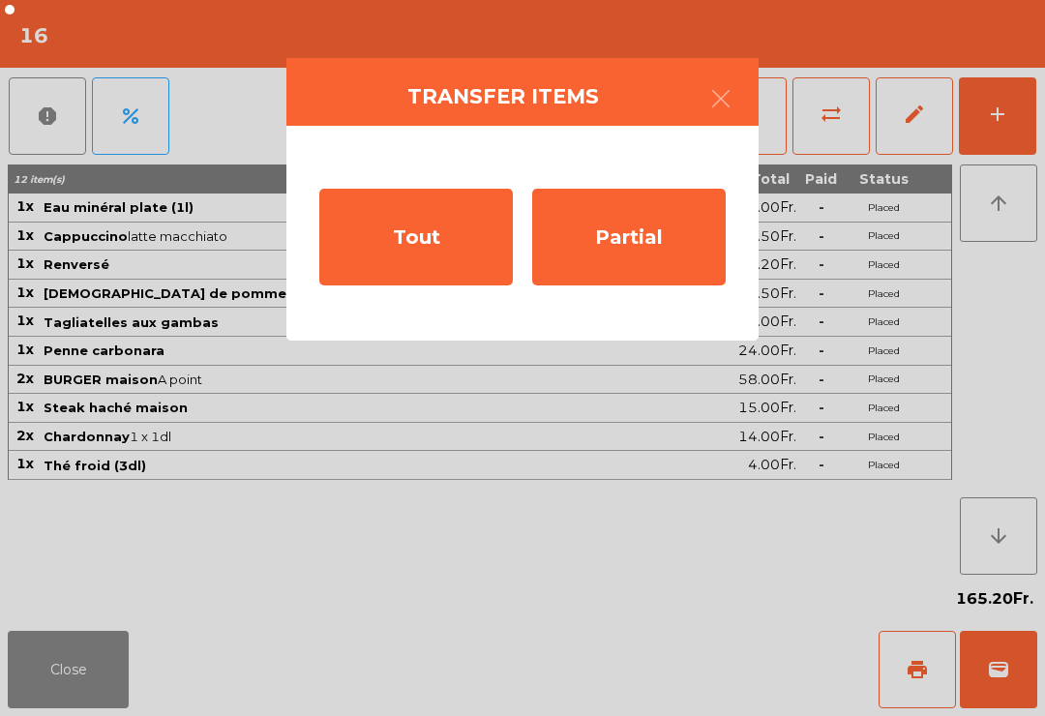
click at [407, 243] on div "Tout" at bounding box center [416, 237] width 194 height 97
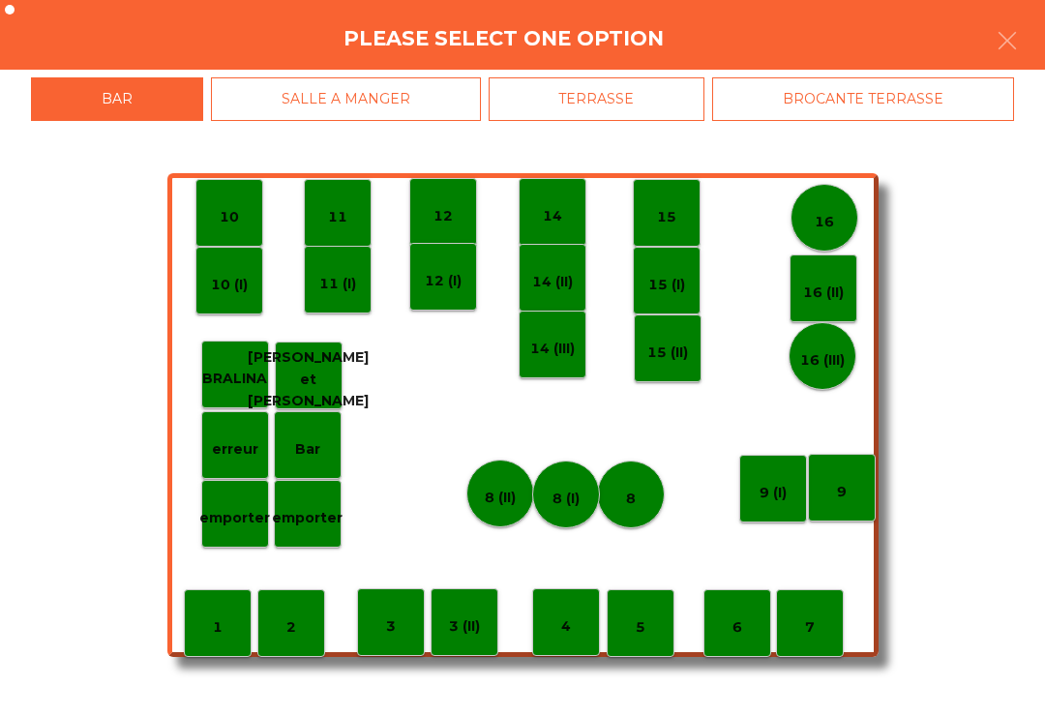
click at [861, 106] on div "BROCANTE TERRASSE" at bounding box center [863, 99] width 302 height 44
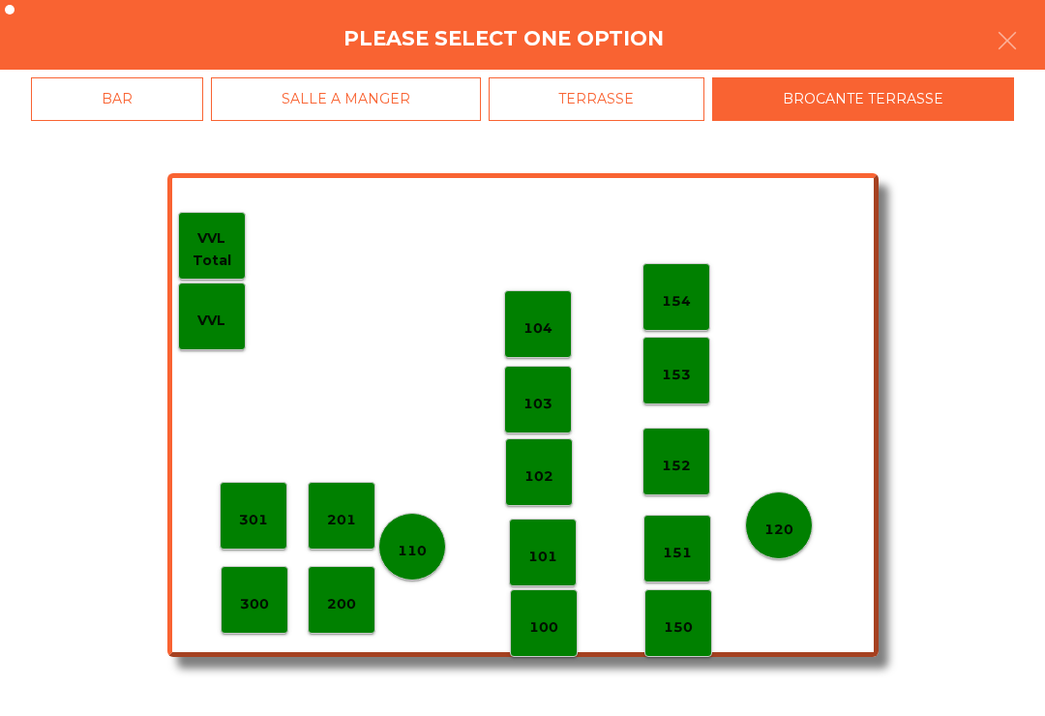
click at [680, 291] on p "154" at bounding box center [676, 301] width 29 height 22
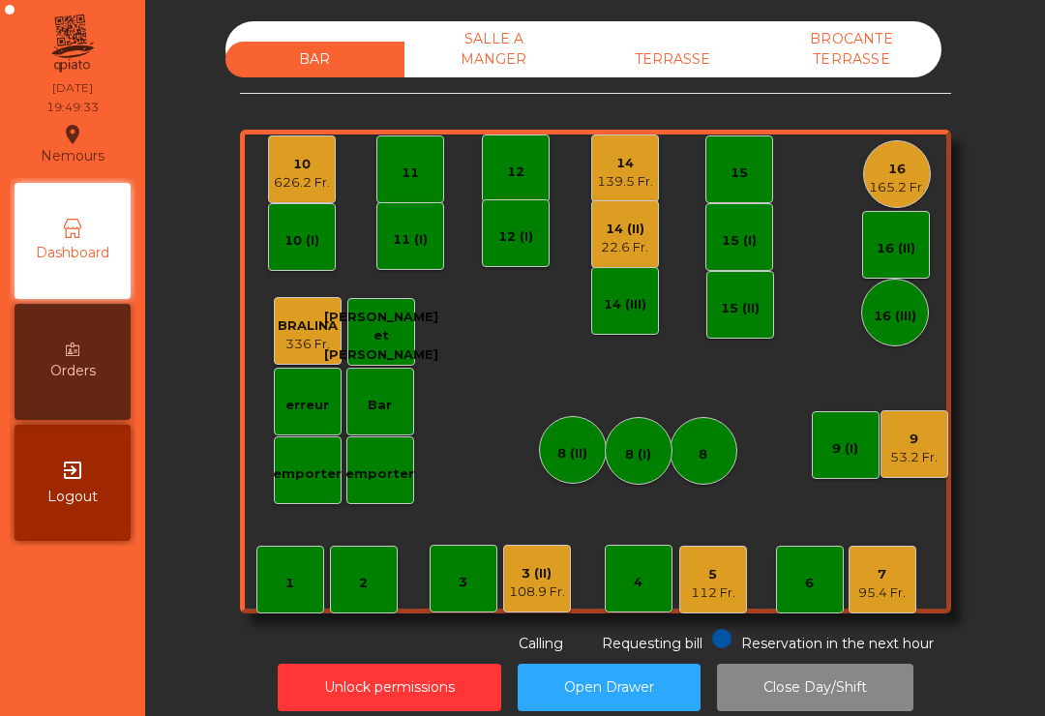
click at [289, 151] on div "10 626.2 Fr." at bounding box center [302, 169] width 56 height 45
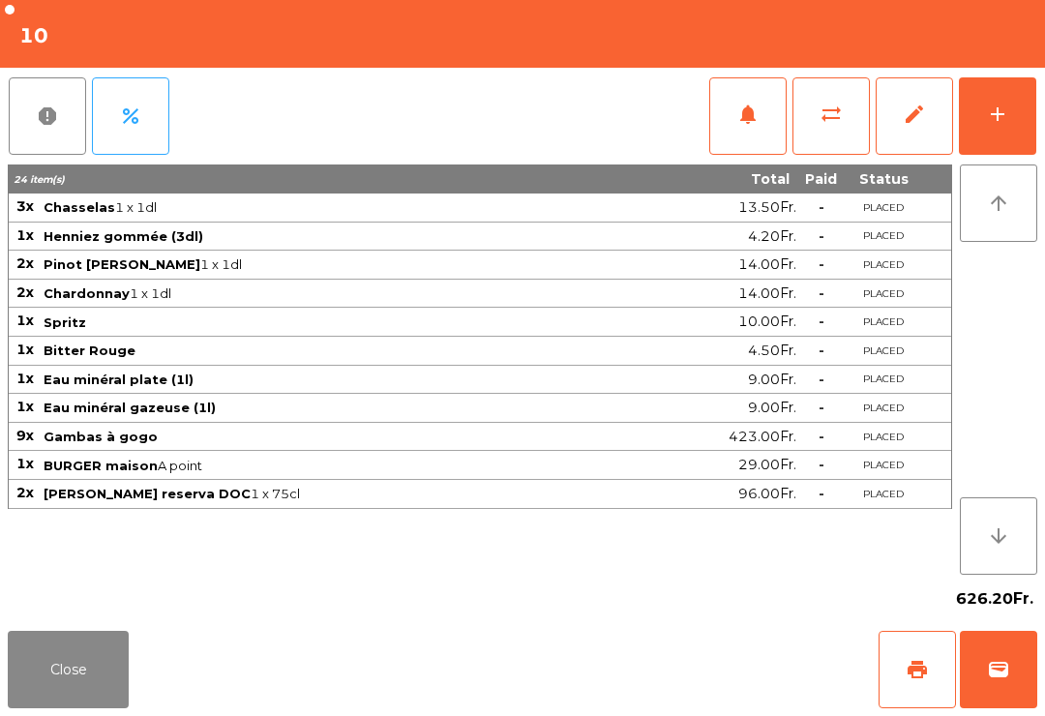
click at [747, 121] on span "notifications" at bounding box center [748, 114] width 23 height 23
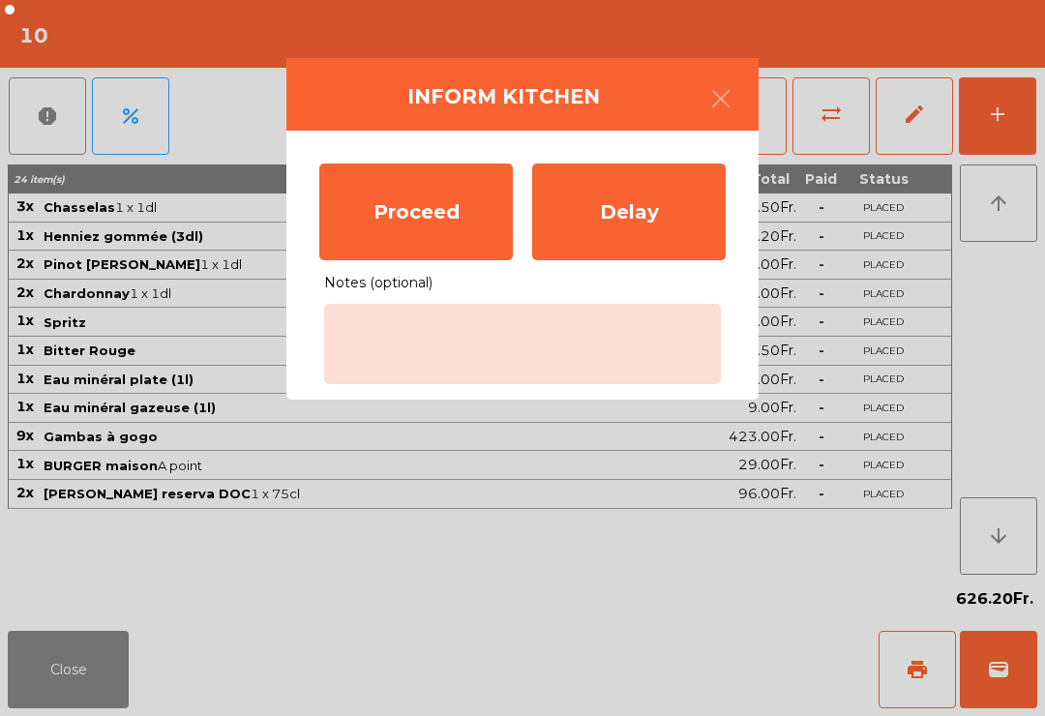
click at [467, 236] on div "Proceed" at bounding box center [416, 212] width 194 height 97
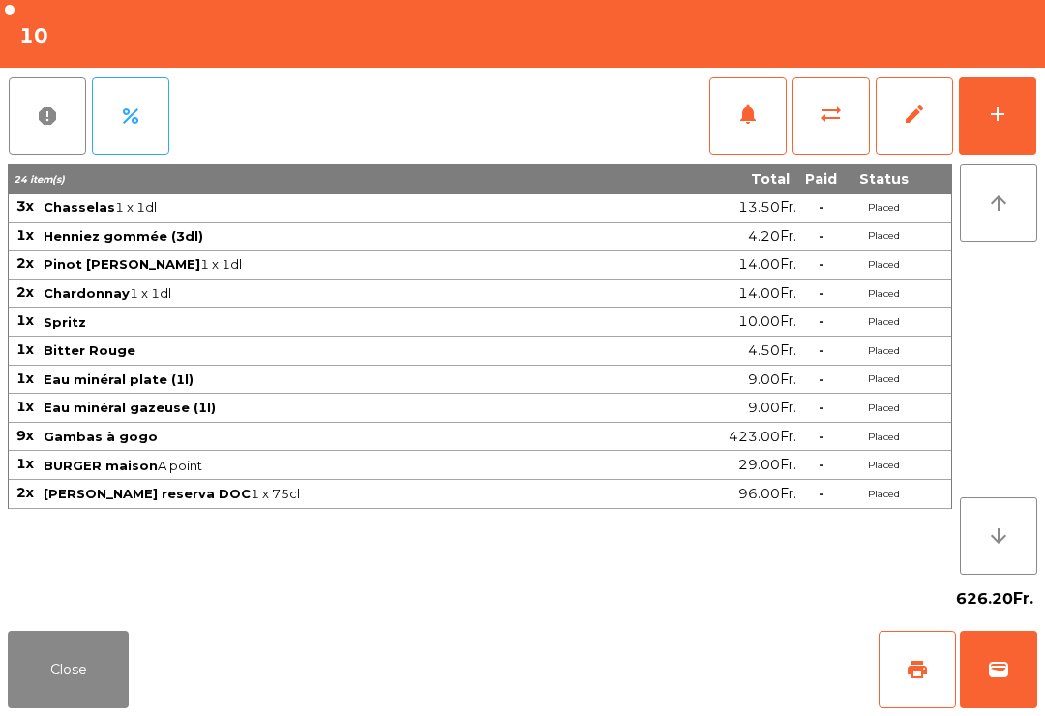
click at [70, 701] on button "Close" at bounding box center [68, 669] width 121 height 77
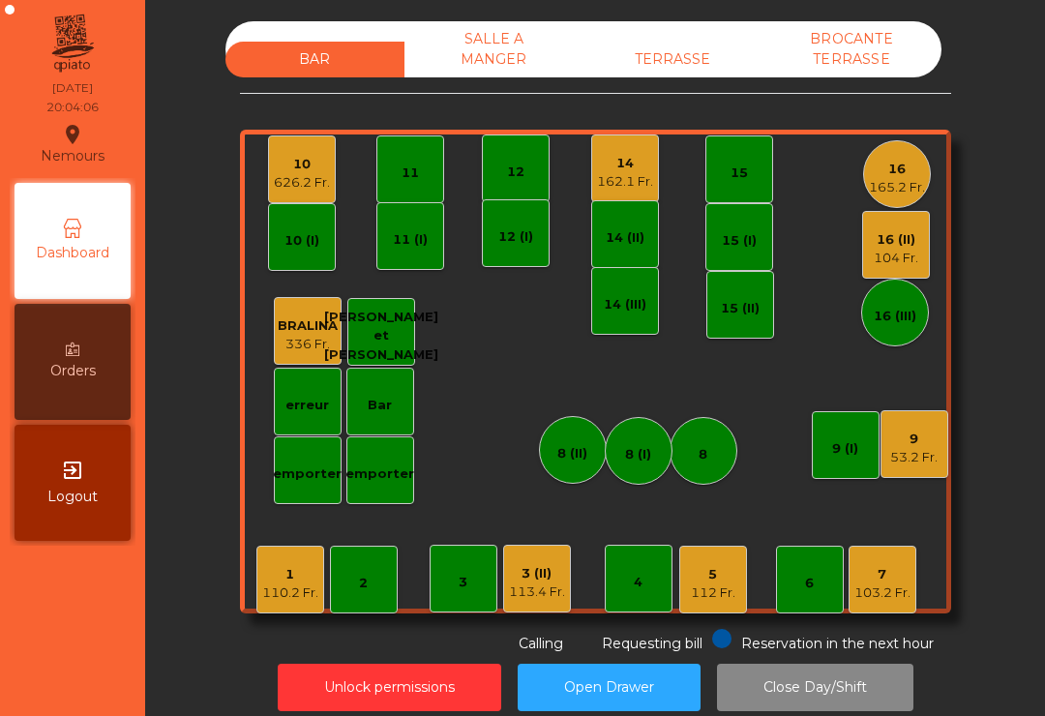
click at [879, 602] on div "7 103.2 Fr." at bounding box center [883, 580] width 68 height 68
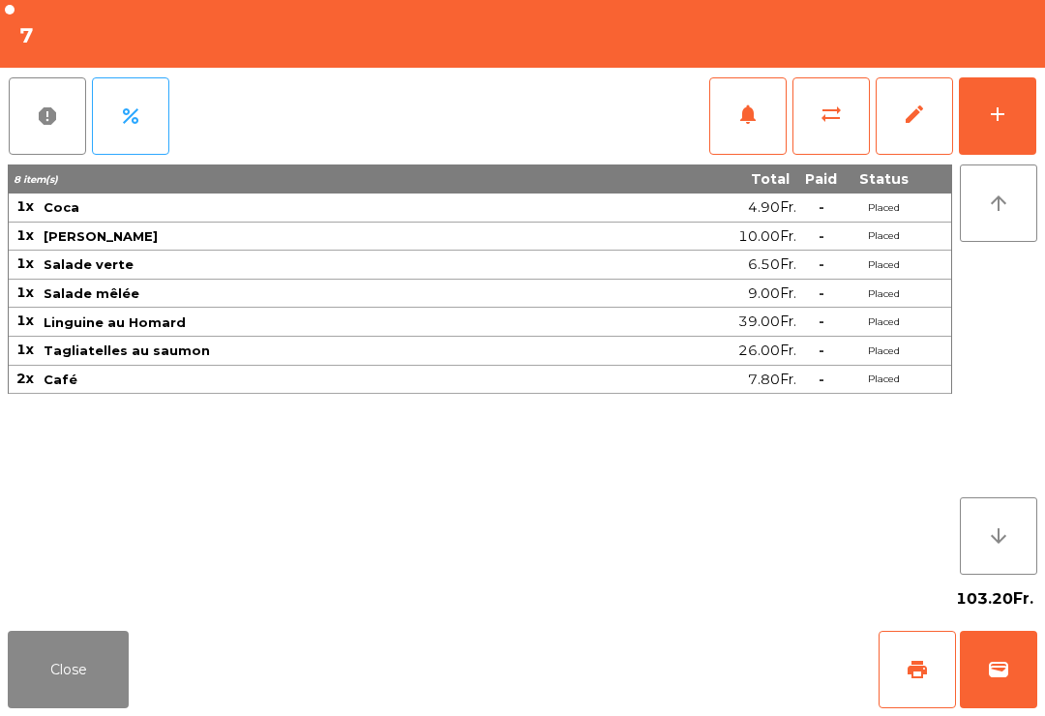
click at [1012, 678] on button "wallet" at bounding box center [998, 669] width 77 height 77
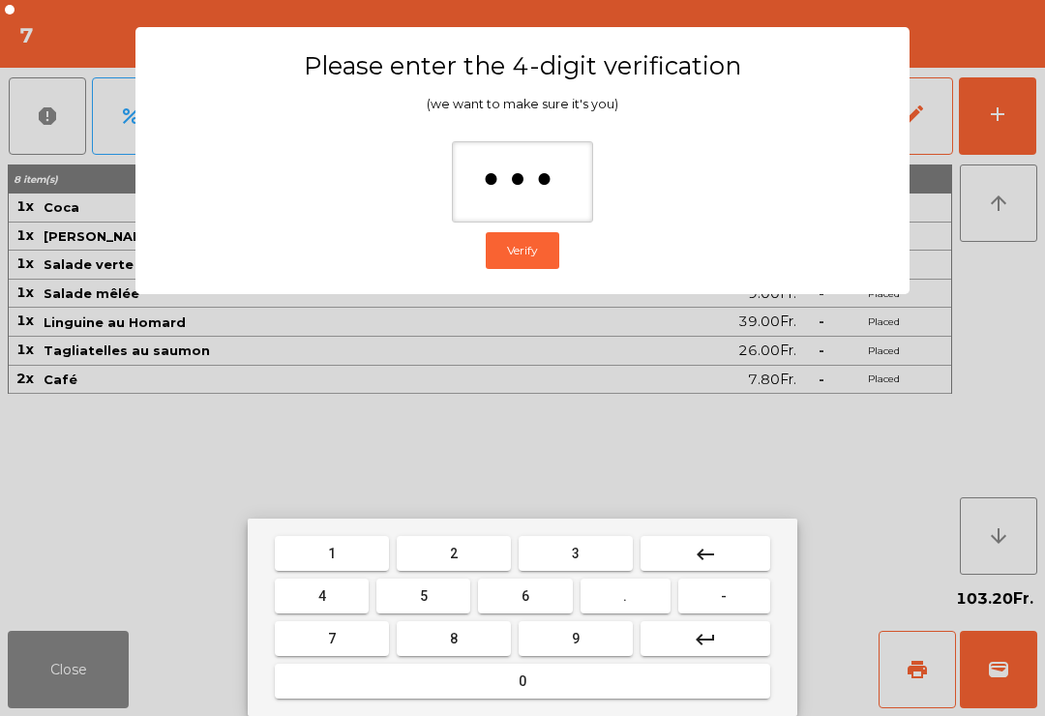
type input "****"
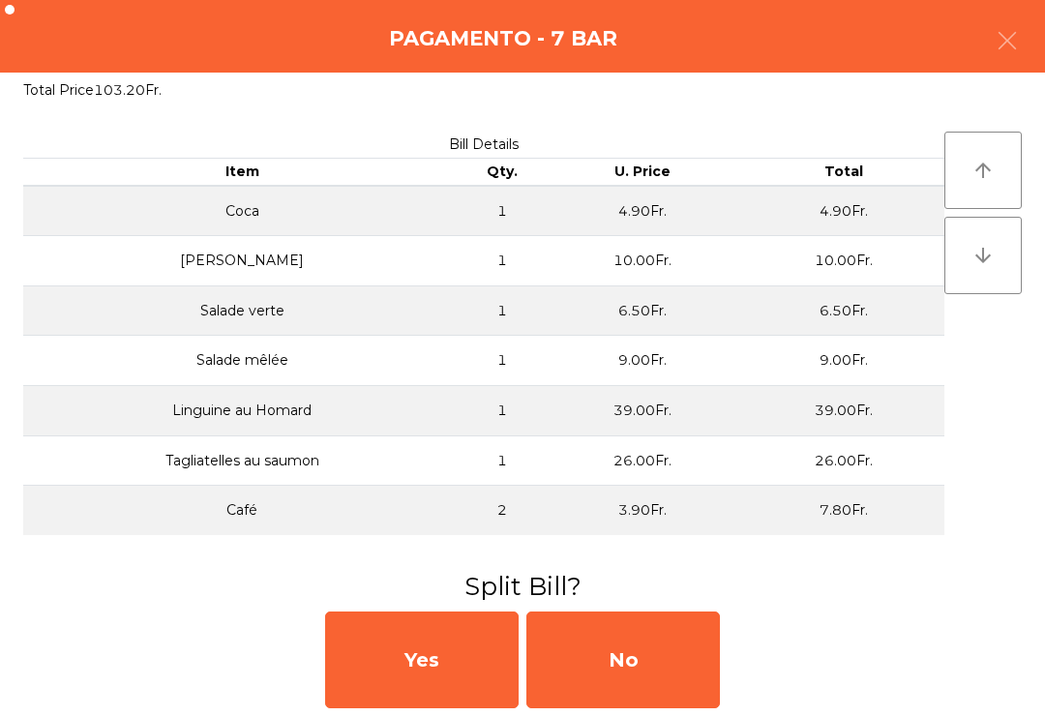
click at [667, 678] on div "No" at bounding box center [624, 660] width 194 height 97
click at [650, 689] on div "No" at bounding box center [624, 660] width 194 height 97
click at [650, 695] on div "No" at bounding box center [624, 660] width 194 height 97
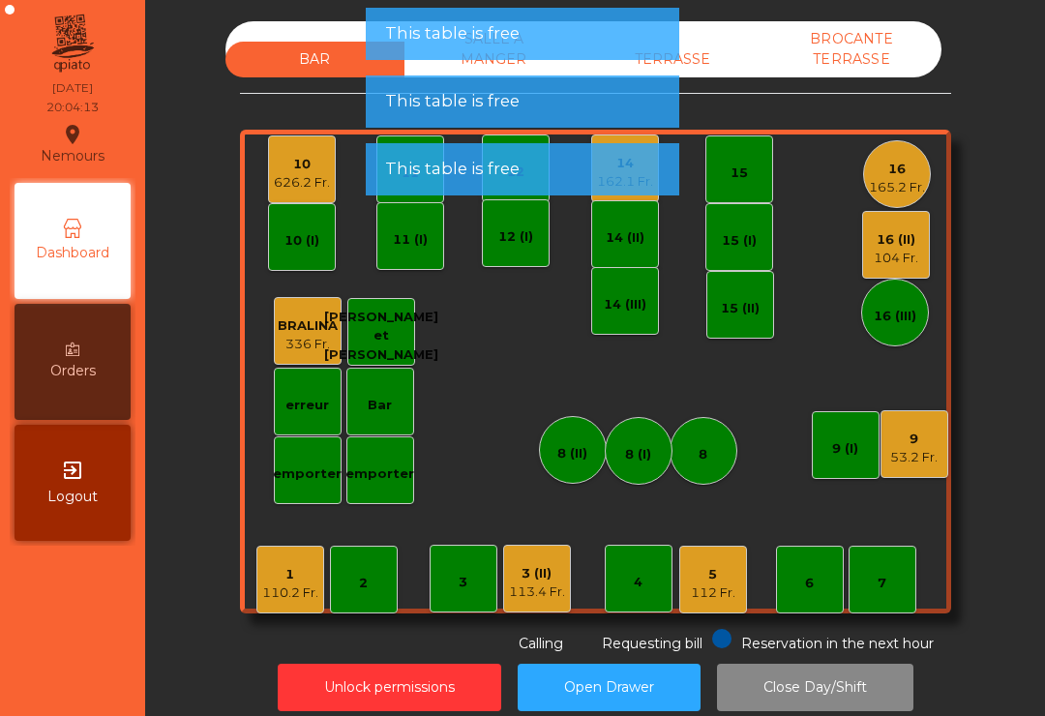
click at [945, 447] on div "9 53.2 Fr." at bounding box center [915, 444] width 68 height 68
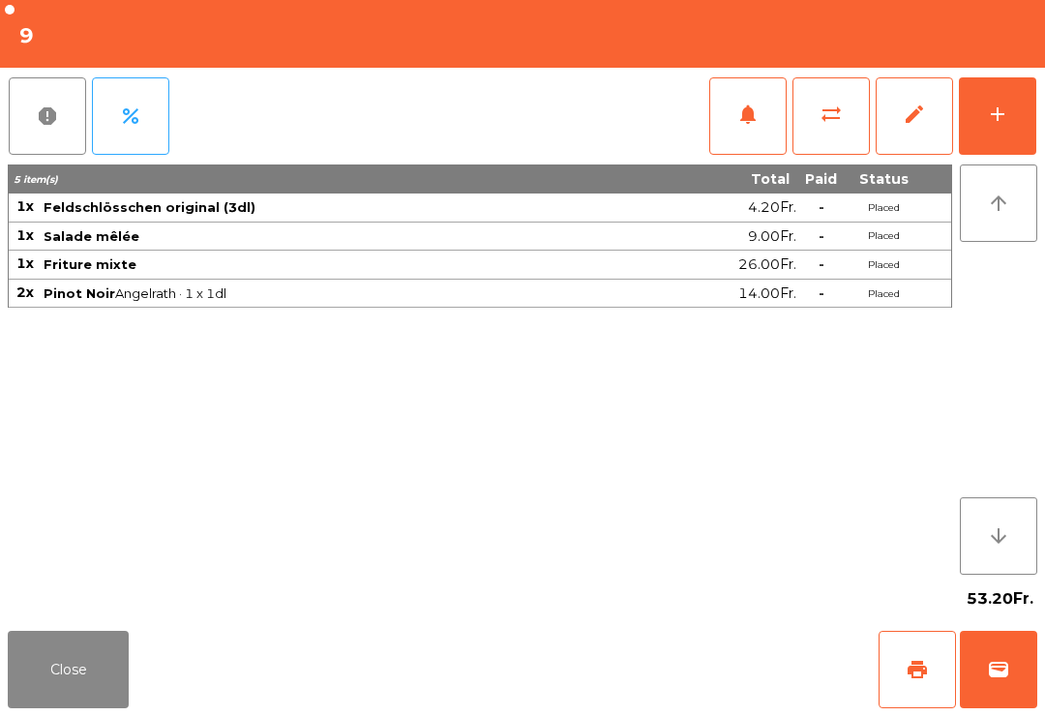
click at [1014, 659] on button "wallet" at bounding box center [998, 669] width 77 height 77
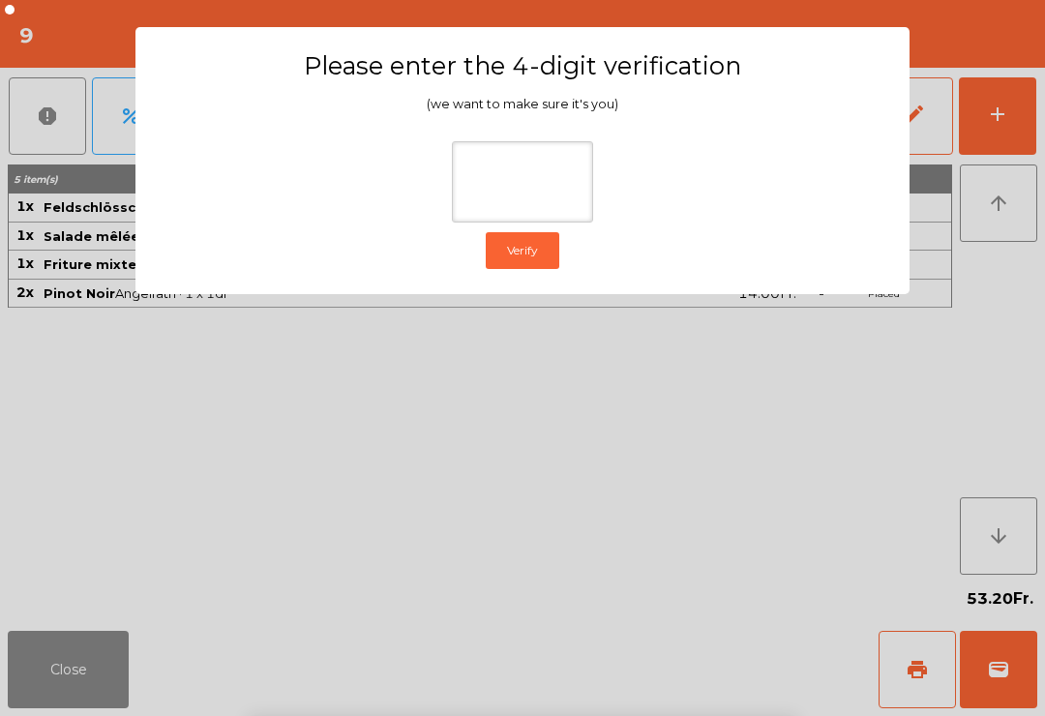
click at [979, 282] on ngb-modal-window "Please enter the 4-digit verification (we want to make sure it's you) Verify" at bounding box center [522, 358] width 993 height 716
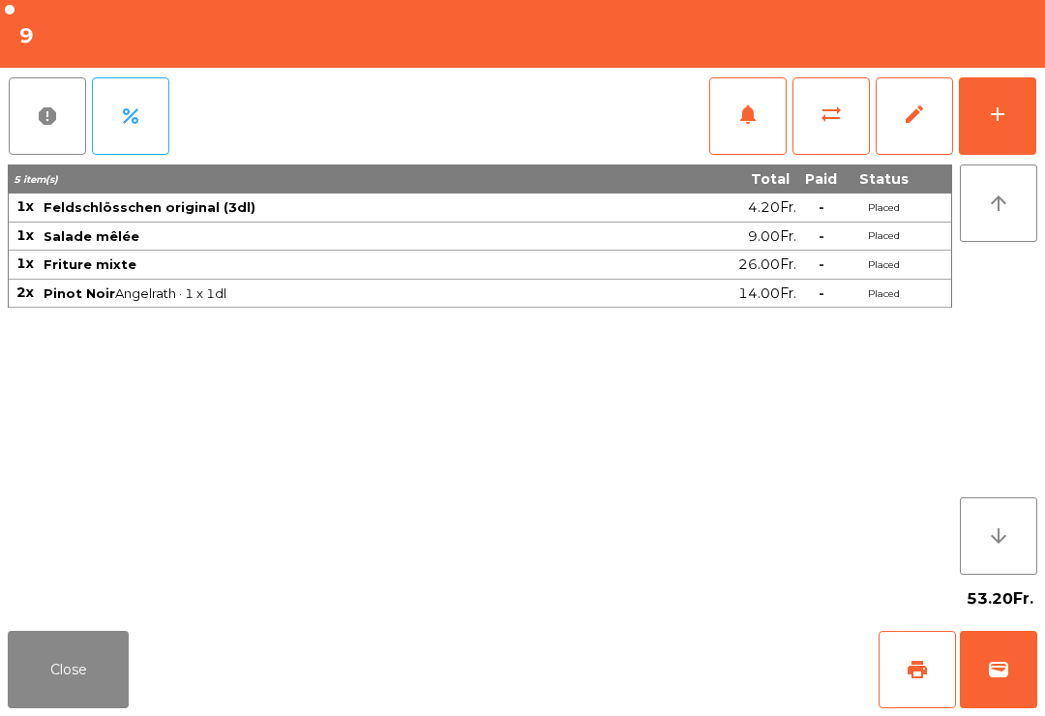
click at [838, 115] on span "sync_alt" at bounding box center [831, 114] width 23 height 23
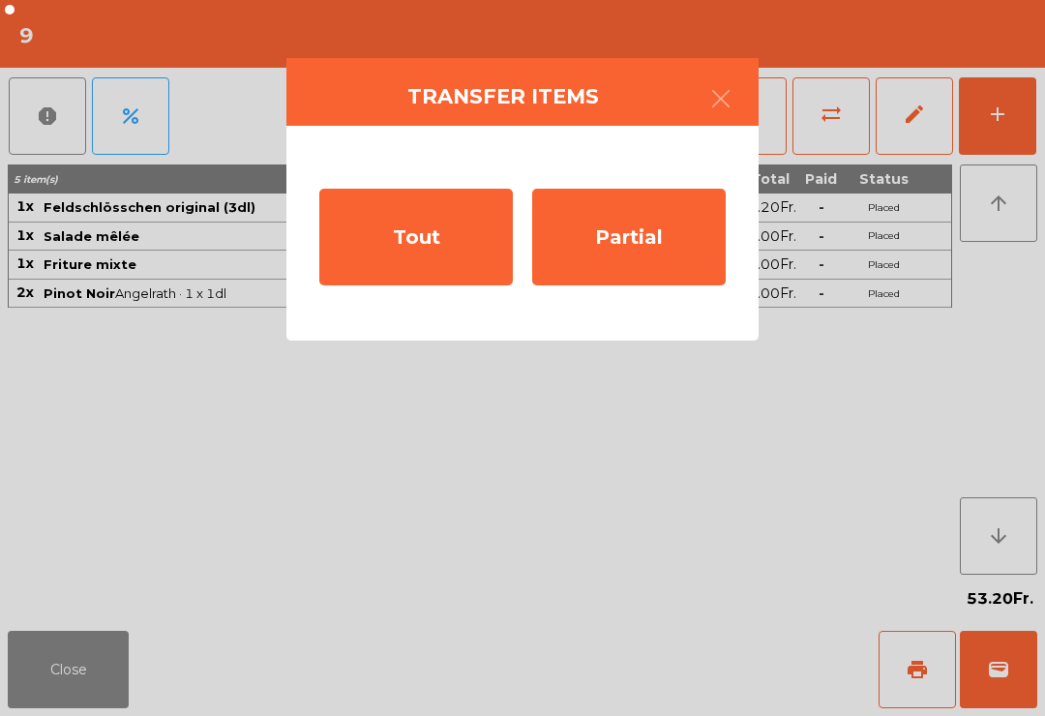
click at [410, 242] on div "Tout" at bounding box center [416, 237] width 194 height 97
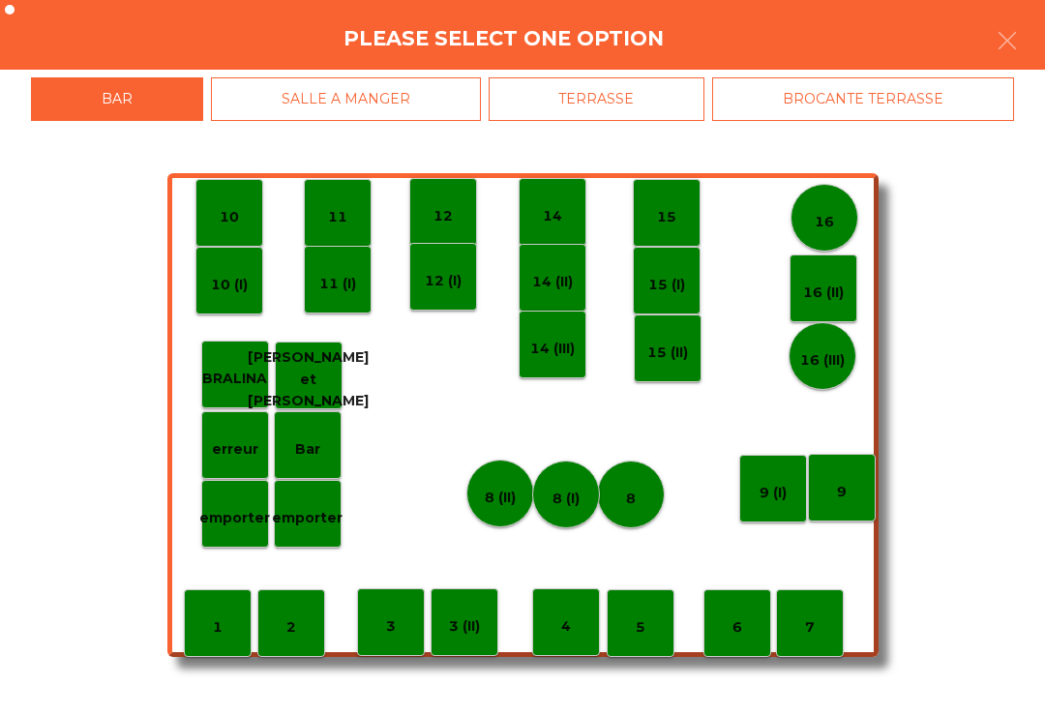
click at [890, 99] on div "BROCANTE TERRASSE" at bounding box center [863, 99] width 302 height 44
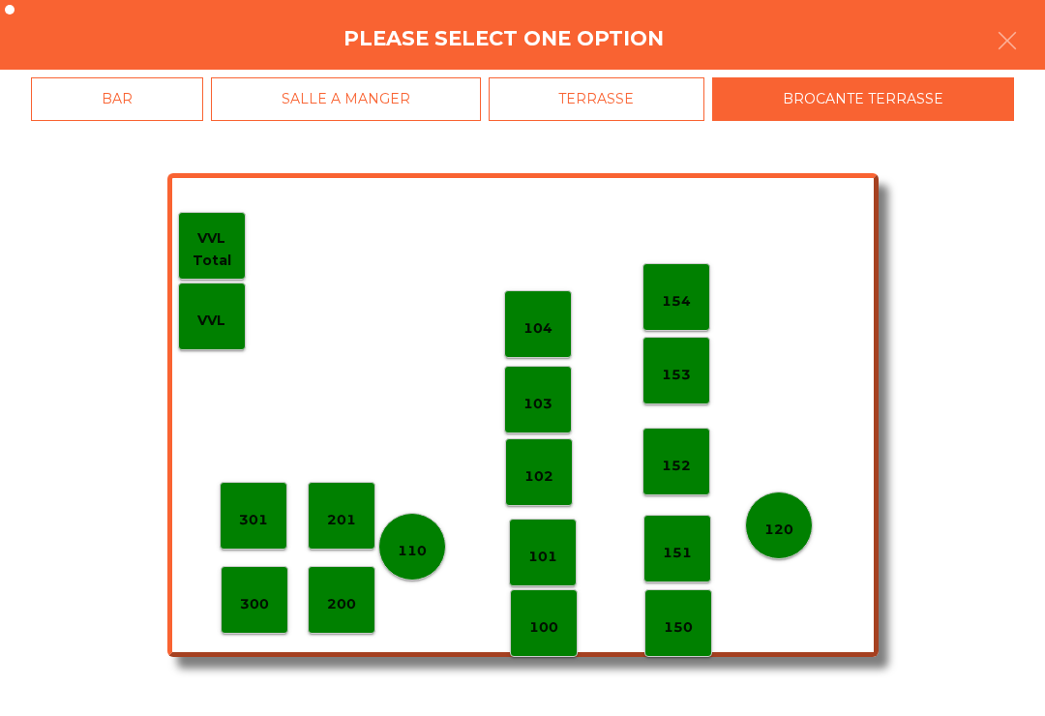
click at [672, 472] on p "152" at bounding box center [676, 466] width 29 height 22
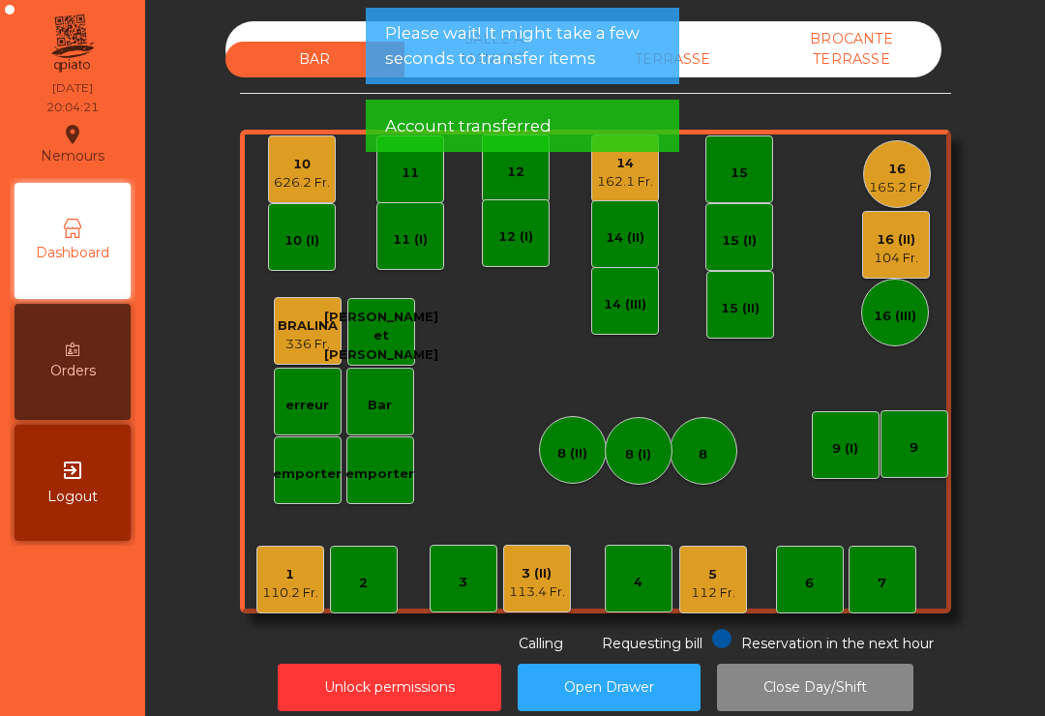
click at [916, 609] on div "7" at bounding box center [883, 580] width 68 height 68
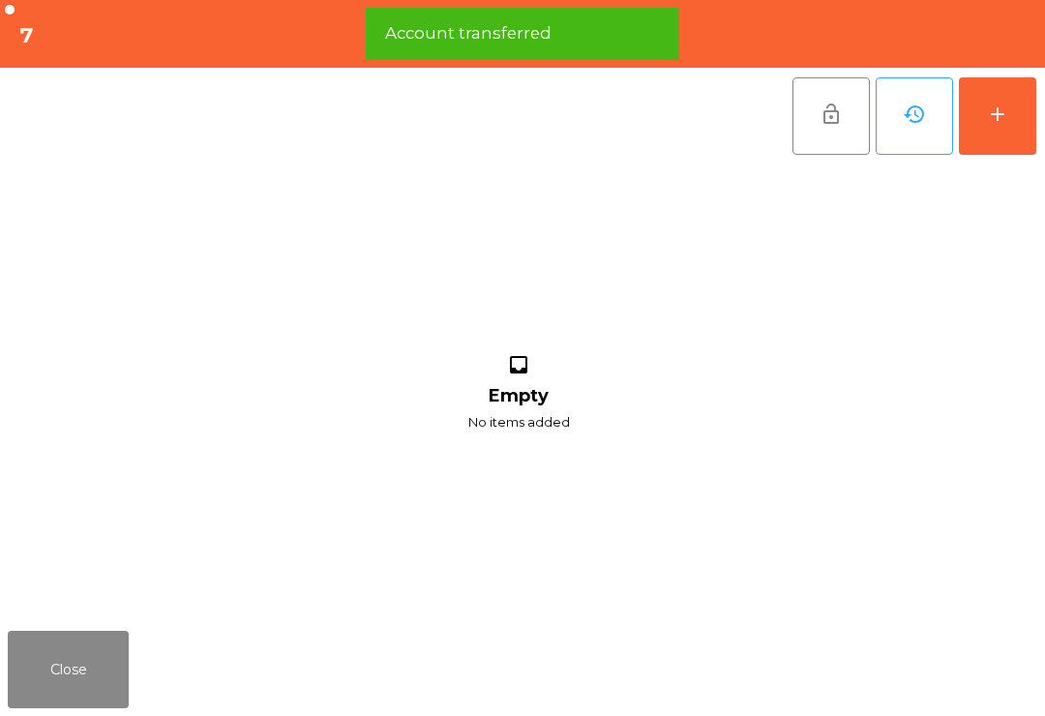
click at [997, 143] on button "add" at bounding box center [997, 115] width 77 height 77
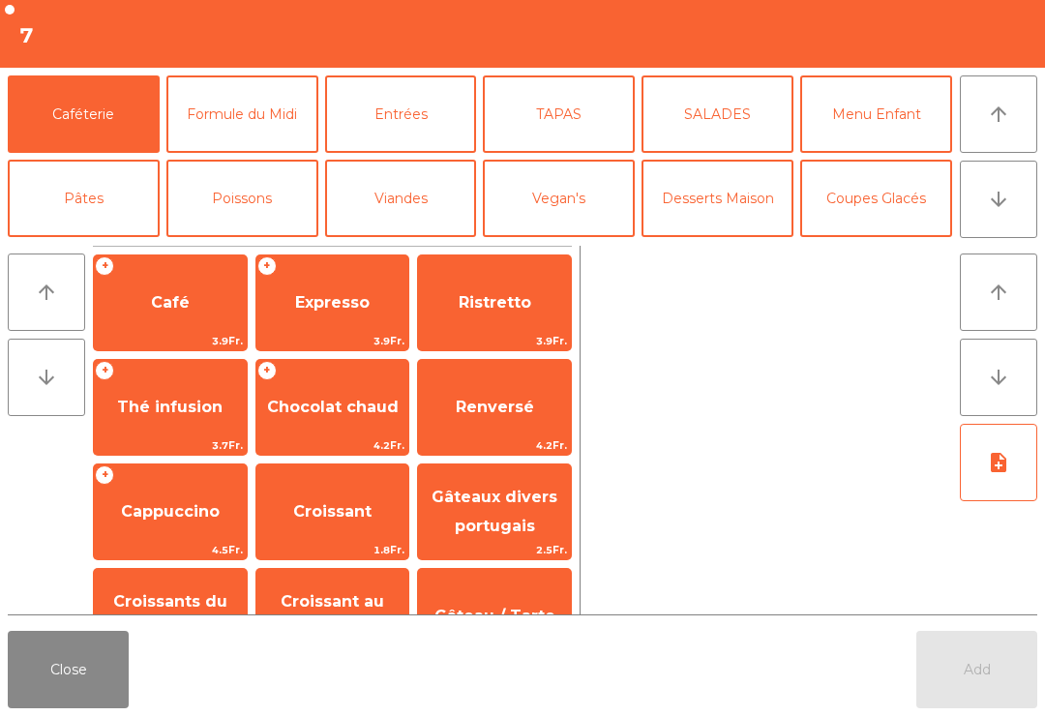
click at [241, 115] on button "Formule du Midi" at bounding box center [242, 113] width 152 height 77
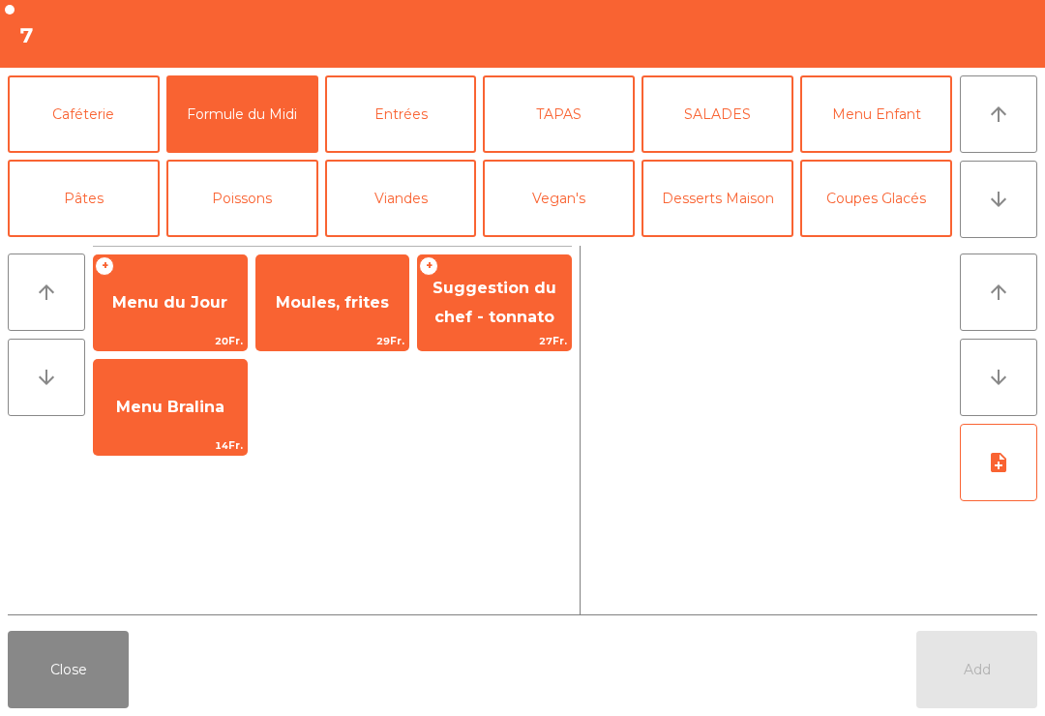
click at [320, 329] on div "Moules, frites 29Fr." at bounding box center [333, 303] width 155 height 97
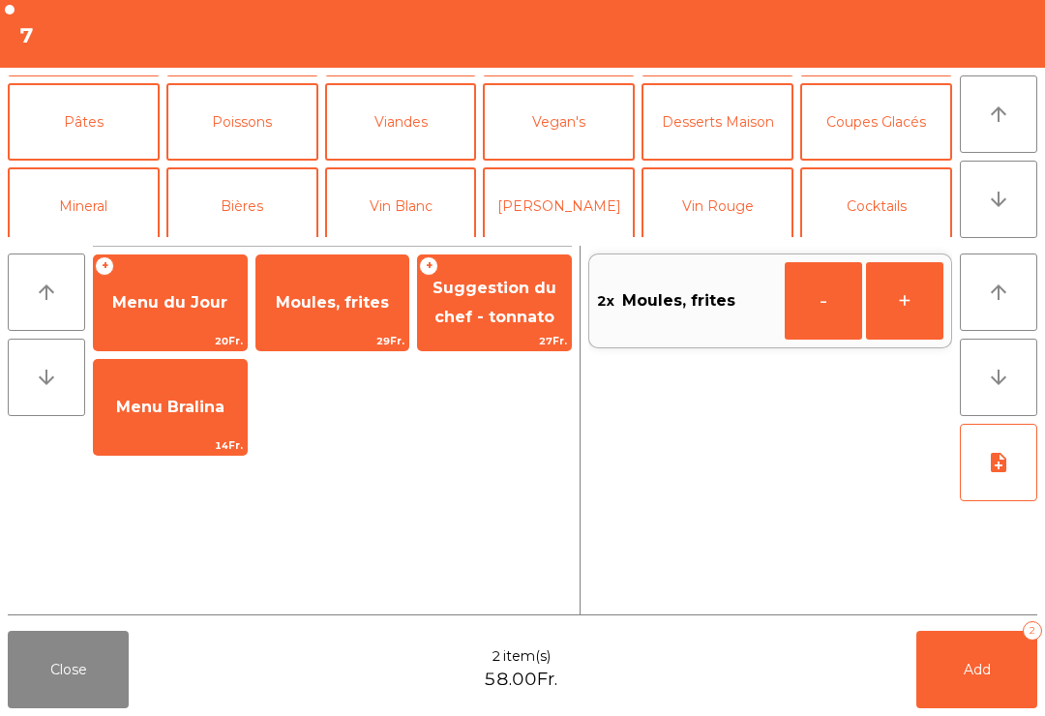
scroll to position [176, 0]
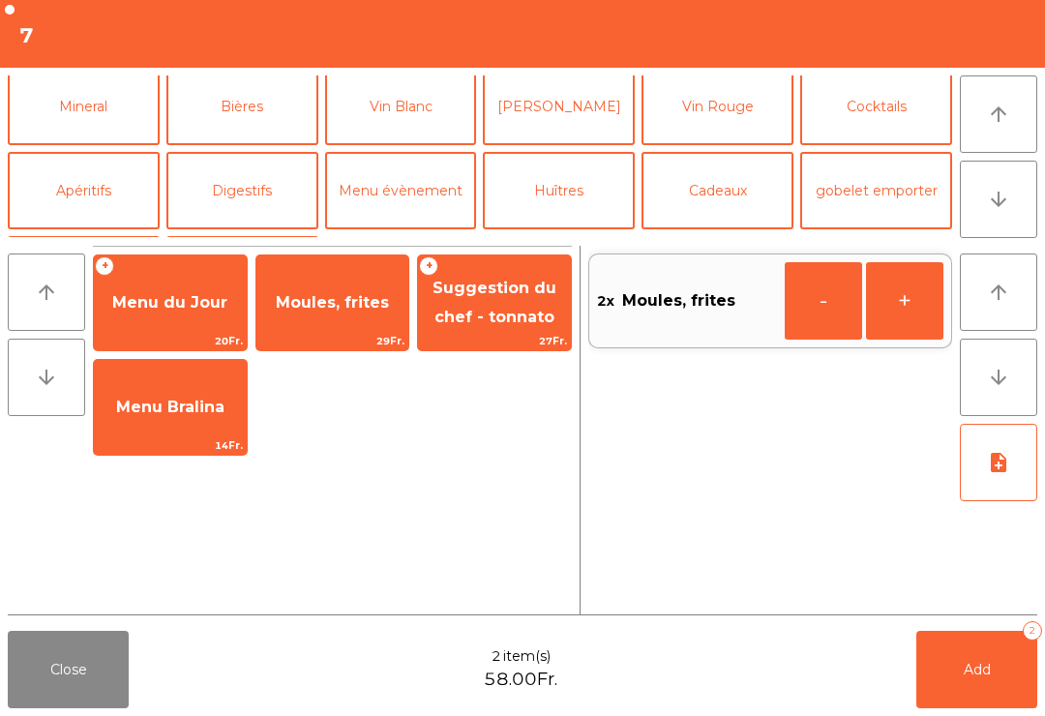
click at [119, 113] on button "Mineral" at bounding box center [84, 106] width 152 height 77
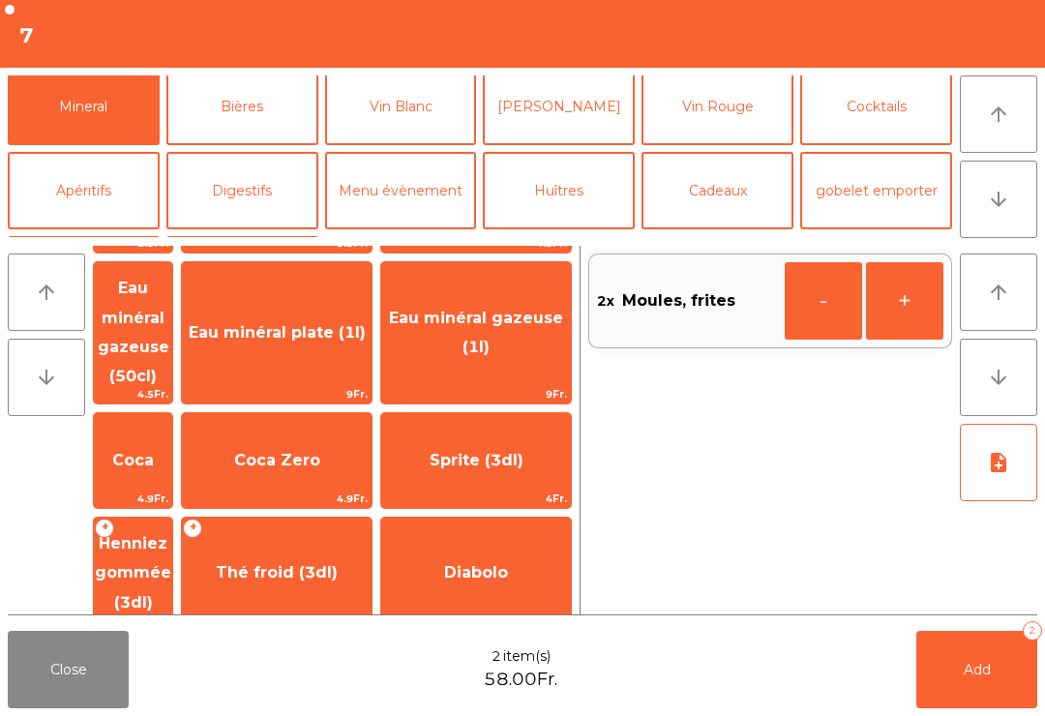
scroll to position [139, 0]
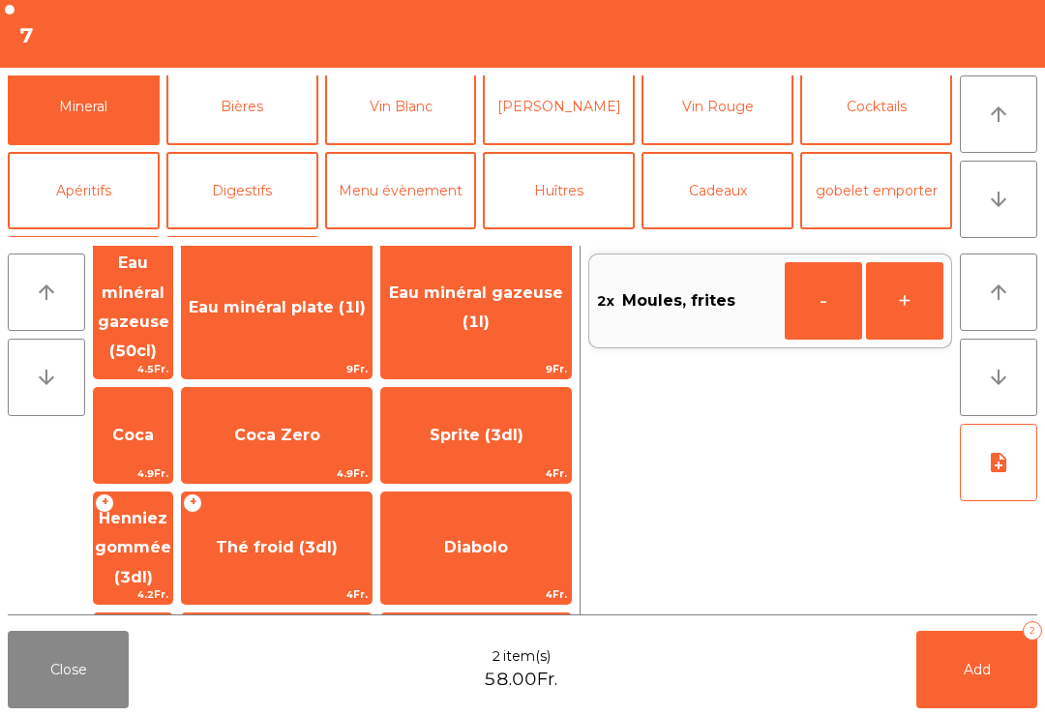
click at [172, 493] on span "Henniez gommée (3dl)" at bounding box center [133, 548] width 78 height 111
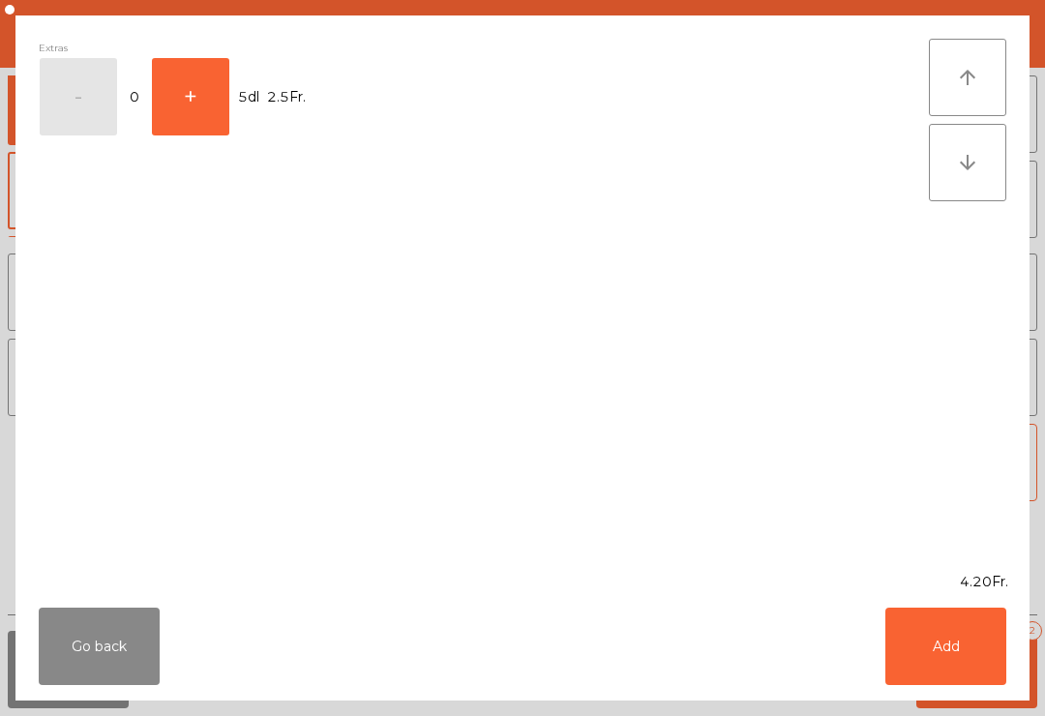
click at [201, 98] on button "+" at bounding box center [190, 96] width 77 height 77
click at [932, 660] on button "Add" at bounding box center [946, 646] width 121 height 77
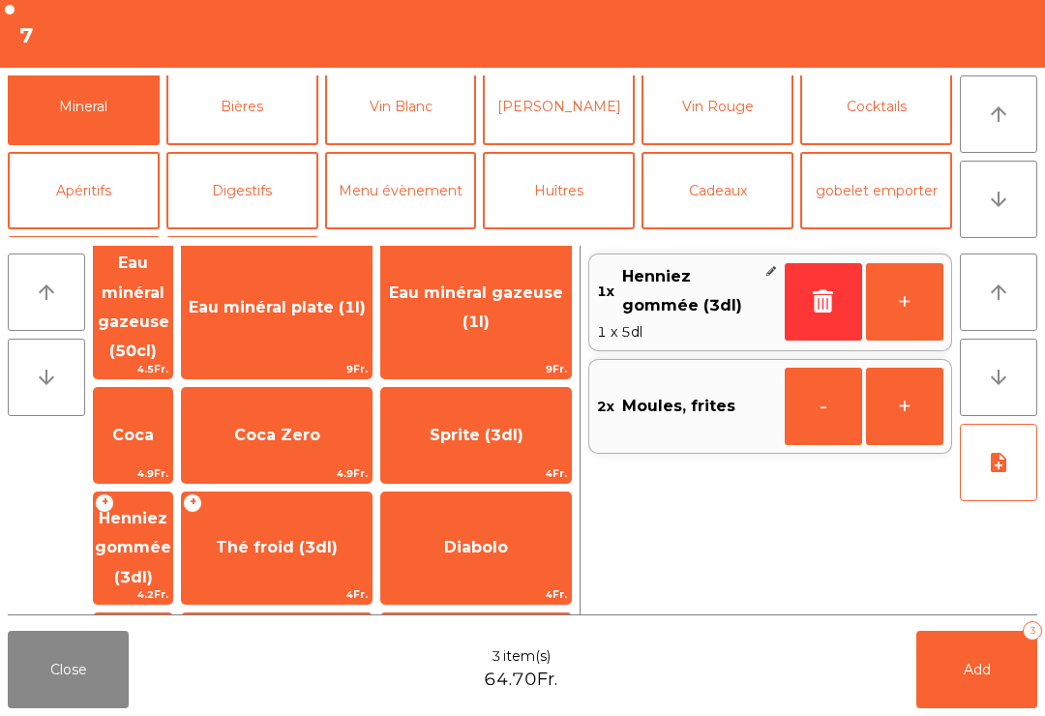
click at [894, 290] on button "+" at bounding box center [904, 301] width 77 height 77
click at [995, 682] on button "Add 4" at bounding box center [977, 669] width 121 height 77
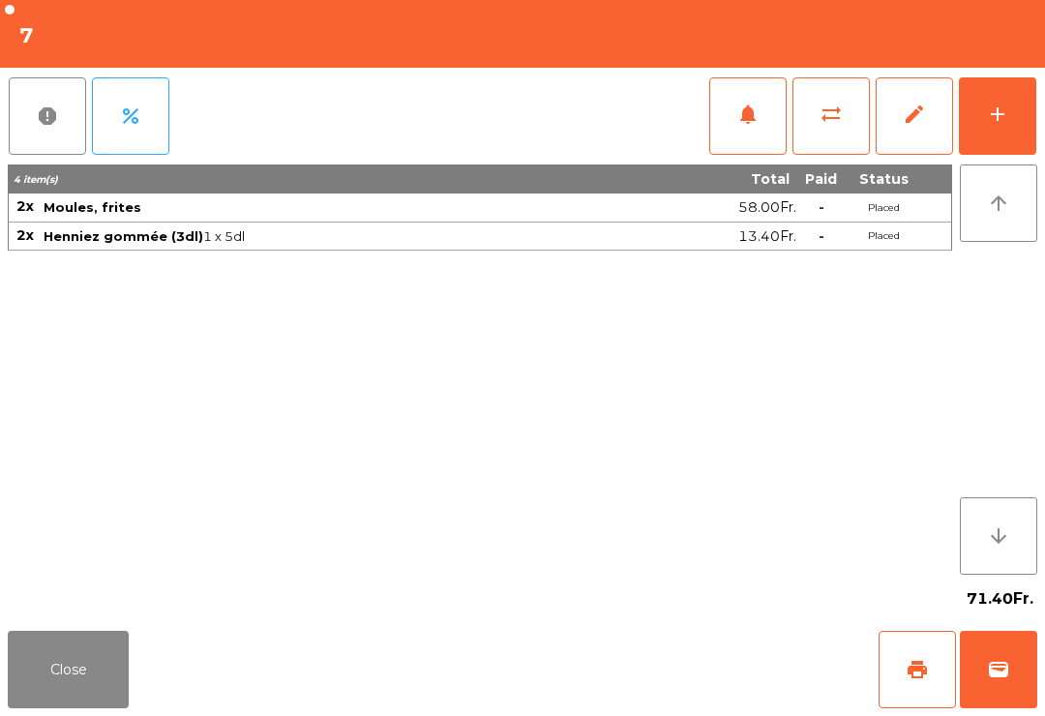
click at [75, 707] on button "Close" at bounding box center [68, 669] width 121 height 77
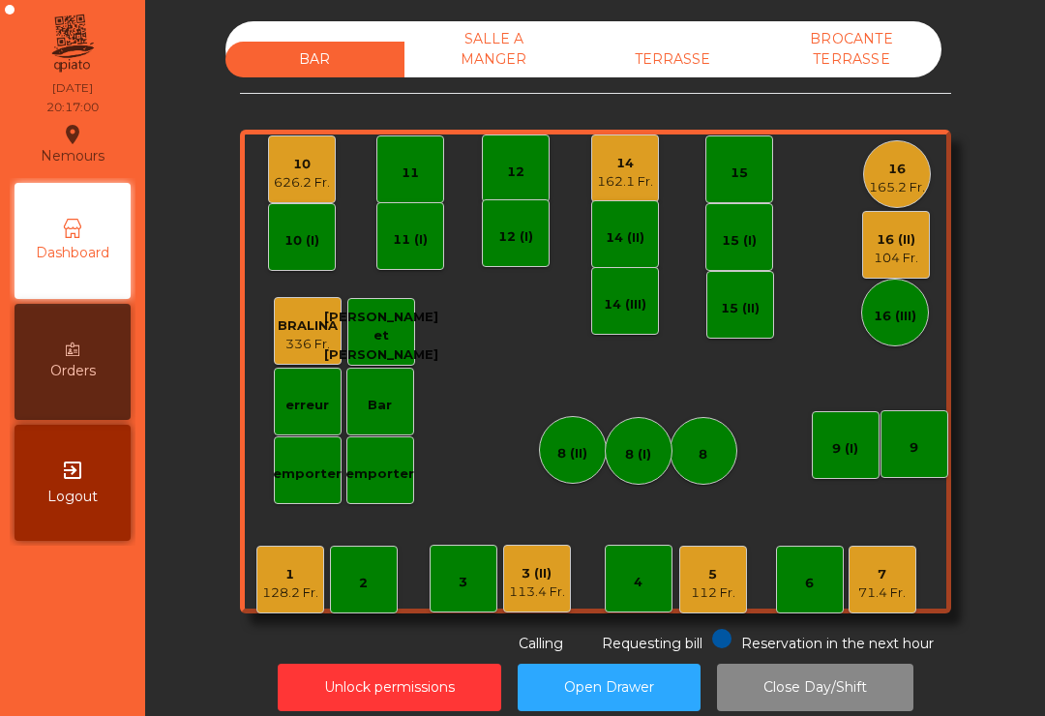
click at [636, 189] on div "162.1 Fr." at bounding box center [625, 181] width 56 height 19
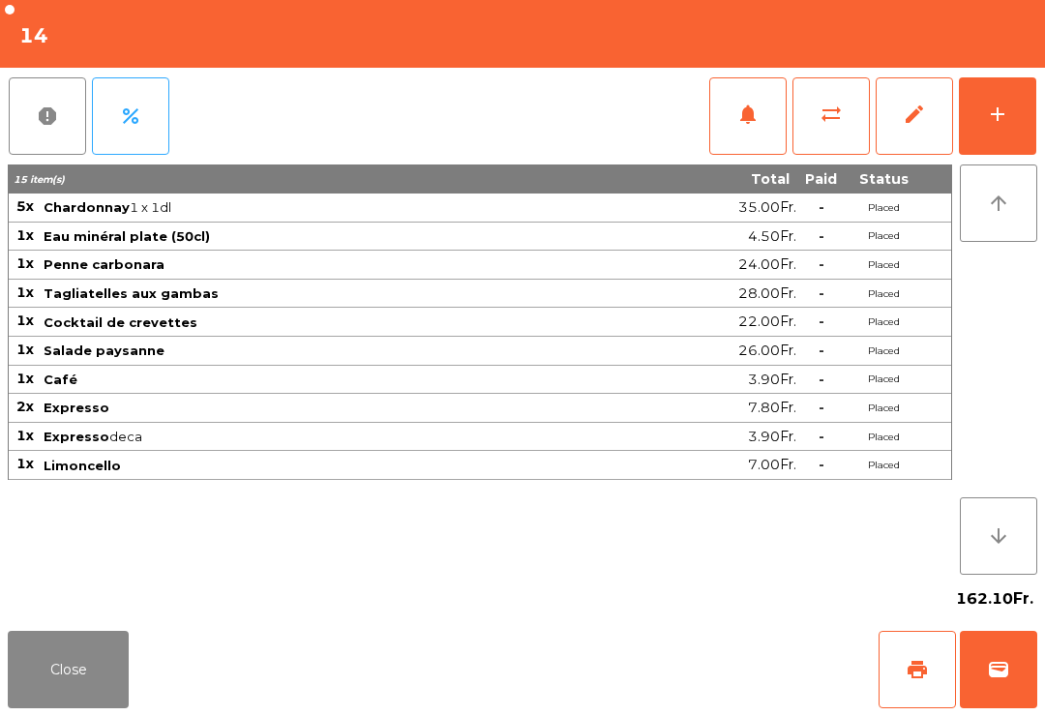
click at [1011, 657] on button "wallet" at bounding box center [998, 669] width 77 height 77
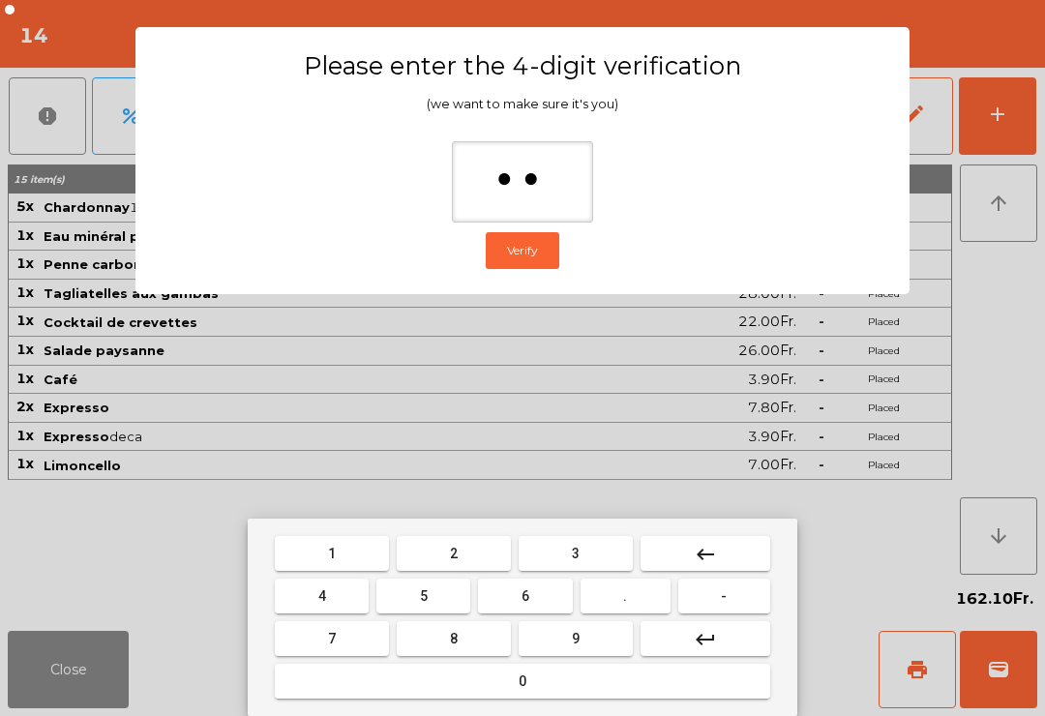
type input "***"
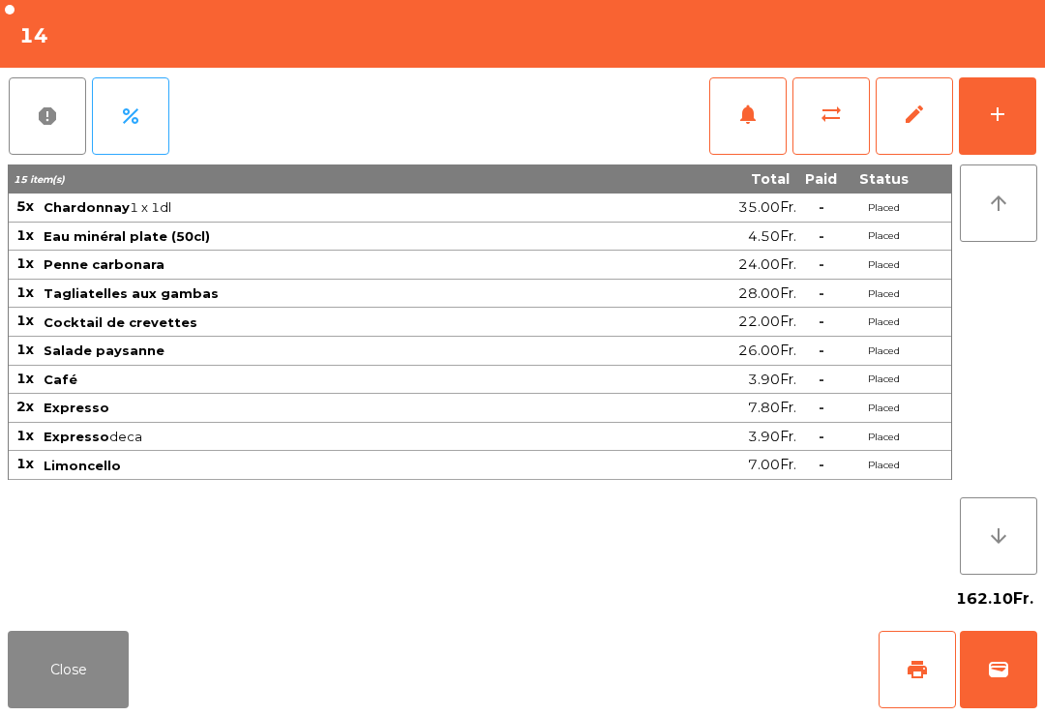
click at [647, 666] on div "Close print wallet" at bounding box center [522, 669] width 1045 height 93
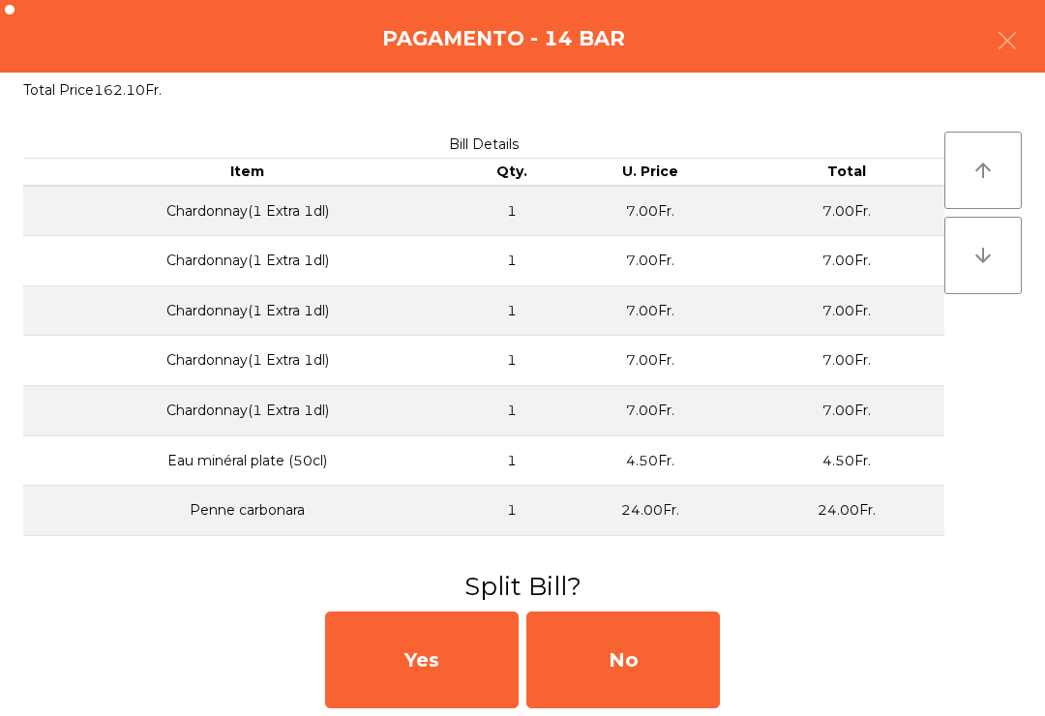
click at [647, 666] on div "No" at bounding box center [624, 660] width 194 height 97
click at [616, 661] on div "MB" at bounding box center [624, 660] width 194 height 97
click at [615, 660] on div "No" at bounding box center [624, 660] width 194 height 97
click at [662, 655] on div "No" at bounding box center [624, 660] width 194 height 97
click at [661, 655] on div "No" at bounding box center [624, 660] width 194 height 97
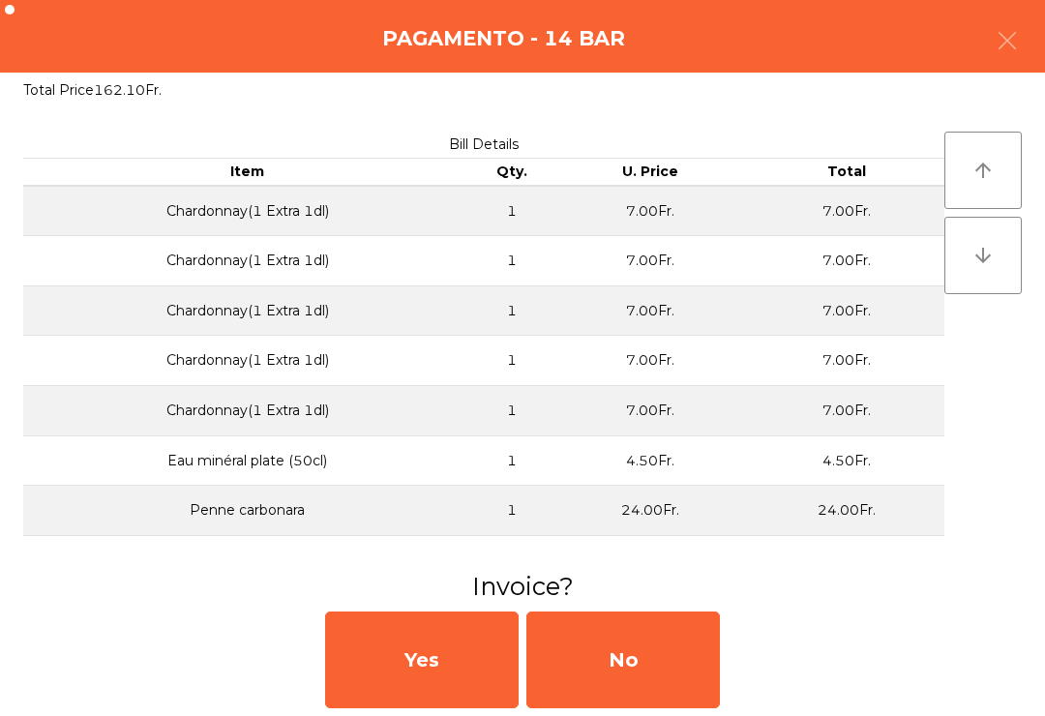
click at [654, 666] on div "No" at bounding box center [624, 660] width 194 height 97
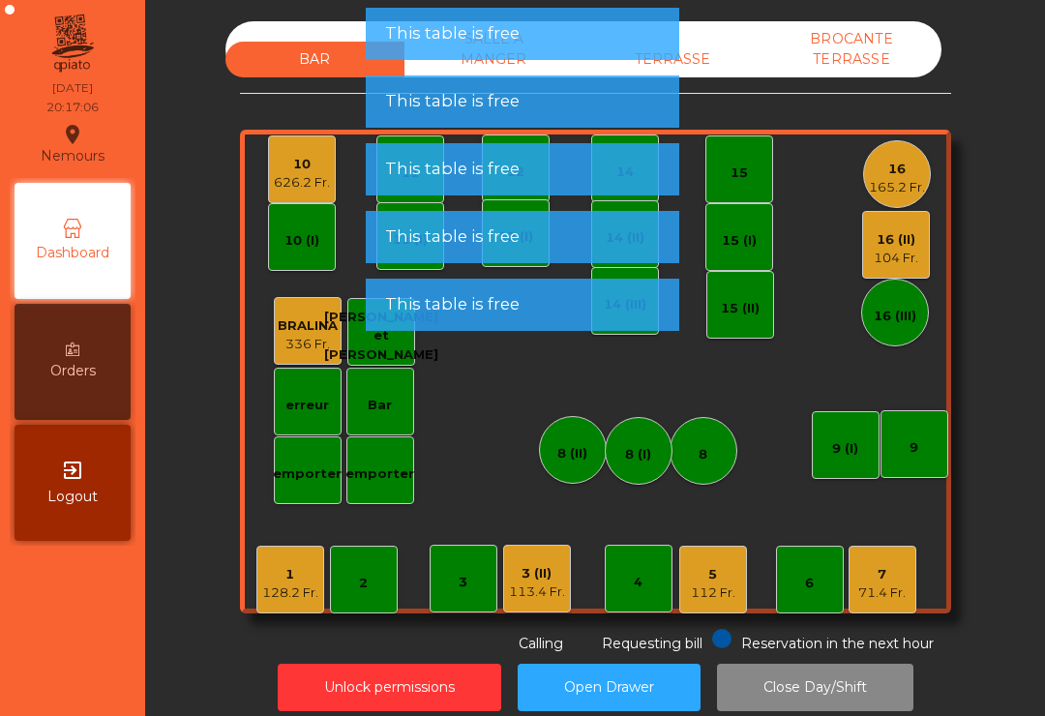
click at [290, 174] on div "626.2 Fr." at bounding box center [302, 182] width 56 height 19
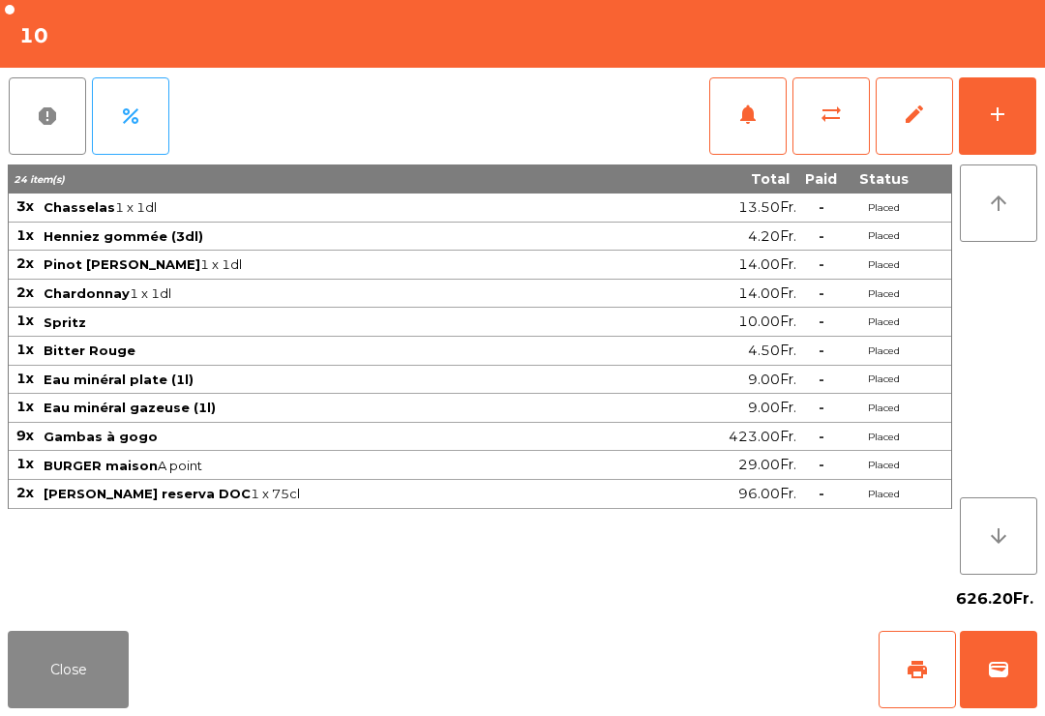
click at [997, 118] on div "add" at bounding box center [997, 114] width 23 height 23
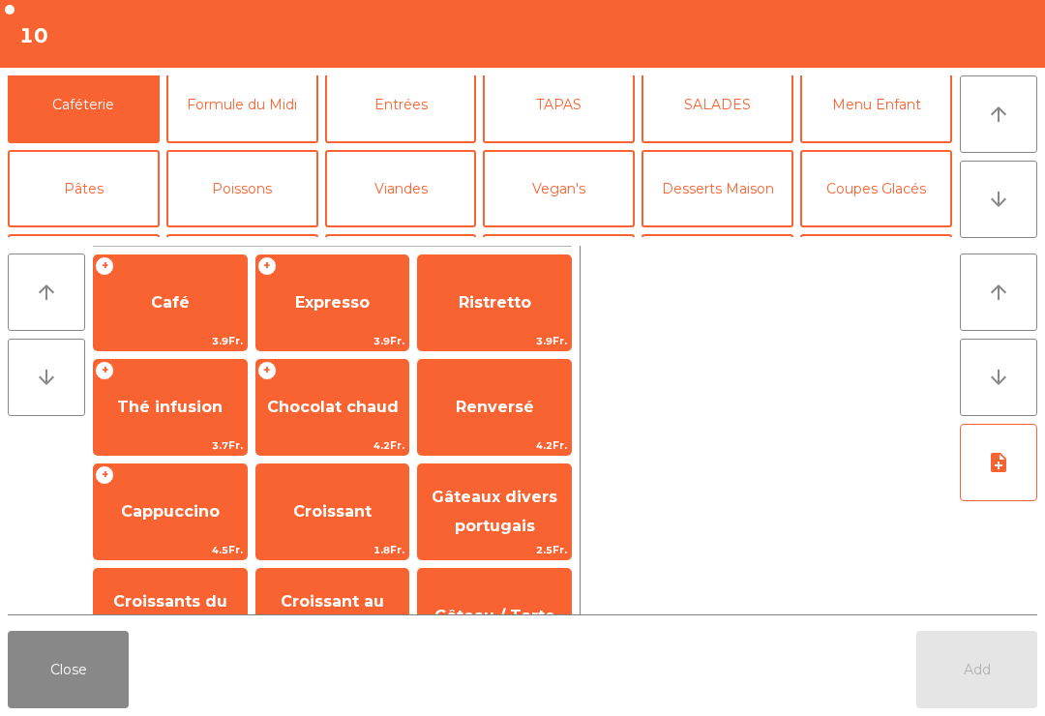
scroll to position [120, 0]
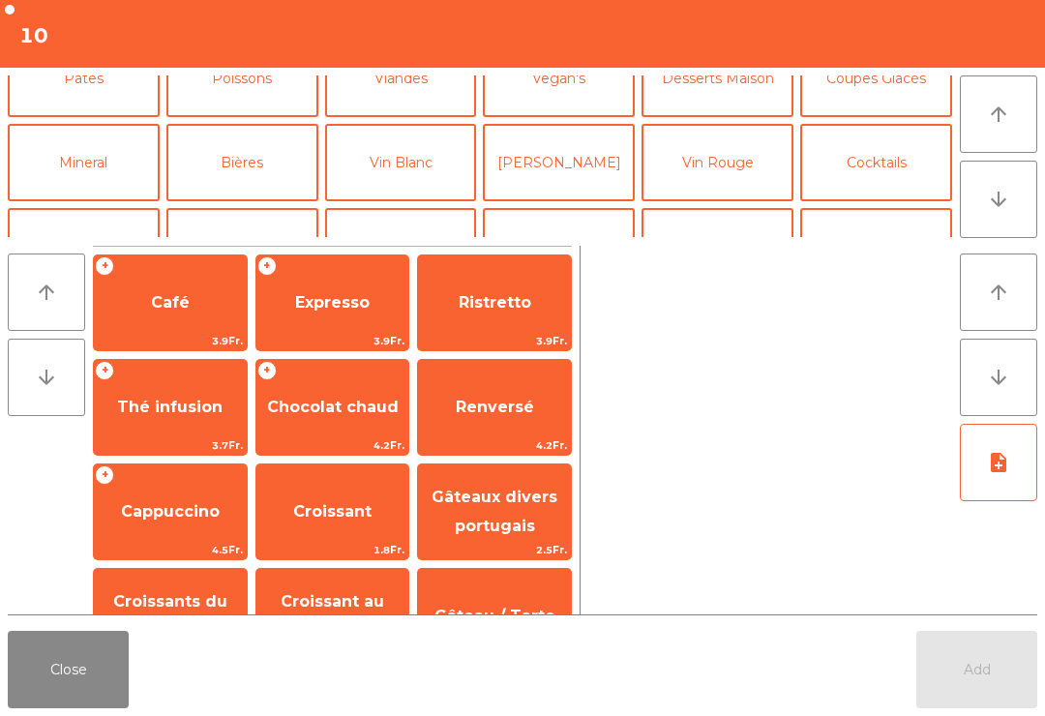
click at [728, 186] on button "Vin Rouge" at bounding box center [718, 162] width 152 height 77
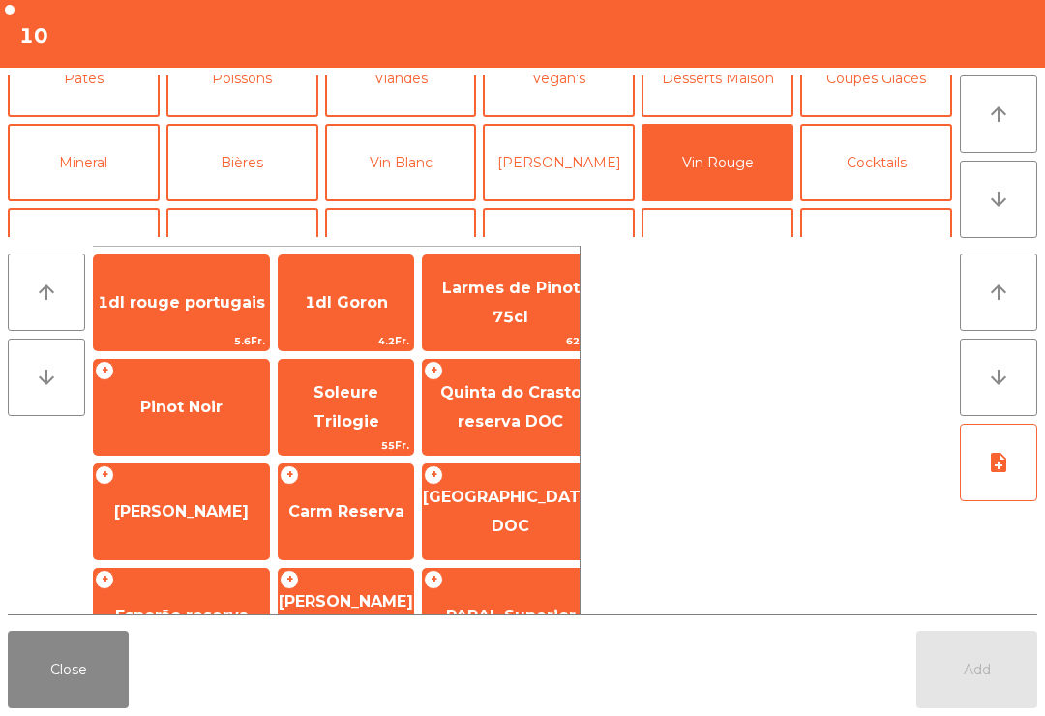
scroll to position [178, 0]
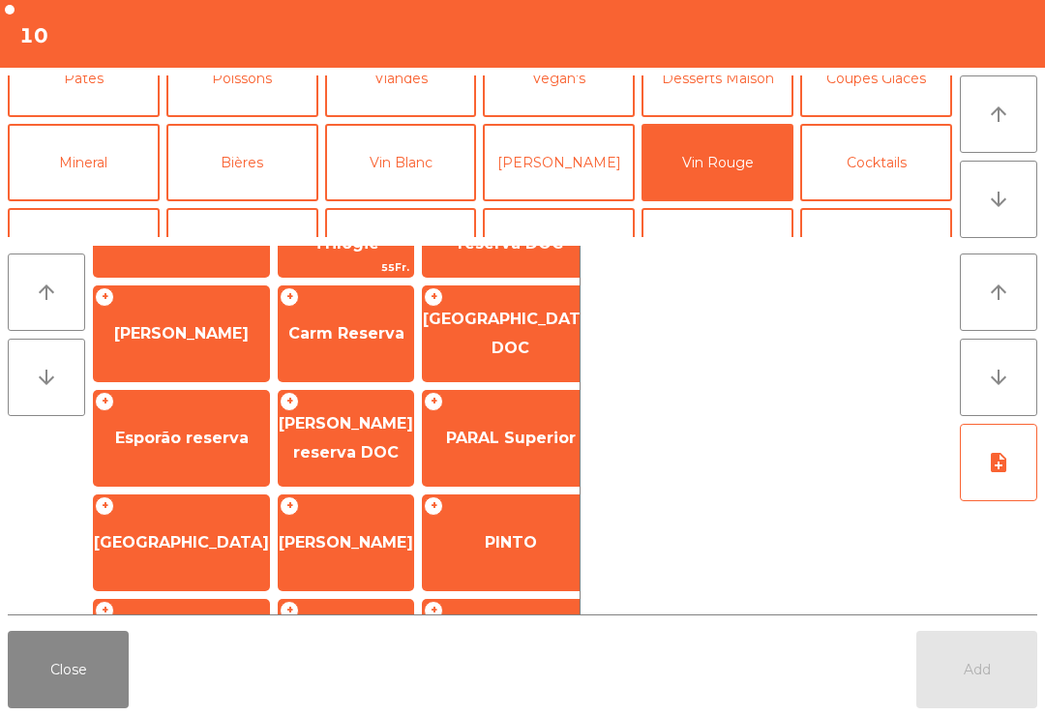
click at [328, 476] on span "Dona Ermelinda reserva DOC" at bounding box center [346, 439] width 135 height 82
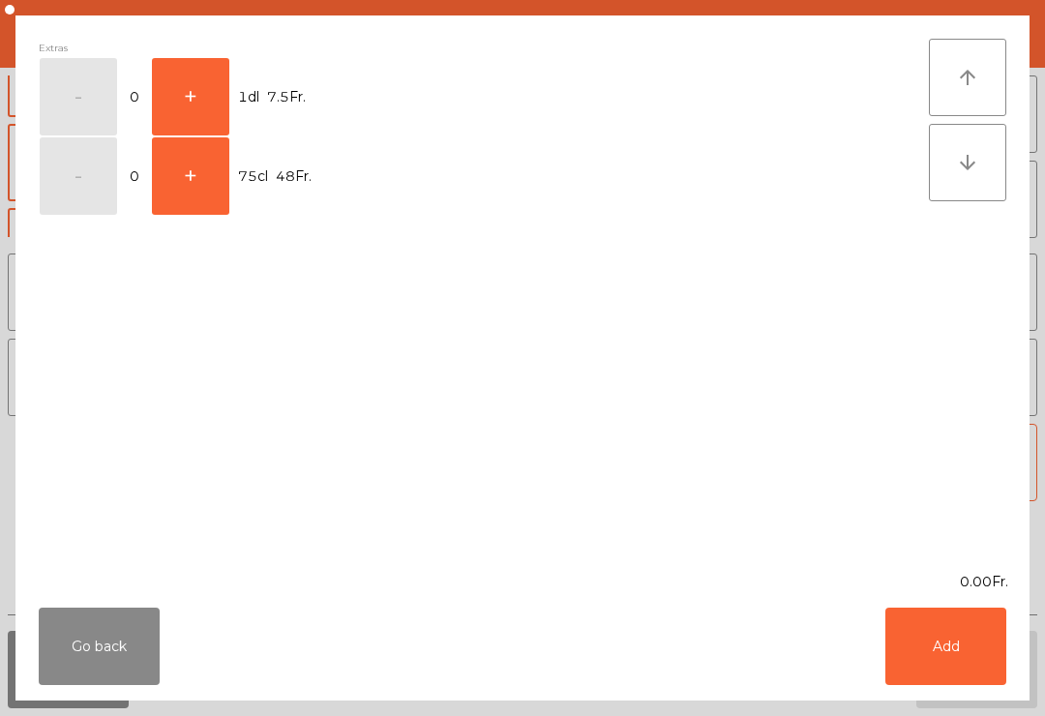
click at [221, 183] on button "+" at bounding box center [190, 175] width 77 height 77
click at [964, 665] on button "Add" at bounding box center [946, 646] width 121 height 77
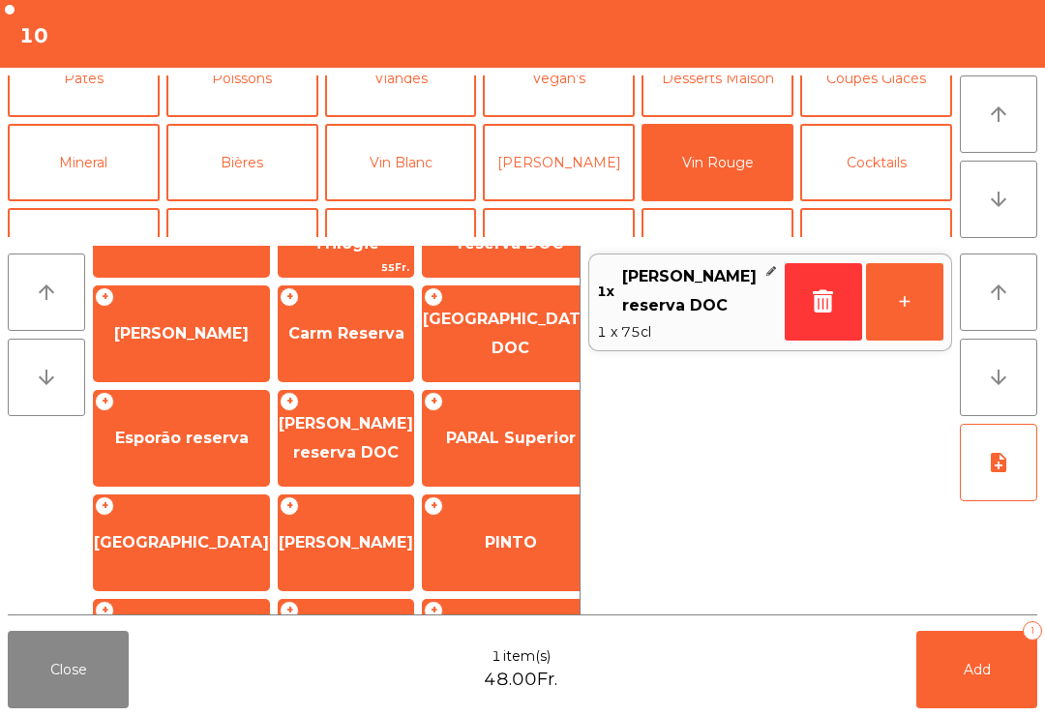
click at [964, 664] on span "Add" at bounding box center [977, 669] width 27 height 17
